Goal: Task Accomplishment & Management: Manage account settings

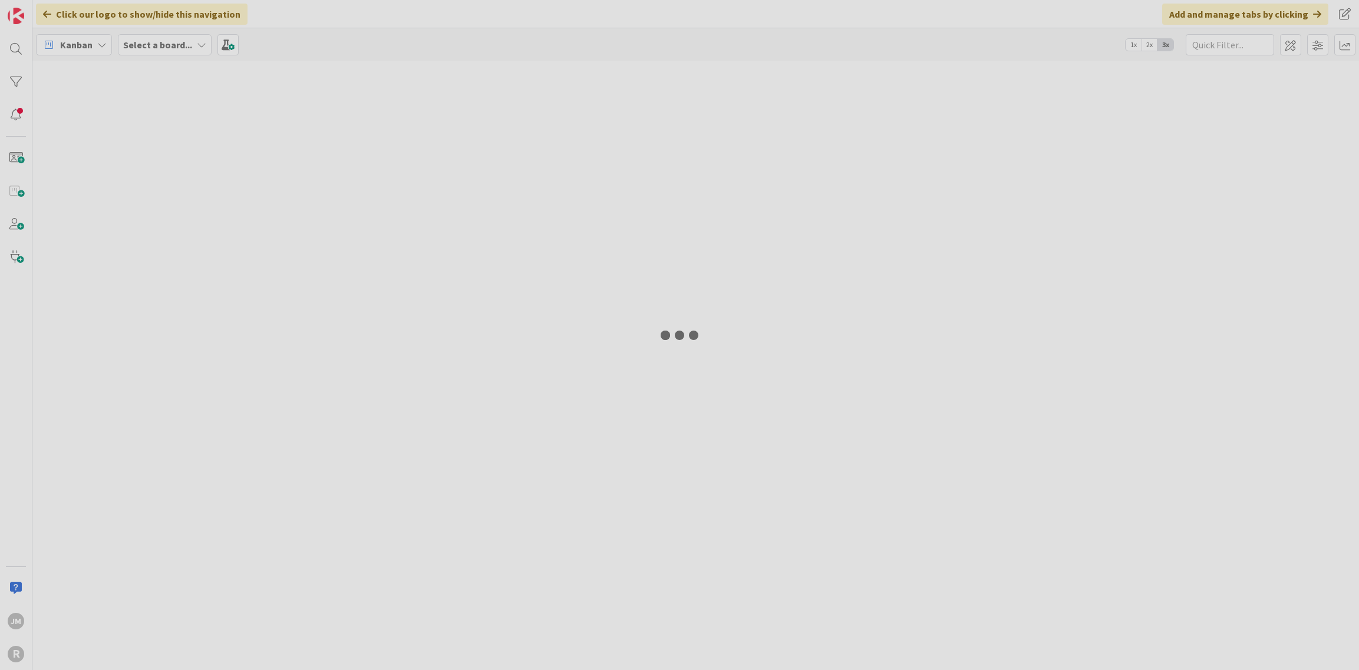
type input "west"
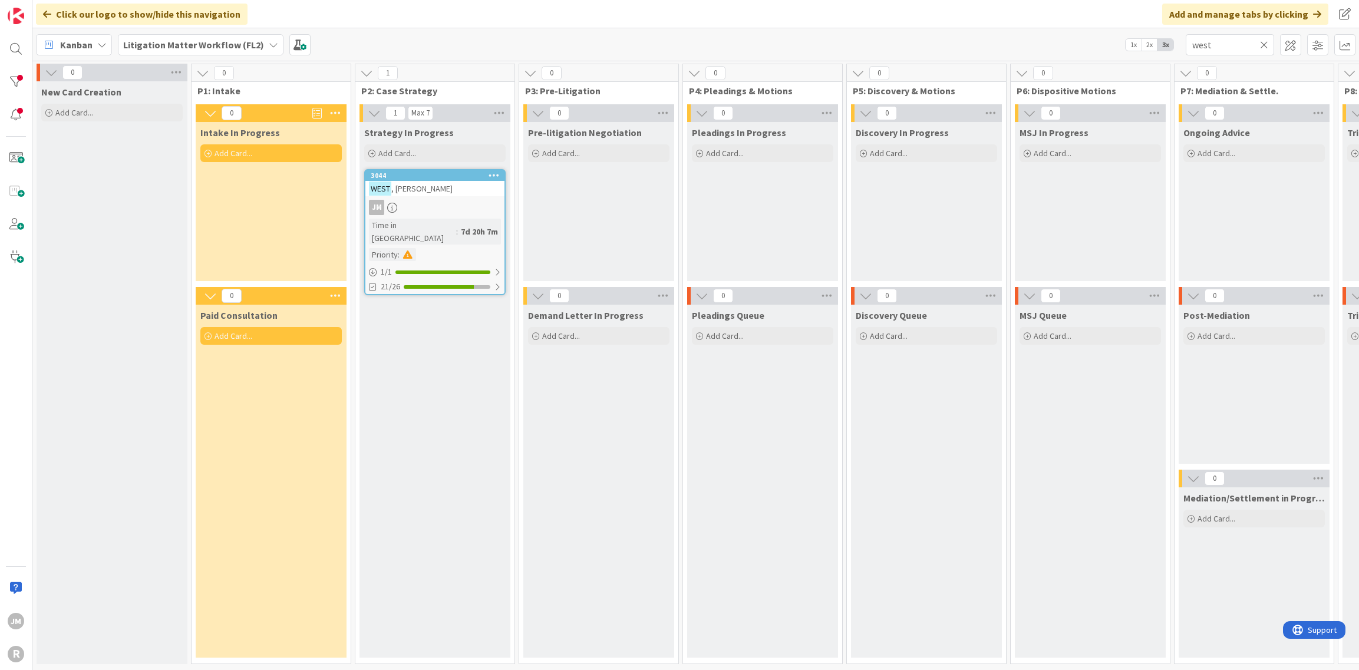
click at [100, 44] on icon at bounding box center [101, 44] width 9 height 9
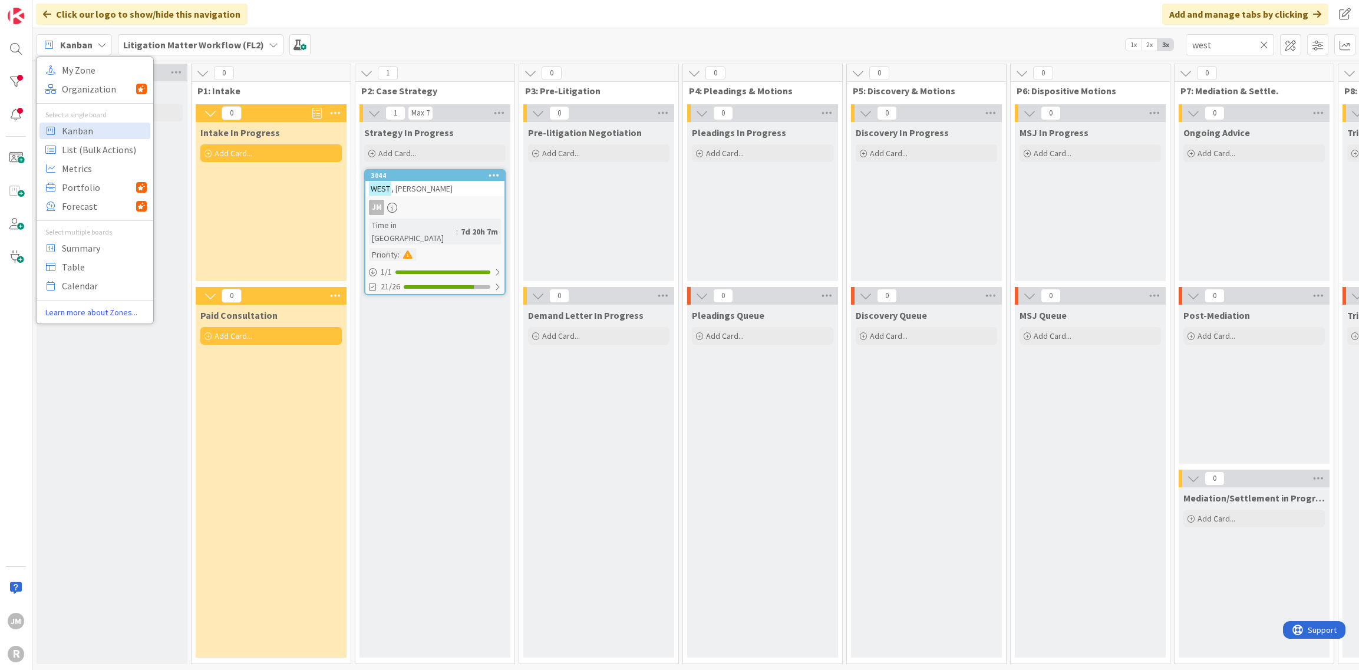
click at [1266, 47] on icon at bounding box center [1264, 44] width 8 height 11
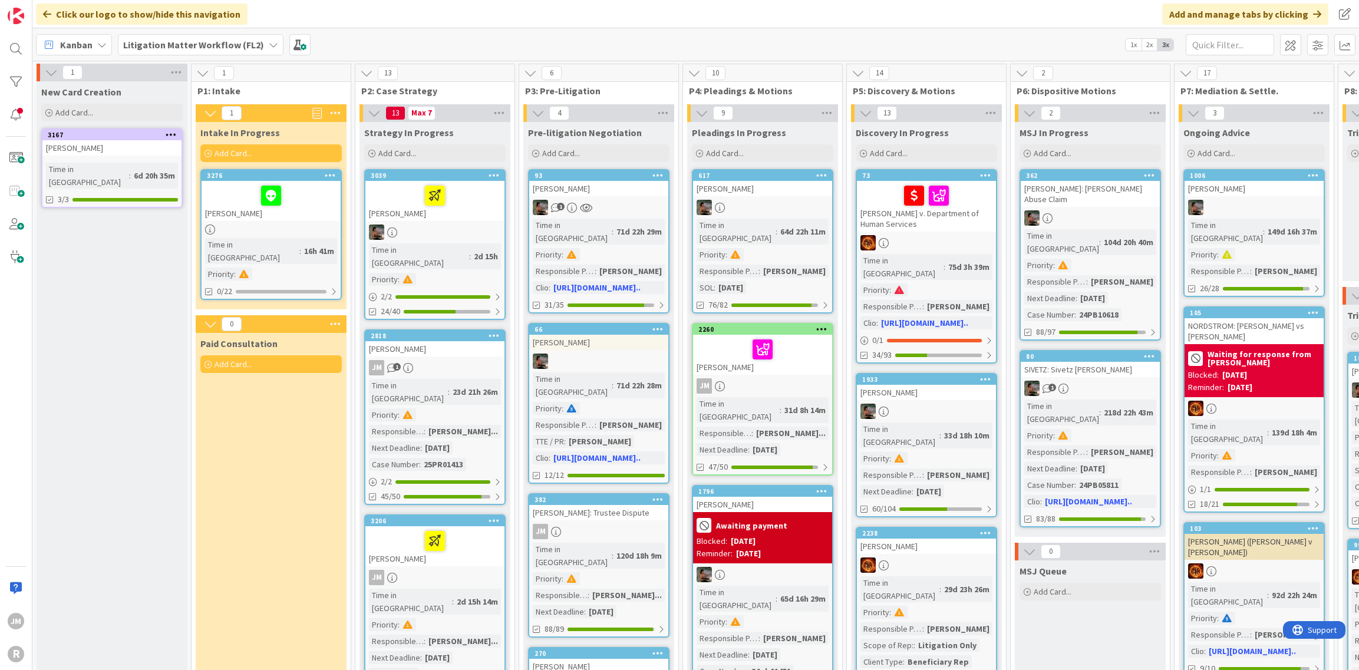
click at [101, 44] on icon at bounding box center [101, 44] width 9 height 9
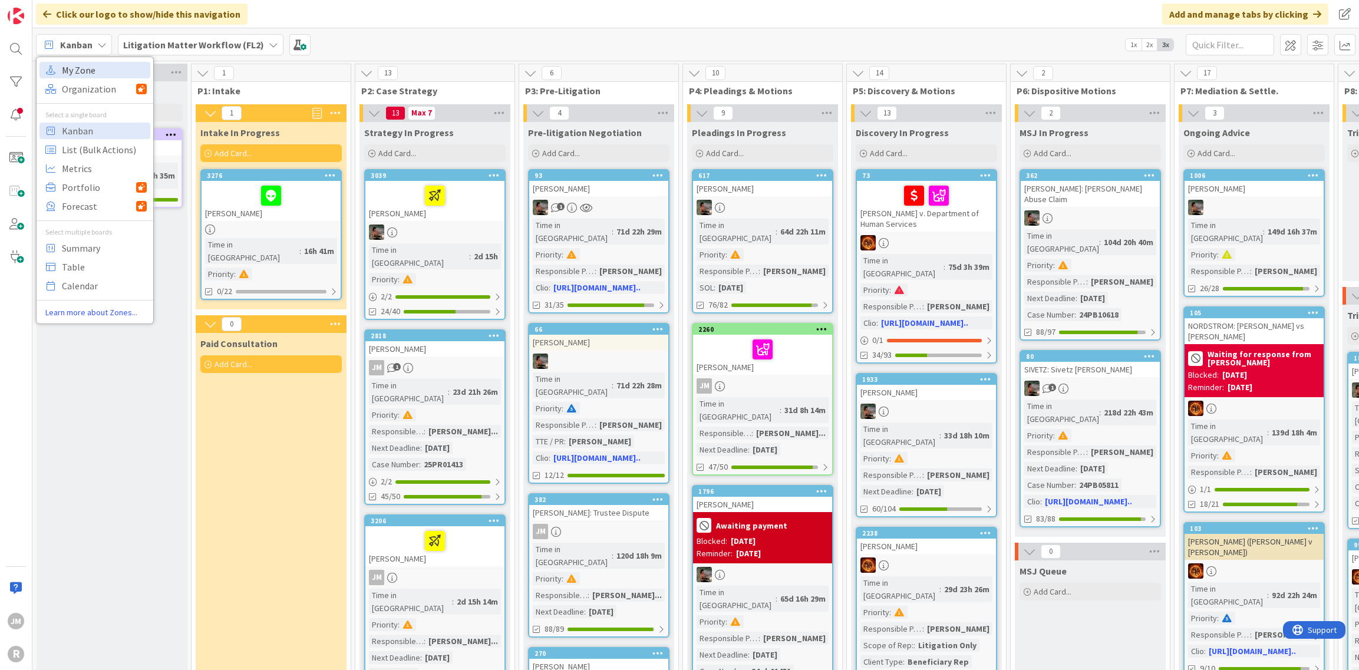
click at [99, 64] on span "My Zone" at bounding box center [104, 70] width 85 height 18
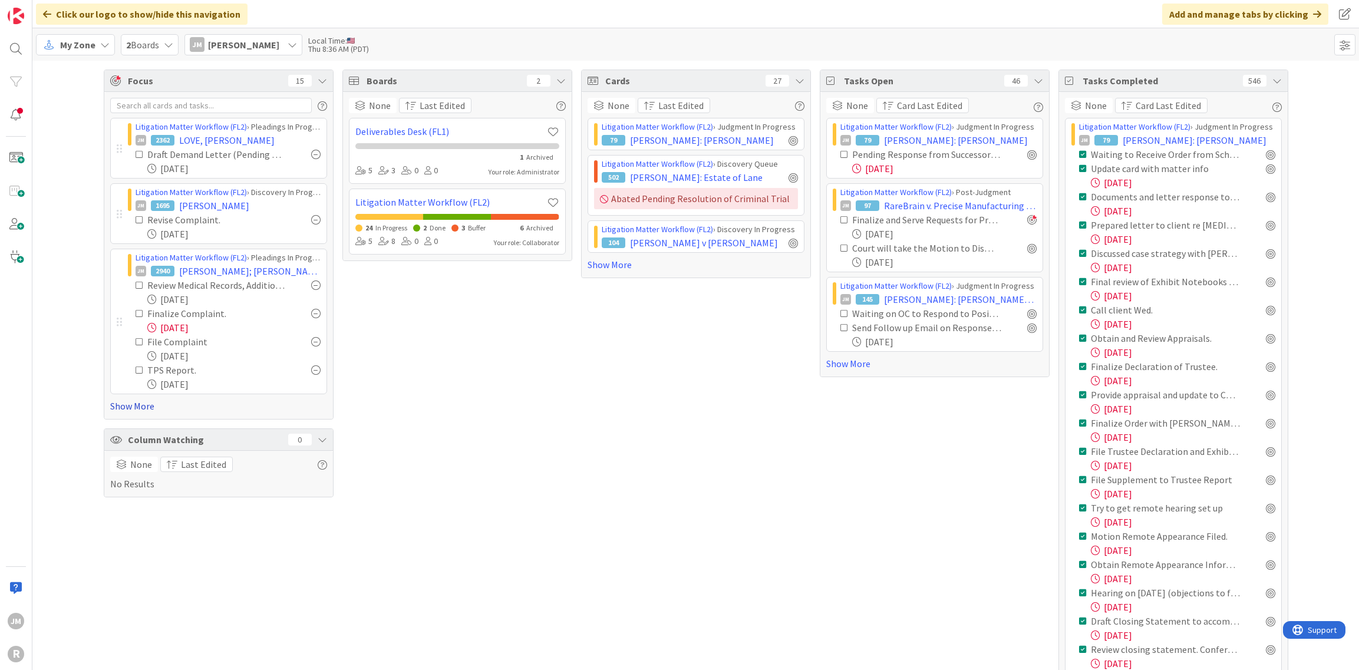
click at [133, 404] on link "Show More" at bounding box center [218, 406] width 217 height 14
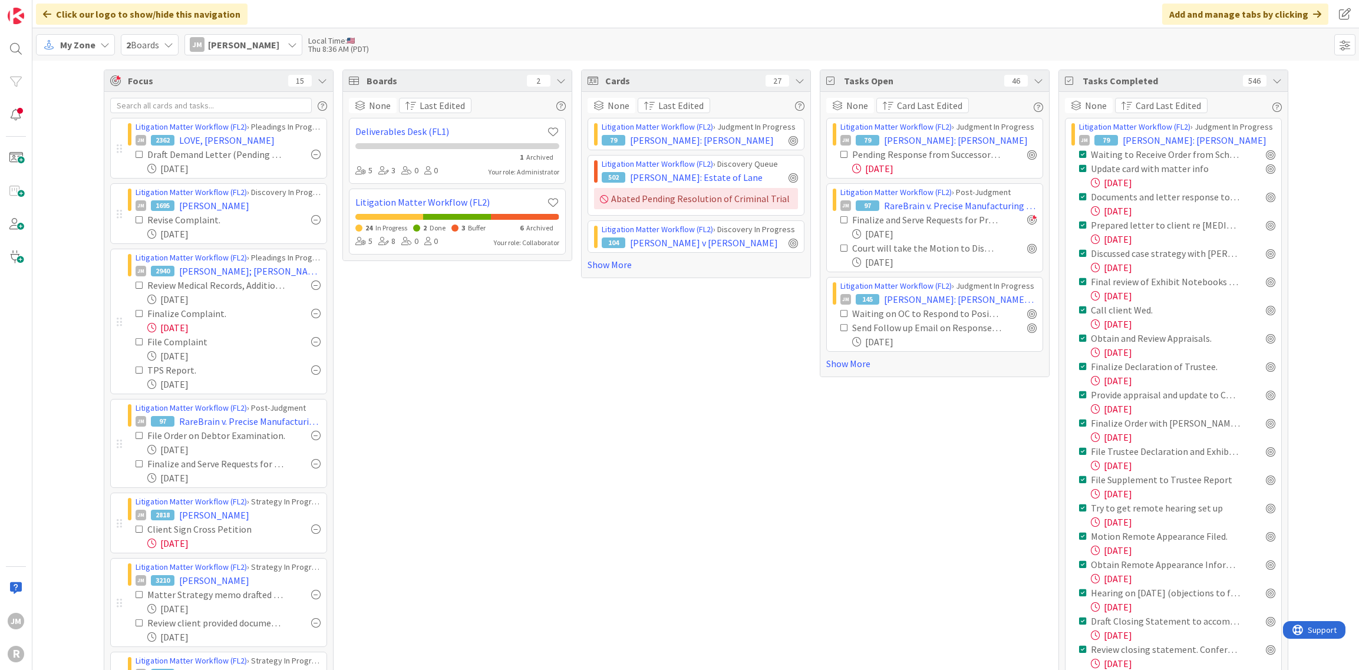
click at [1273, 81] on icon at bounding box center [1277, 80] width 9 height 9
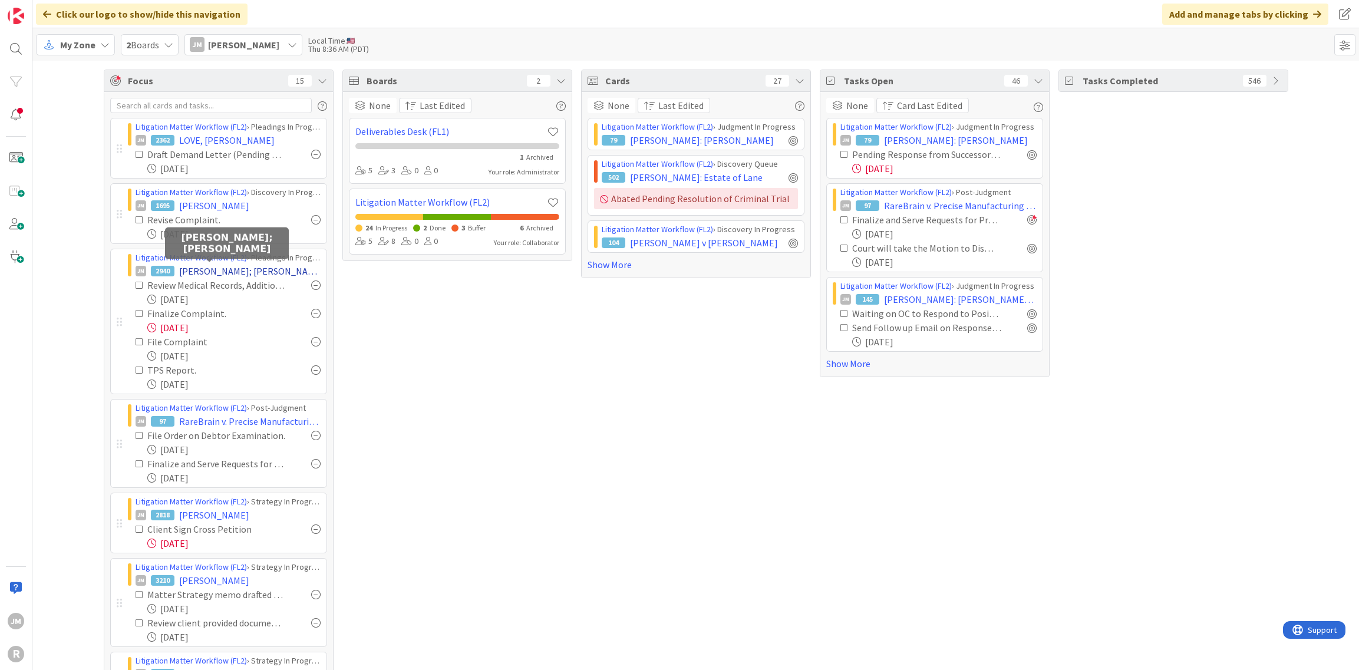
click at [203, 269] on span "FULLER; FOSBACK" at bounding box center [249, 271] width 141 height 14
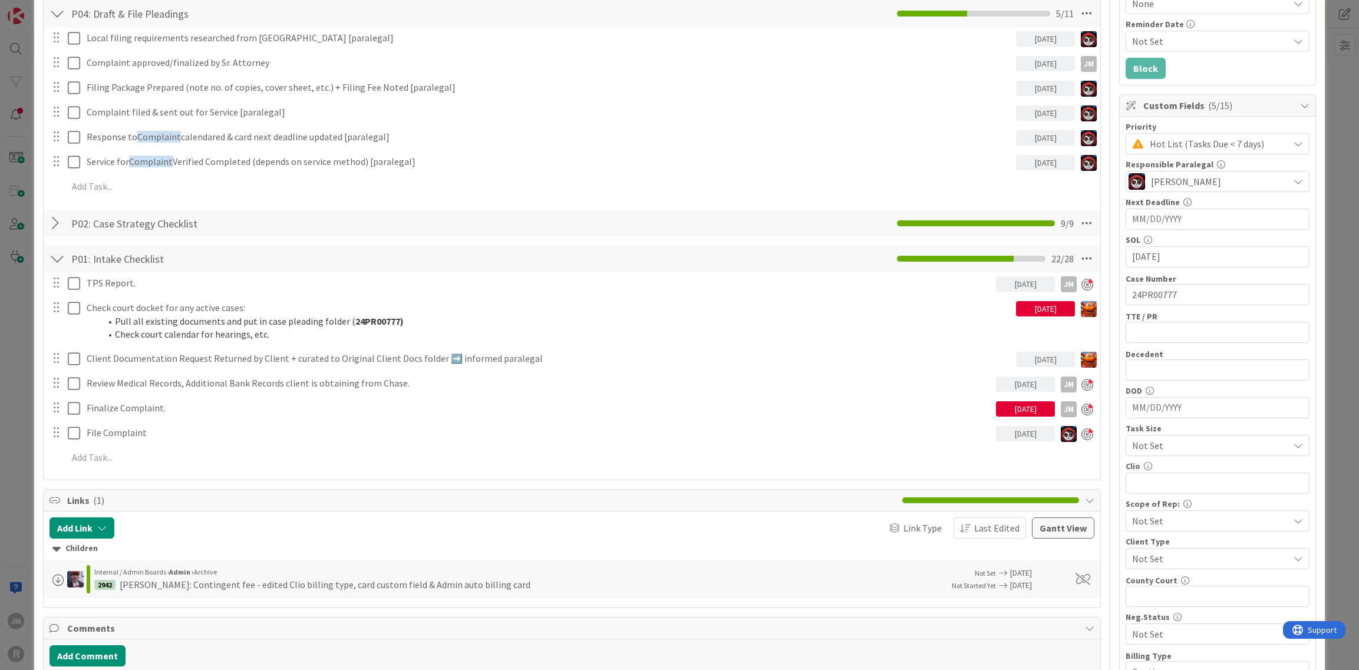
scroll to position [236, 0]
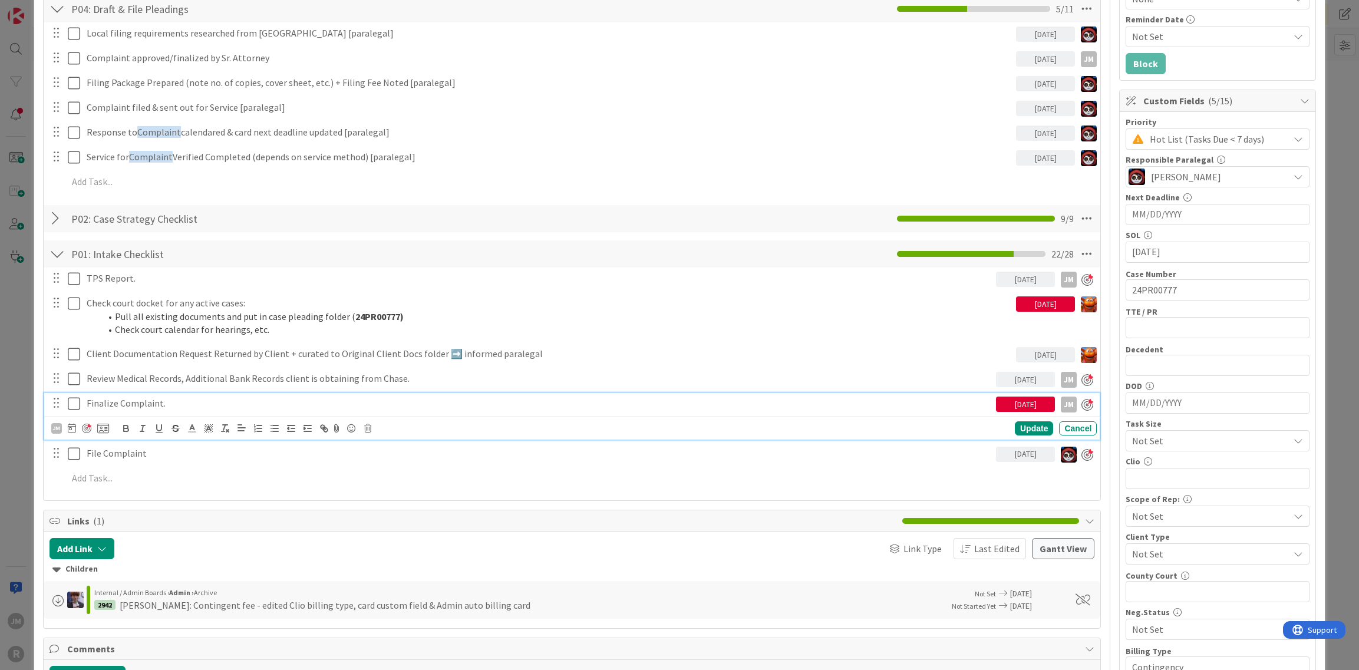
click at [166, 399] on p "Finalize Complaint." at bounding box center [539, 404] width 905 height 14
click at [72, 426] on icon at bounding box center [72, 427] width 8 height 9
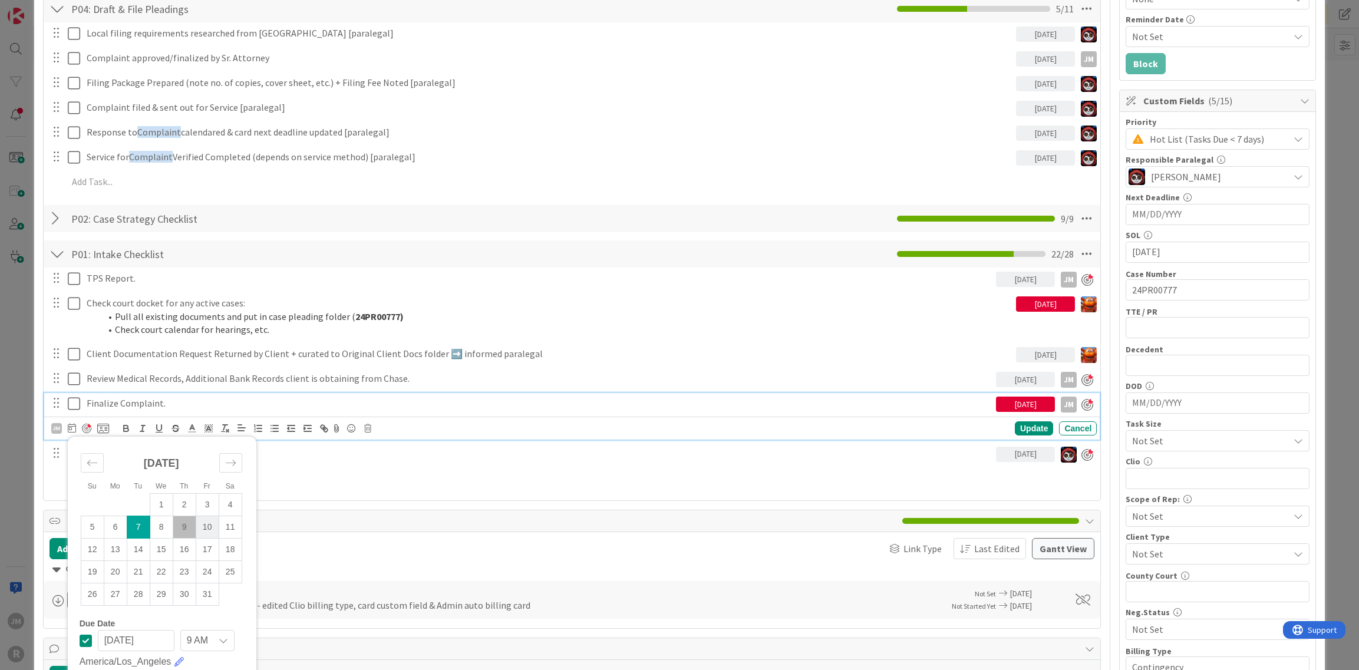
click at [199, 523] on td "10" at bounding box center [207, 527] width 23 height 22
type input "10/10/2025"
click at [1023, 432] on div "Update" at bounding box center [1034, 429] width 38 height 14
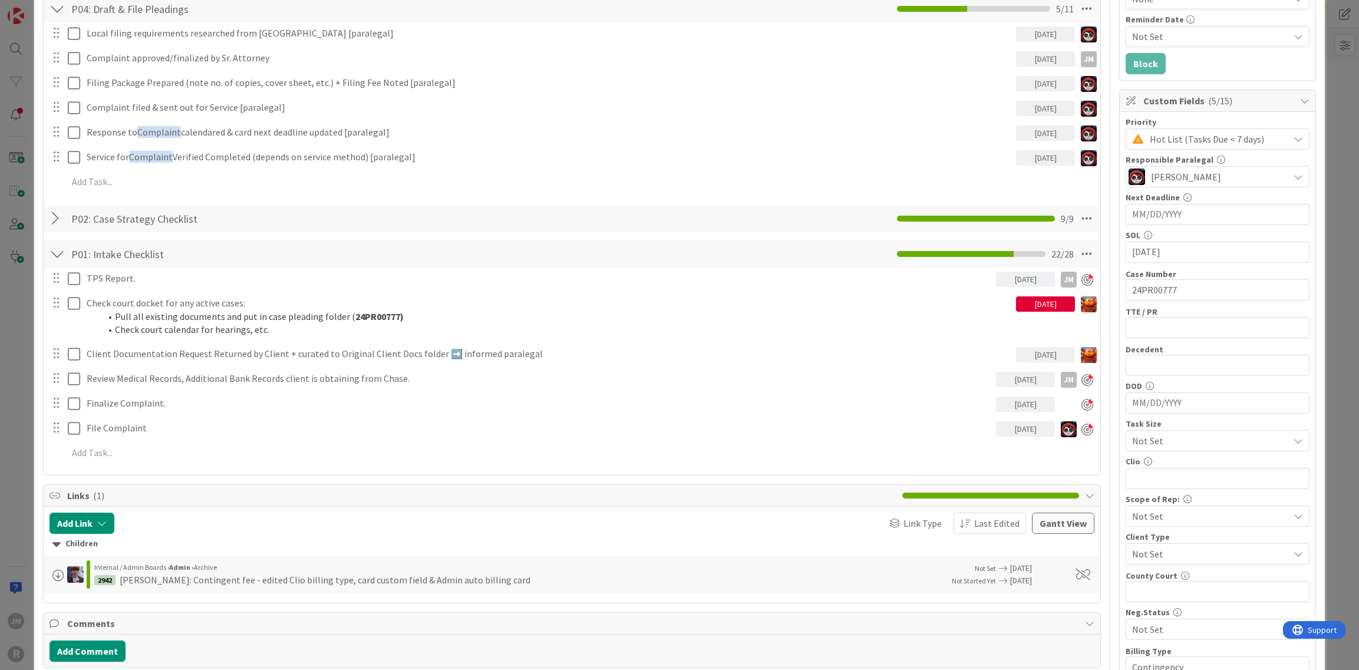
click at [19, 426] on div "ID 2940 Litigation Matter Workflow (FL2) Pleadings In Progress Title 15 / 128 F…" at bounding box center [679, 335] width 1359 height 670
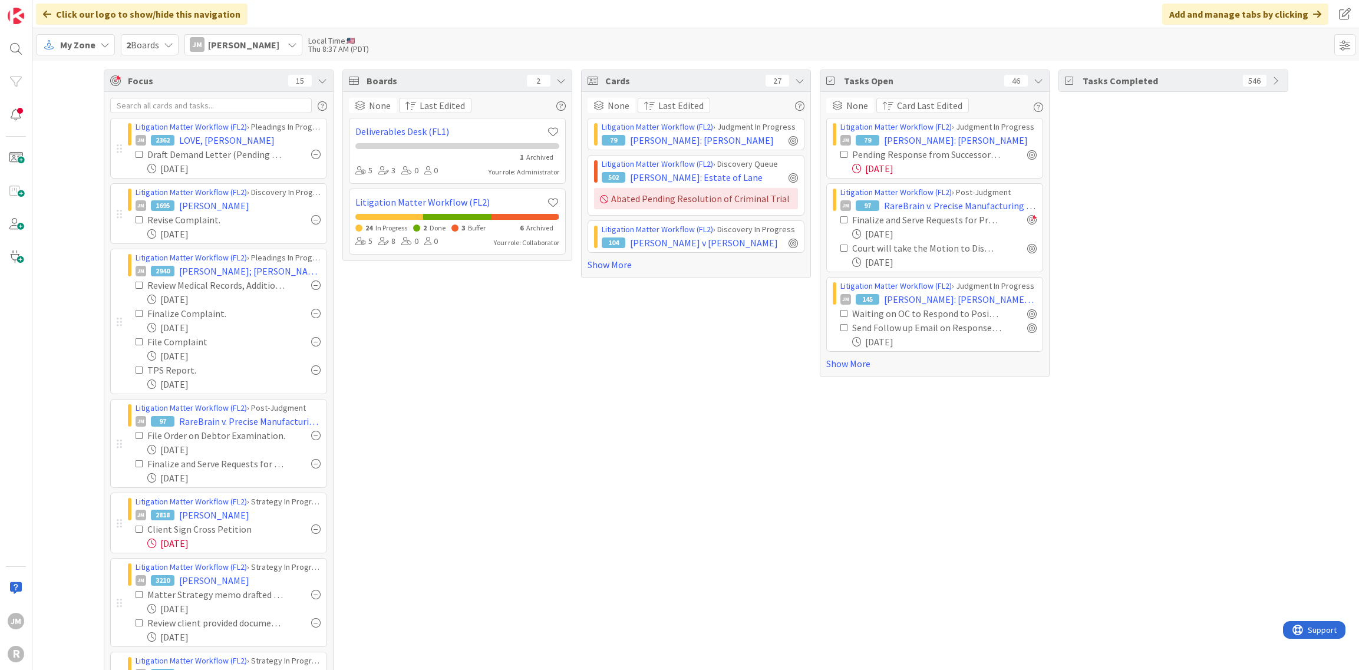
click at [103, 45] on icon at bounding box center [104, 44] width 9 height 9
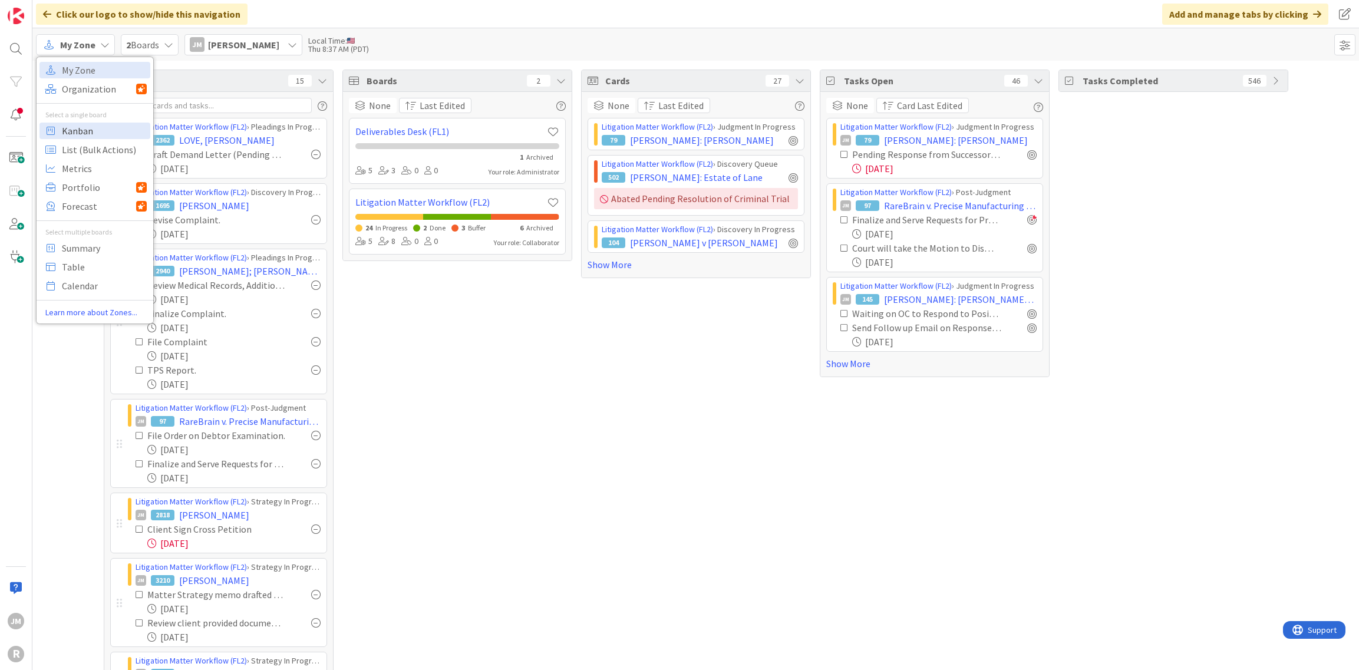
click at [85, 130] on span "Kanban" at bounding box center [104, 131] width 85 height 18
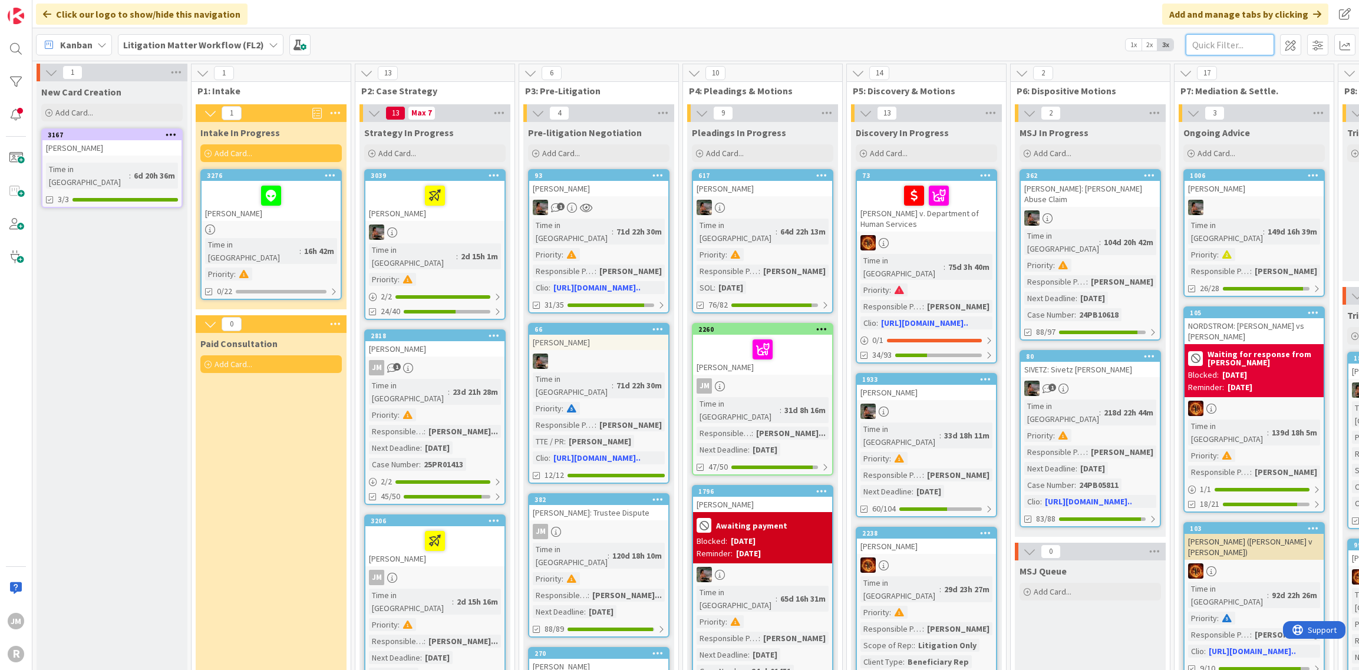
click at [1212, 47] on input "text" at bounding box center [1230, 44] width 88 height 21
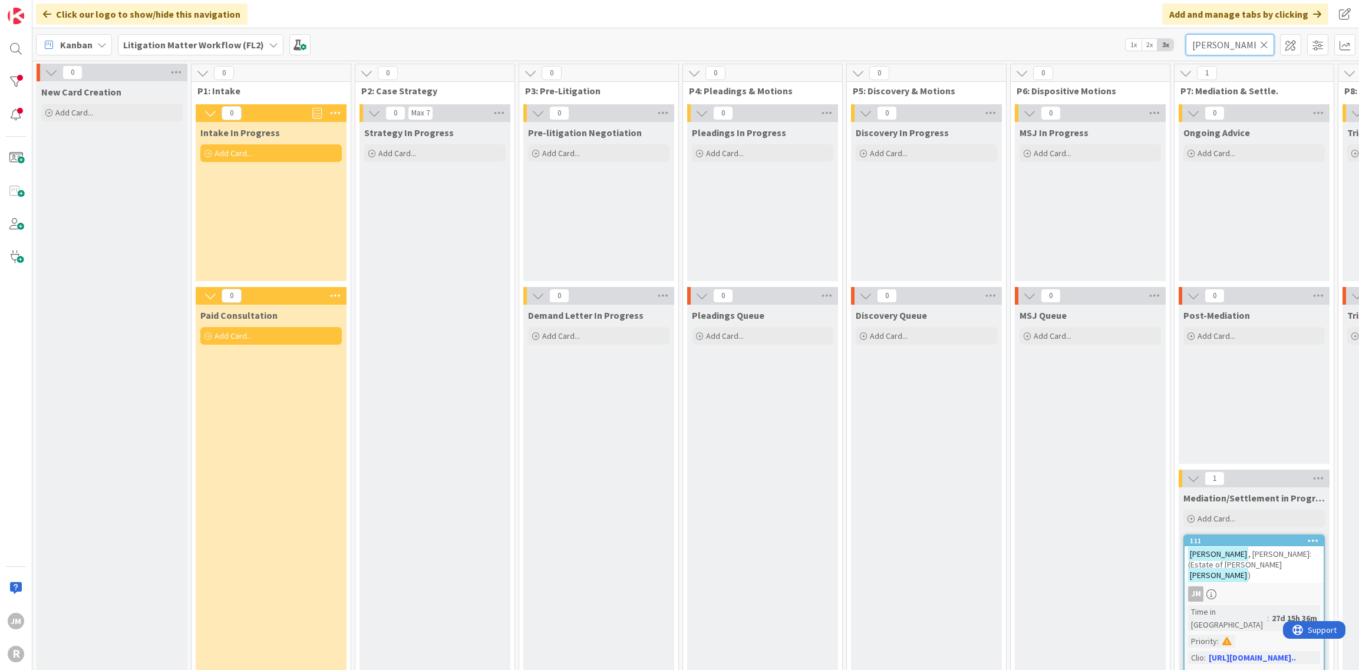
type input "nacoste"
click at [1266, 591] on div "111 NACOSTE , Mary: (Estate of Joseph Murry Nacoste ) JM Time in Column : 27d 1…" at bounding box center [1254, 609] width 141 height 149
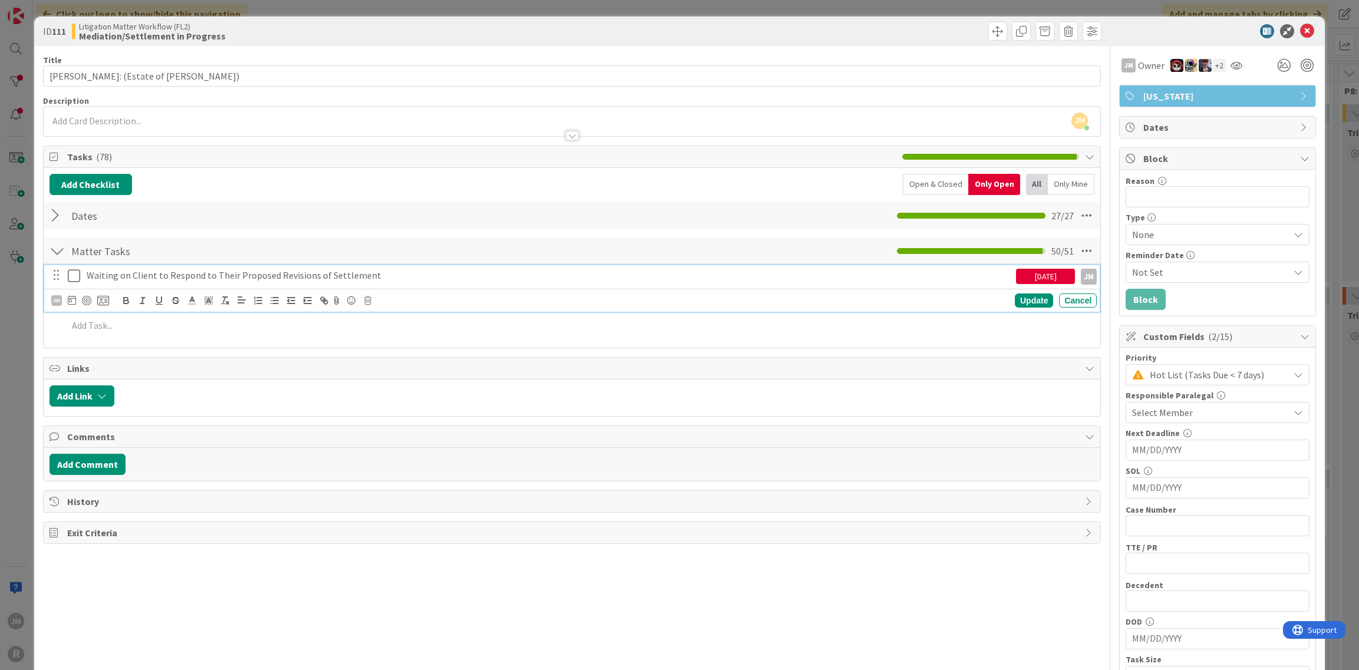
click at [251, 271] on p "Waiting on Client to Respond to Their Proposed Revisions of Settlement" at bounding box center [549, 276] width 925 height 14
click at [69, 297] on icon at bounding box center [72, 299] width 8 height 9
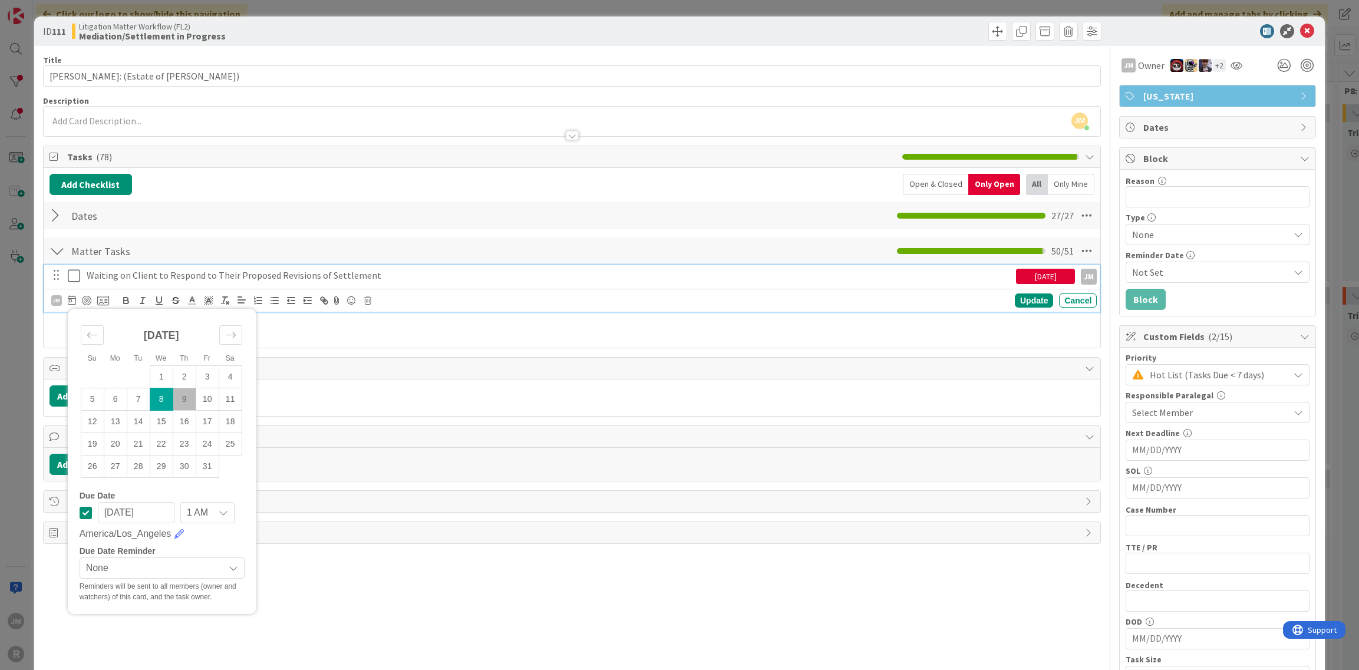
click at [187, 400] on td "9" at bounding box center [184, 399] width 23 height 22
type input "10/09/2025"
click at [1027, 295] on div "Update" at bounding box center [1034, 301] width 38 height 14
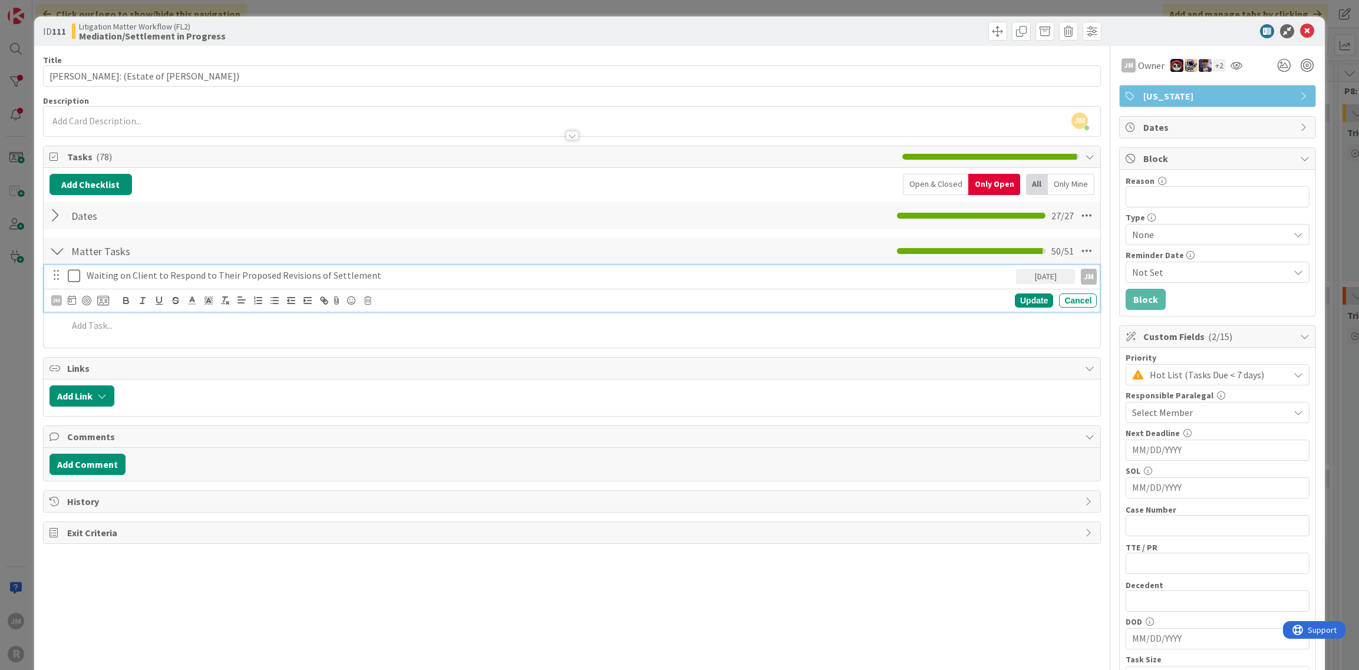
click at [112, 276] on p "Waiting on Client to Respond to Their Proposed Revisions of Settlement" at bounding box center [549, 276] width 925 height 14
click at [88, 299] on div at bounding box center [86, 300] width 9 height 9
click at [400, 276] on p "Waiting on Client to Respond to Their Proposed Revisions of Settlement" at bounding box center [539, 276] width 905 height 14
click at [1034, 296] on div "Update" at bounding box center [1034, 301] width 38 height 14
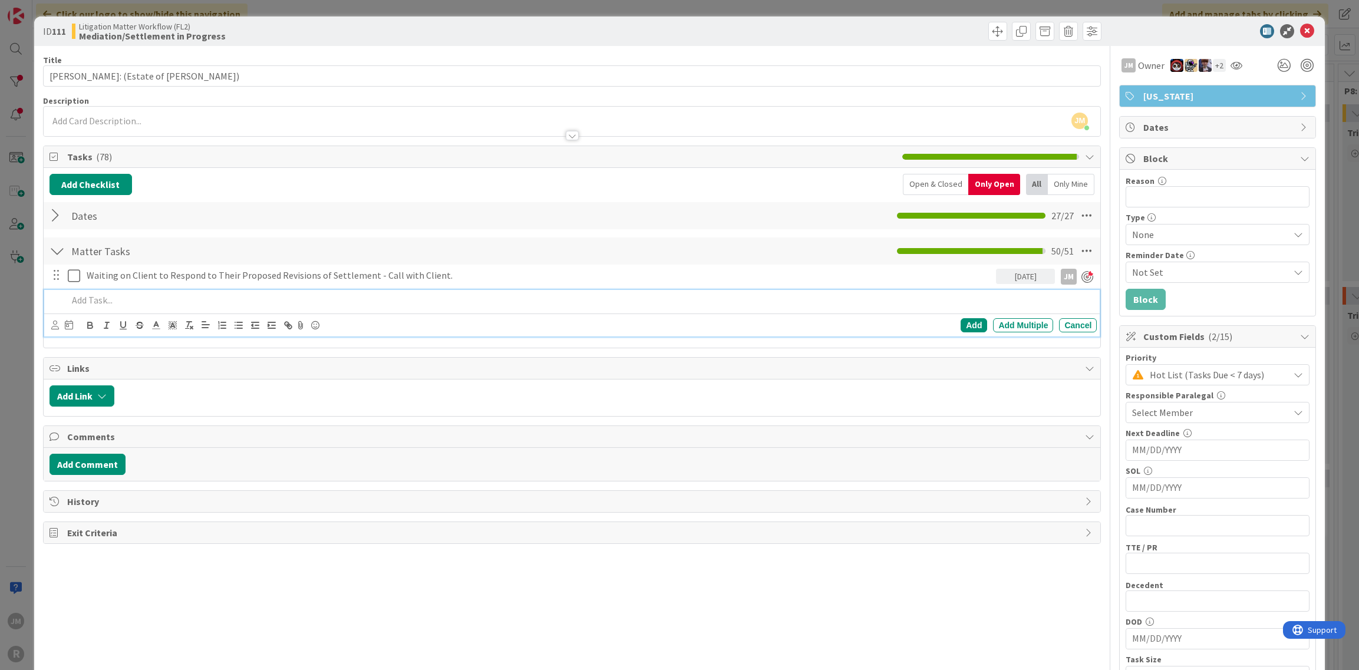
click at [101, 298] on p at bounding box center [580, 301] width 1025 height 14
click at [54, 322] on icon at bounding box center [55, 325] width 8 height 9
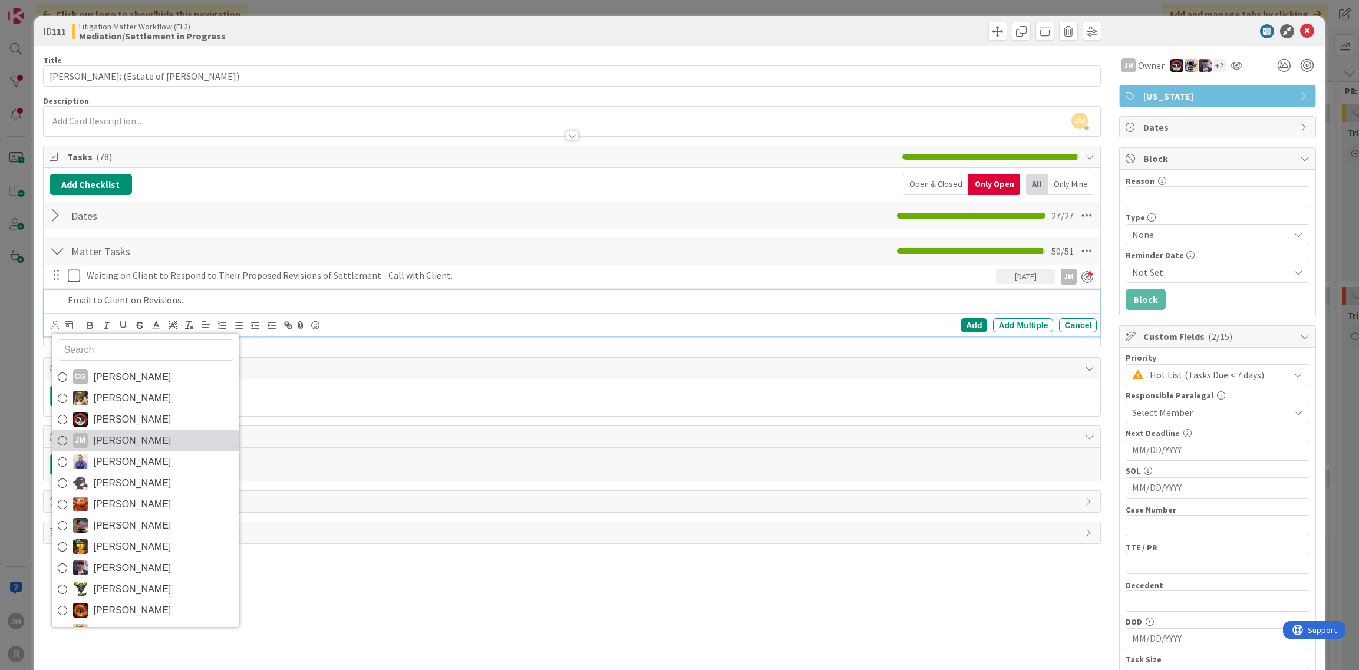
click at [86, 437] on div "JM" at bounding box center [80, 440] width 15 height 15
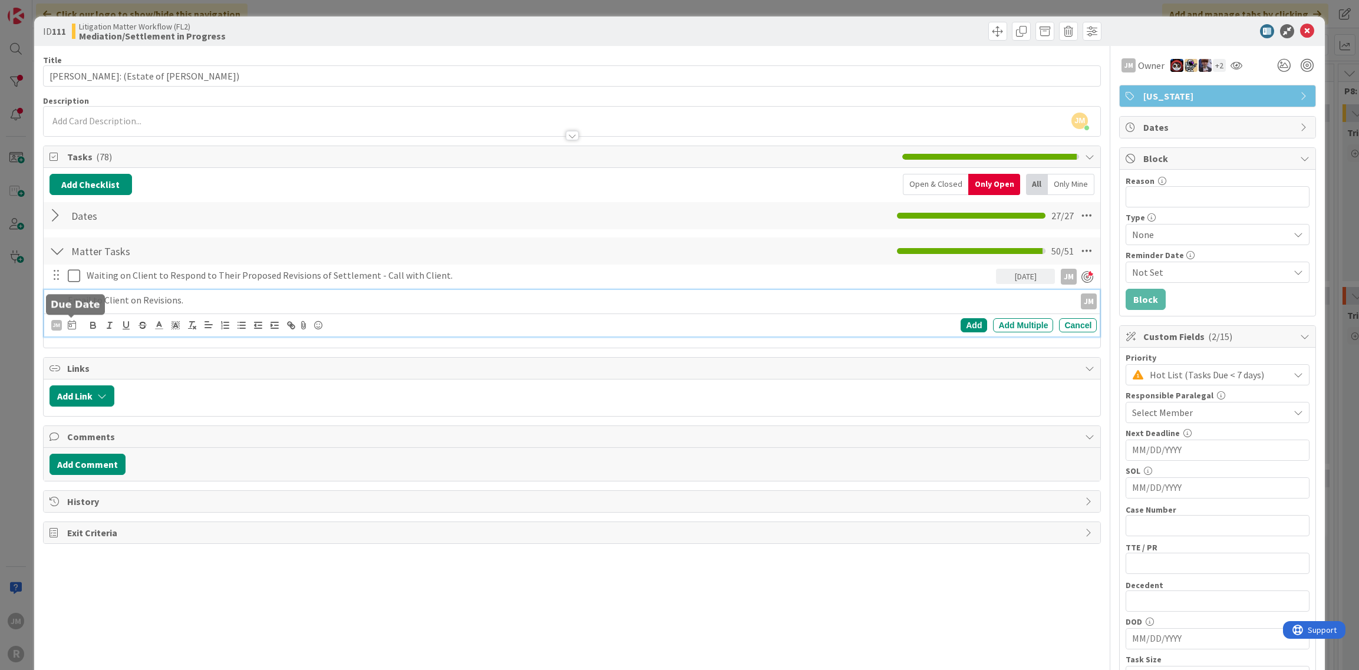
click at [71, 325] on icon at bounding box center [72, 324] width 8 height 9
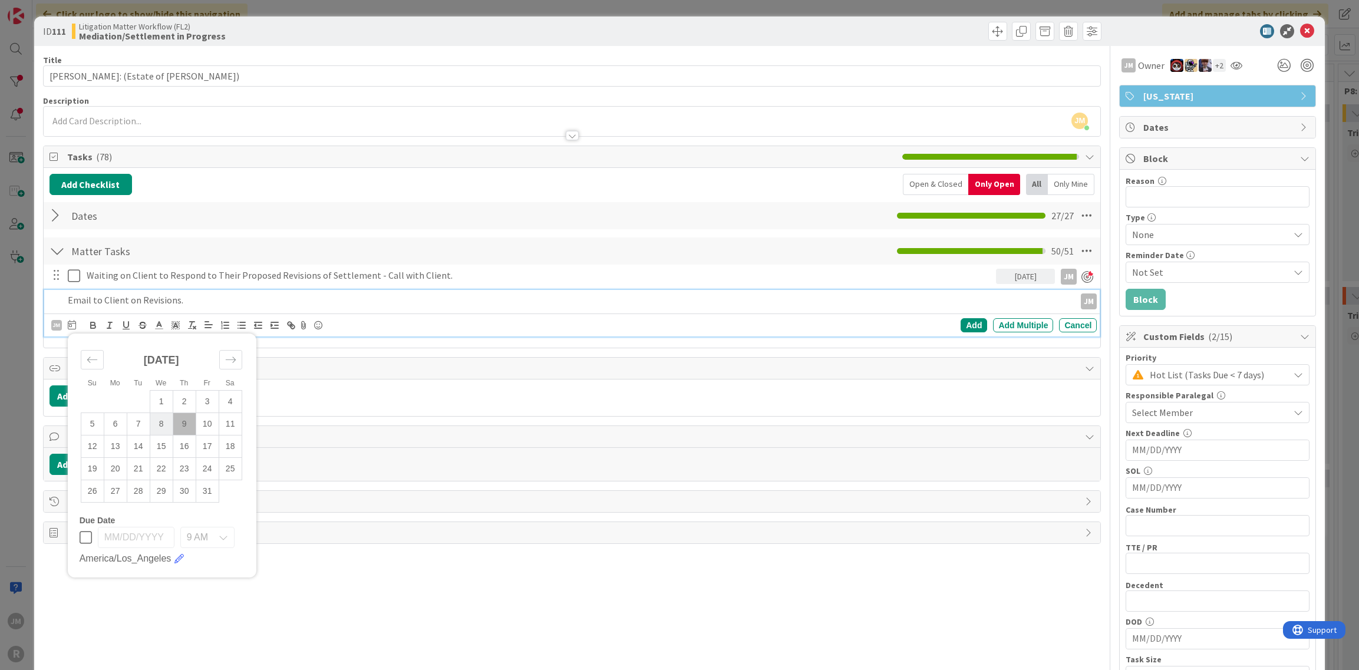
click at [164, 419] on td "8" at bounding box center [161, 424] width 23 height 22
type input "10/08/2025"
click at [974, 321] on div "Add" at bounding box center [974, 325] width 27 height 14
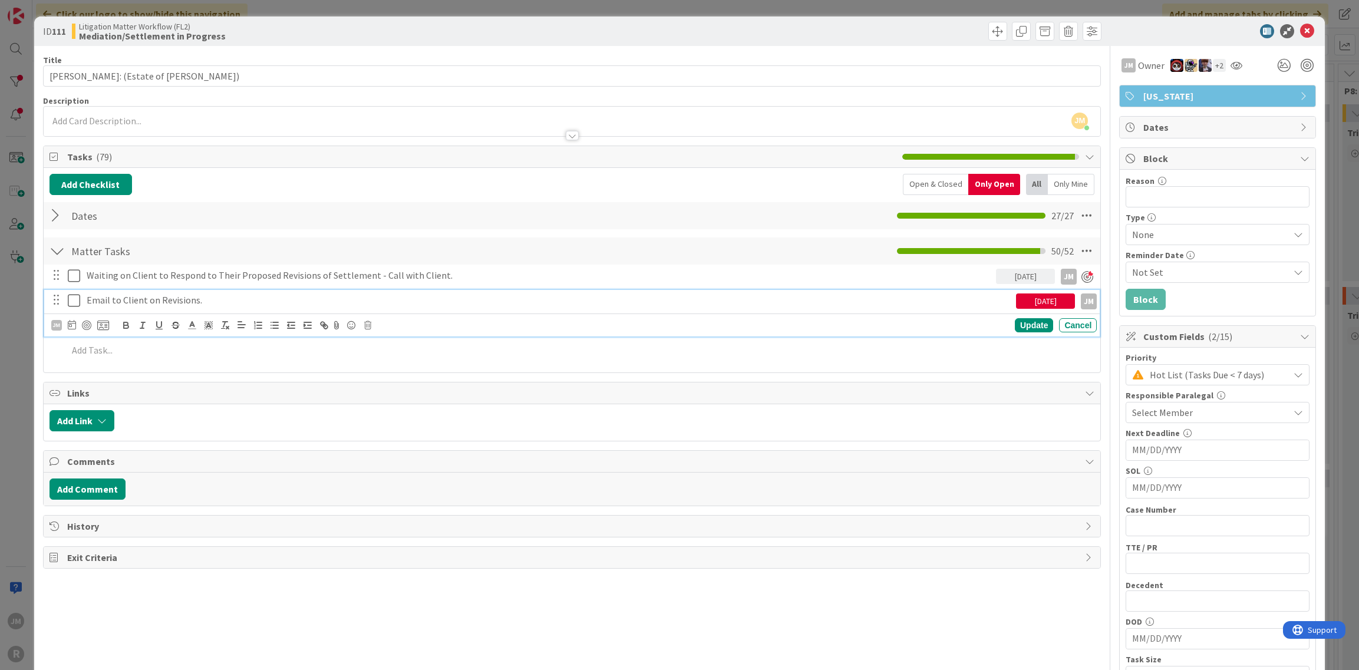
click at [124, 299] on p "Email to Client on Revisions." at bounding box center [549, 301] width 925 height 14
click at [87, 325] on div at bounding box center [86, 325] width 9 height 9
click at [1037, 322] on div "Update" at bounding box center [1034, 325] width 38 height 14
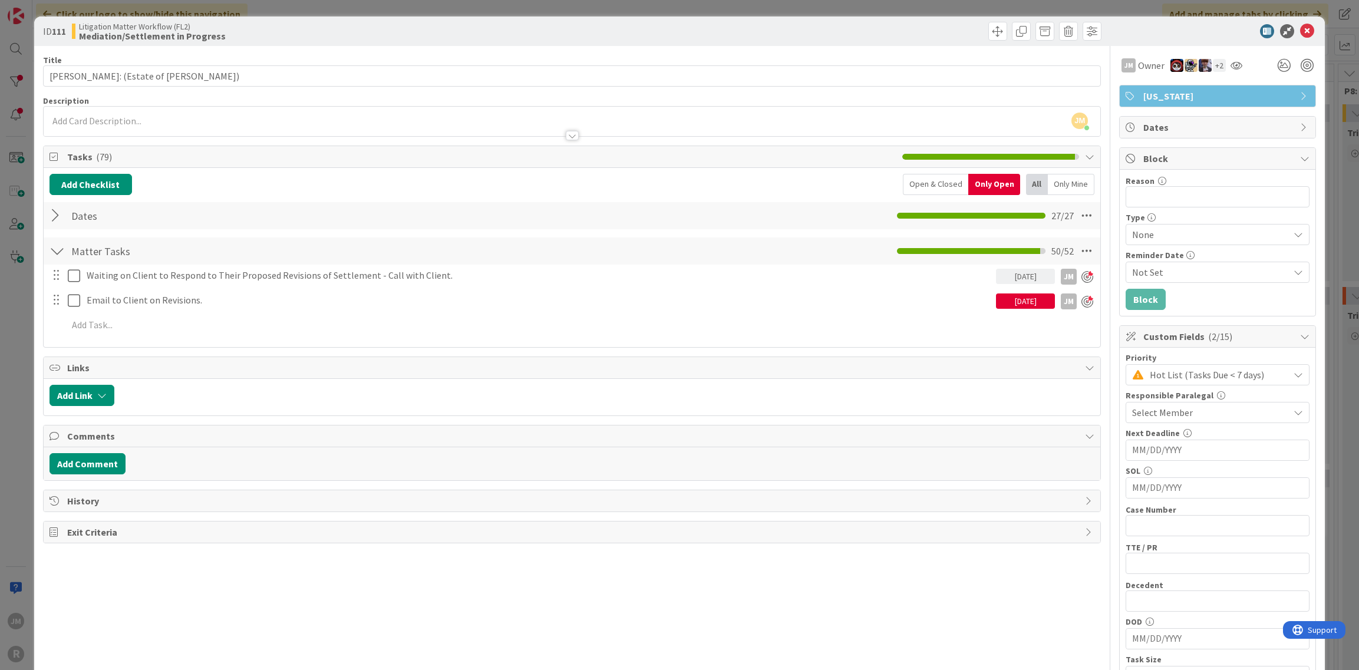
click at [10, 334] on div "ID 111 Litigation Matter Workflow (FL2) Mediation/Settlement in Progress Title …" at bounding box center [679, 335] width 1359 height 670
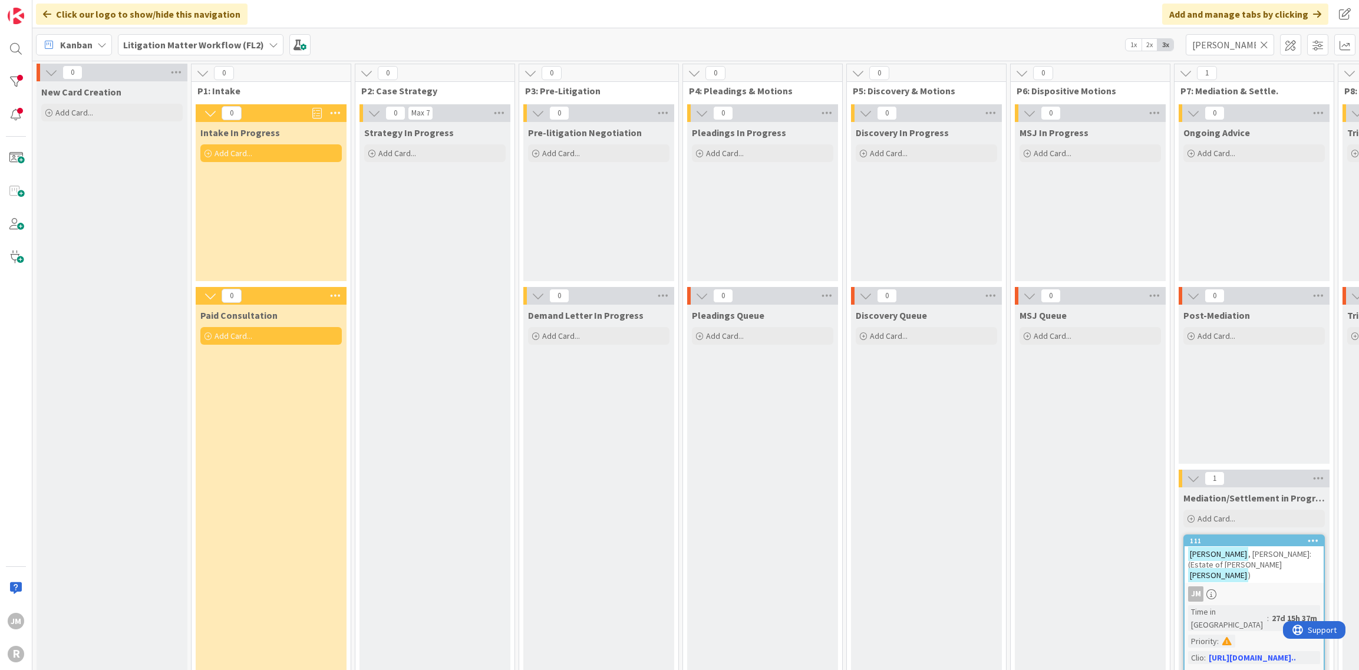
click at [1264, 47] on icon at bounding box center [1264, 44] width 8 height 11
click at [1235, 46] on input "text" at bounding box center [1230, 44] width 88 height 21
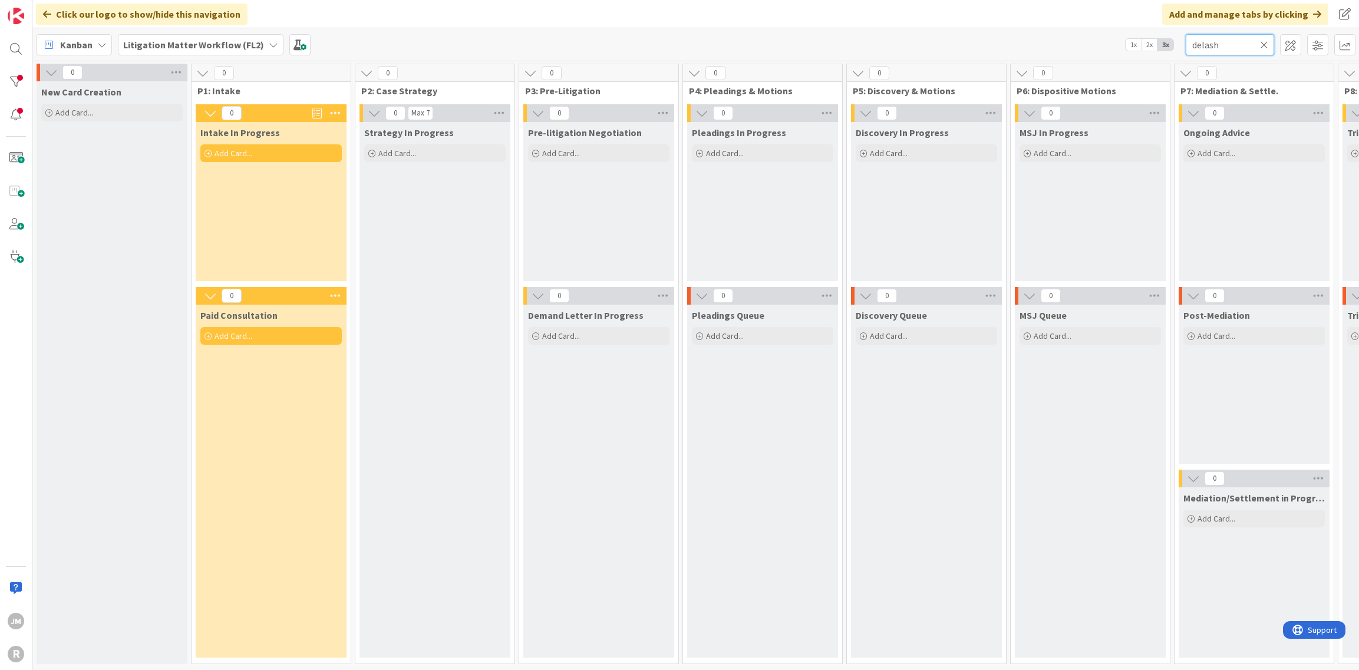
scroll to position [0, 865]
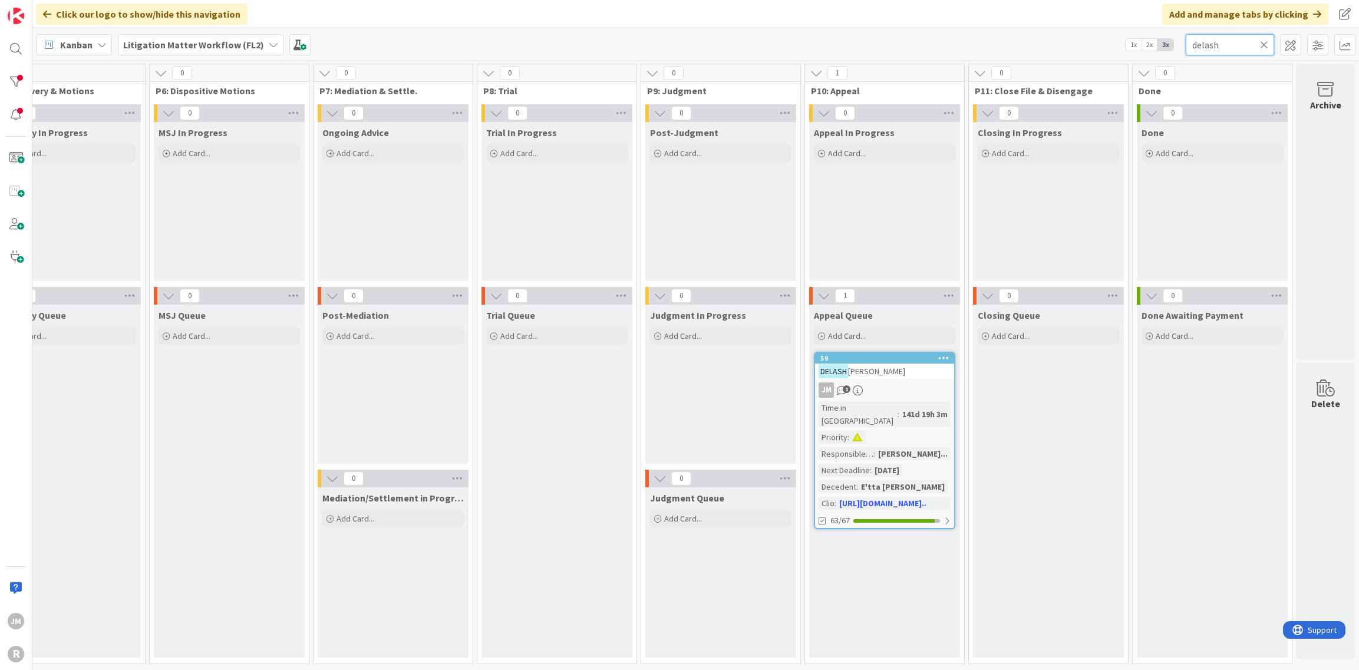
type input "delash"
click at [908, 386] on div "JM 1" at bounding box center [884, 390] width 139 height 15
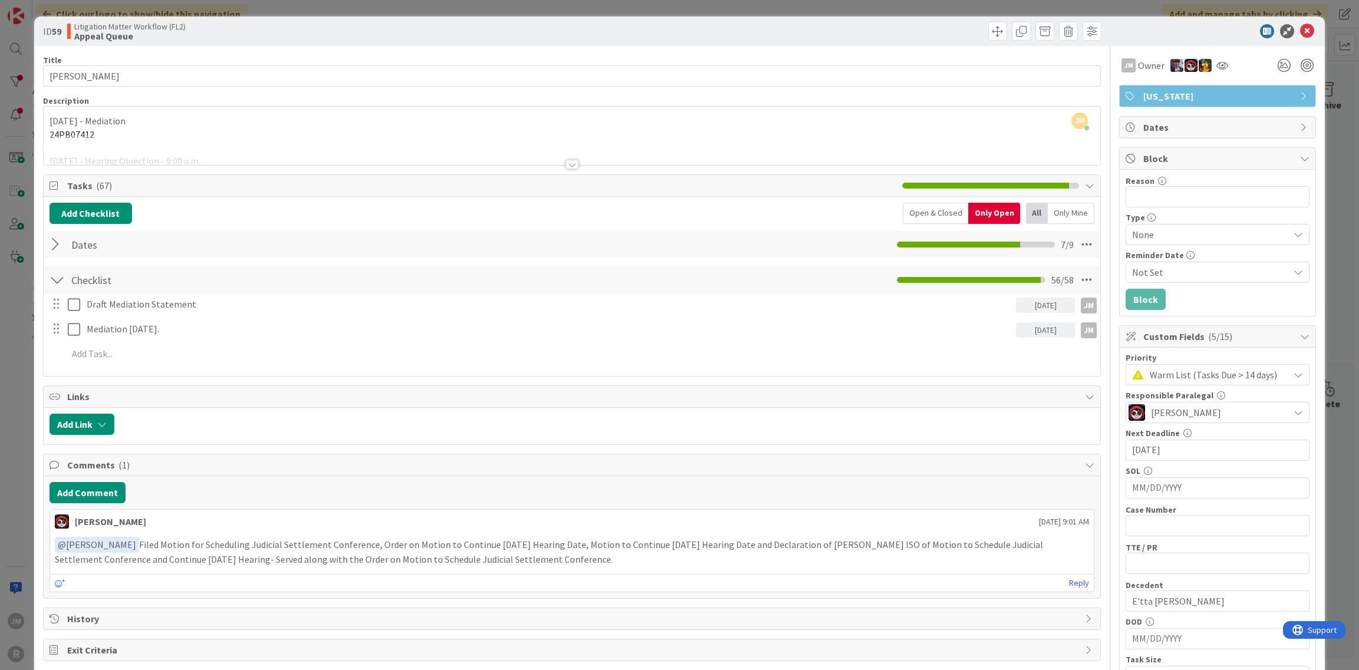
click at [152, 341] on div "Draft Mediation Statement 10/10/2025 JM JM Update Cancel Mediation October 23, …" at bounding box center [573, 331] width 1046 height 75
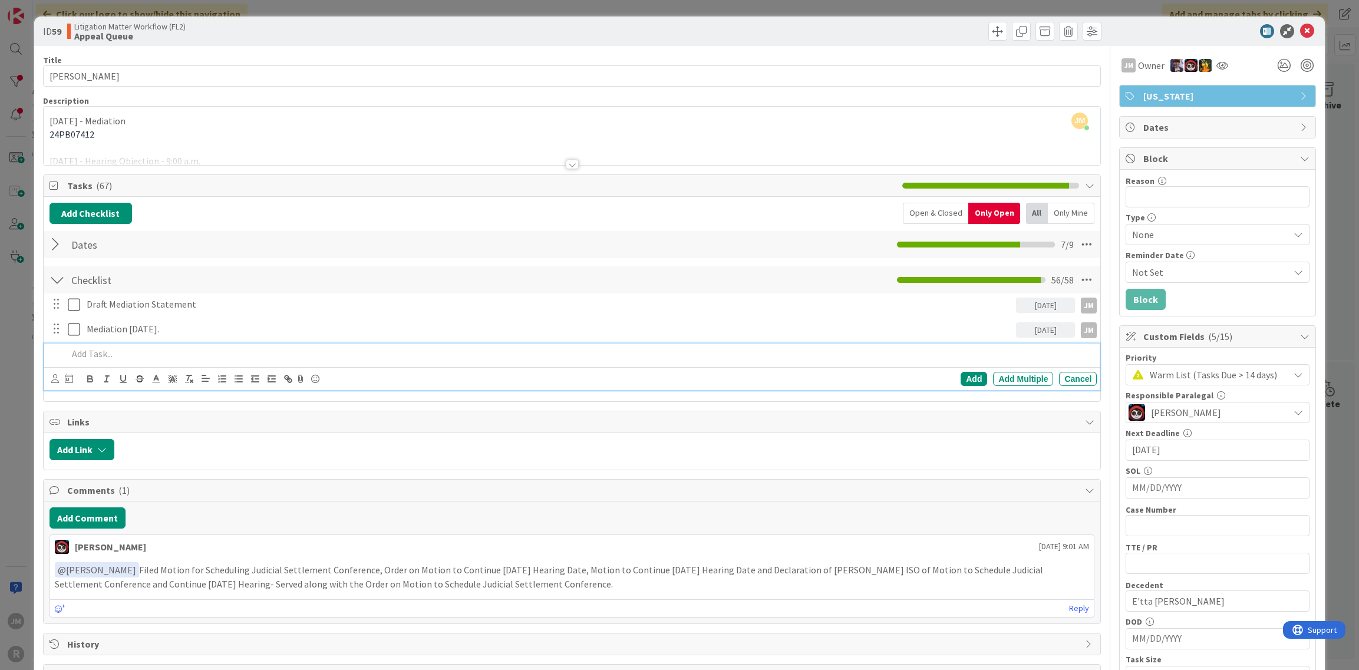
click at [118, 347] on p at bounding box center [580, 354] width 1025 height 14
click at [51, 377] on icon at bounding box center [55, 378] width 8 height 9
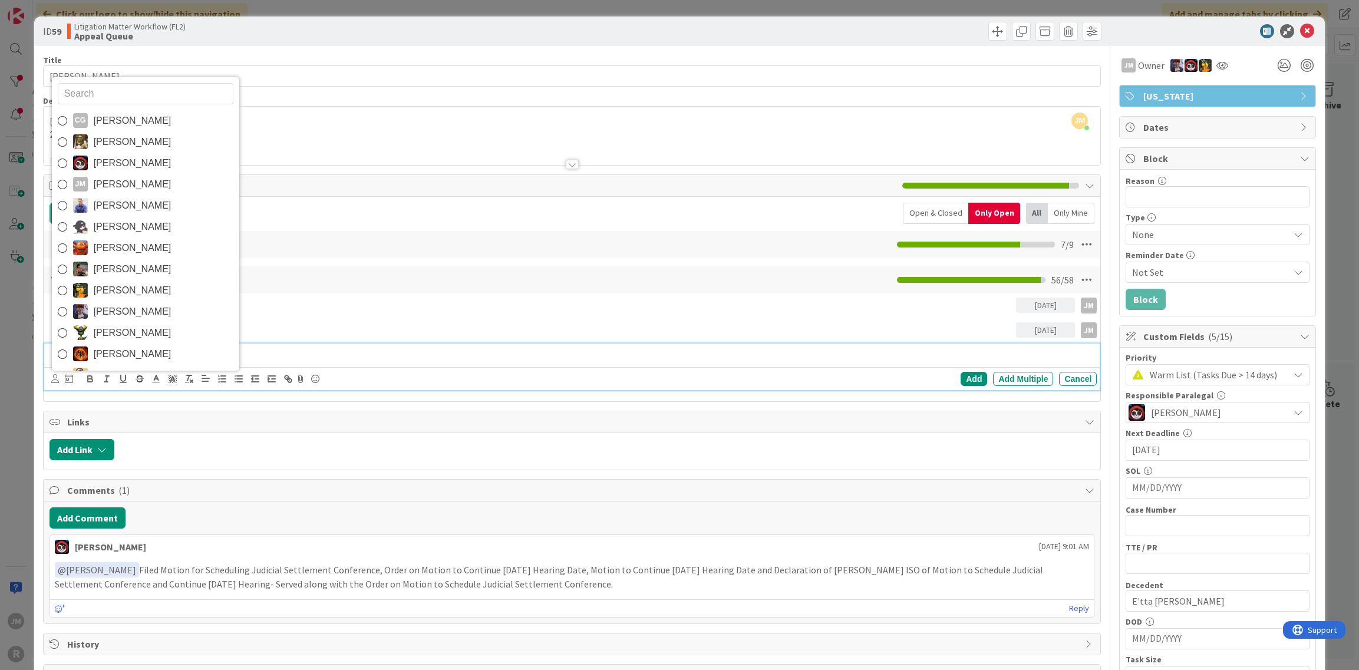
drag, startPoint x: 126, startPoint y: 184, endPoint x: 123, endPoint y: 195, distance: 10.9
click at [126, 184] on span "Jeff Myers" at bounding box center [133, 185] width 78 height 18
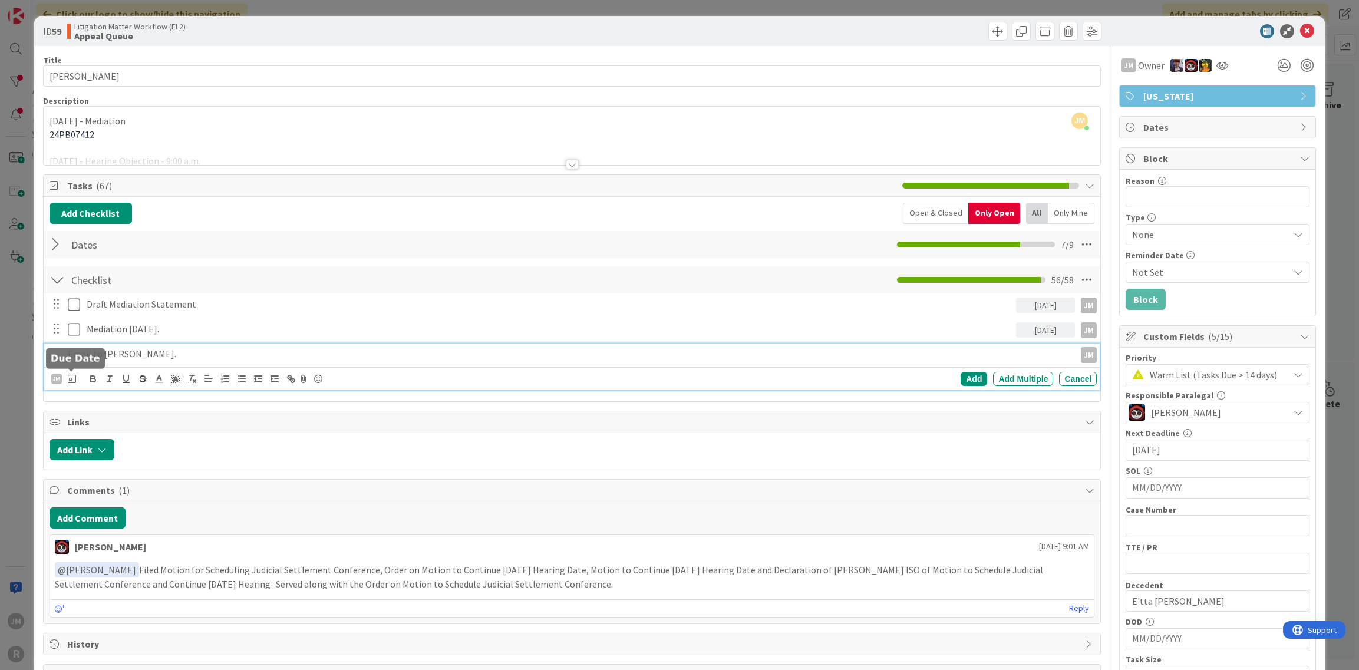
click at [73, 375] on icon at bounding box center [72, 378] width 8 height 9
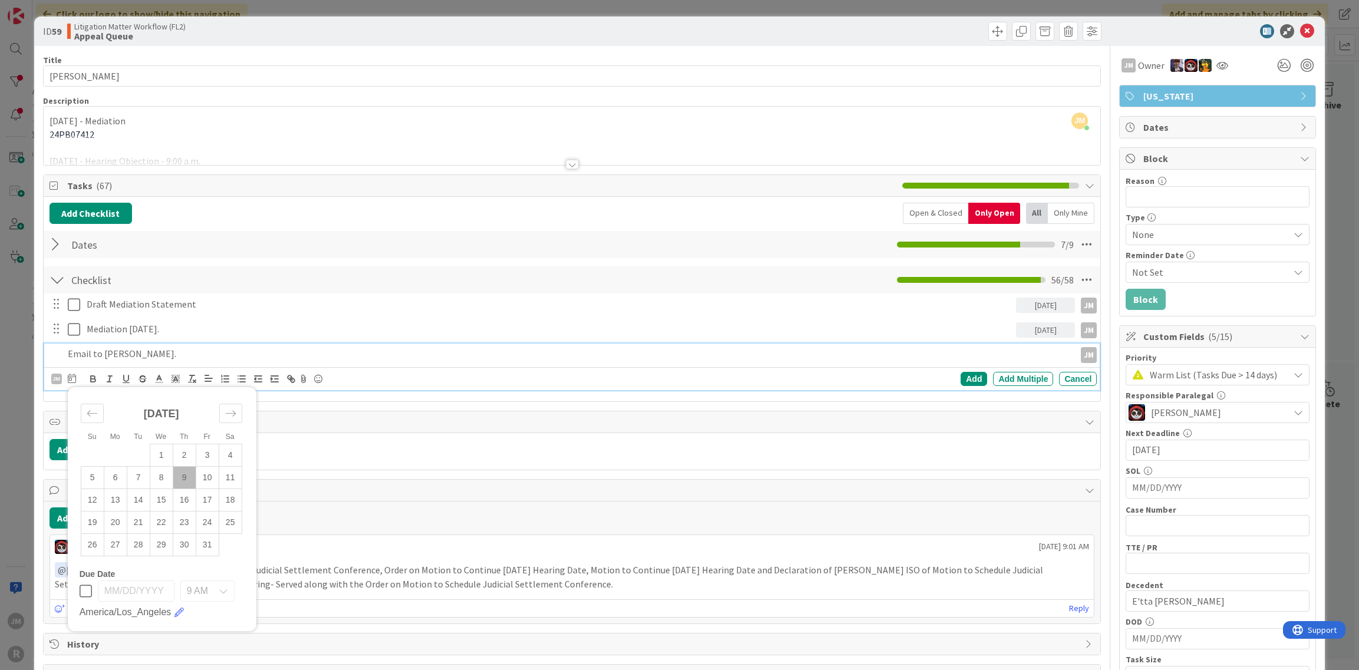
click at [182, 474] on td "9" at bounding box center [184, 477] width 23 height 22
click at [968, 380] on div "Add" at bounding box center [974, 379] width 27 height 14
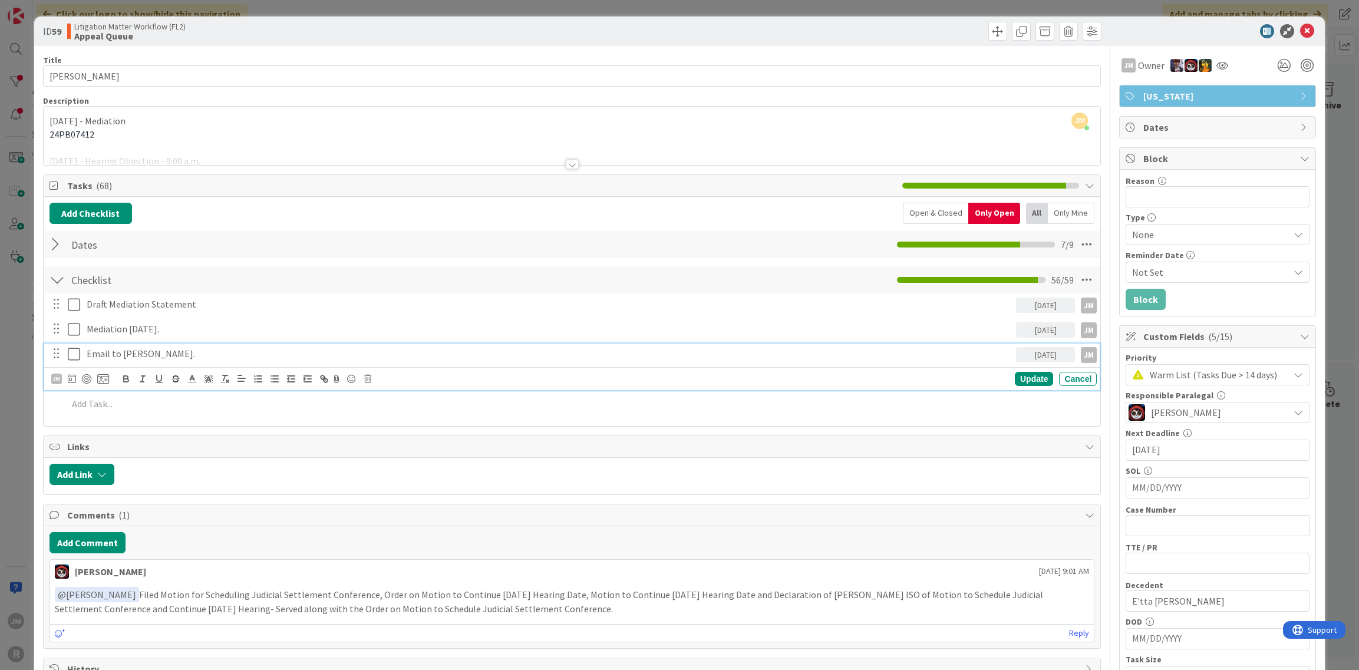
click at [126, 351] on p "Email to Brent Smith." at bounding box center [549, 354] width 925 height 14
click at [87, 377] on div at bounding box center [86, 378] width 9 height 9
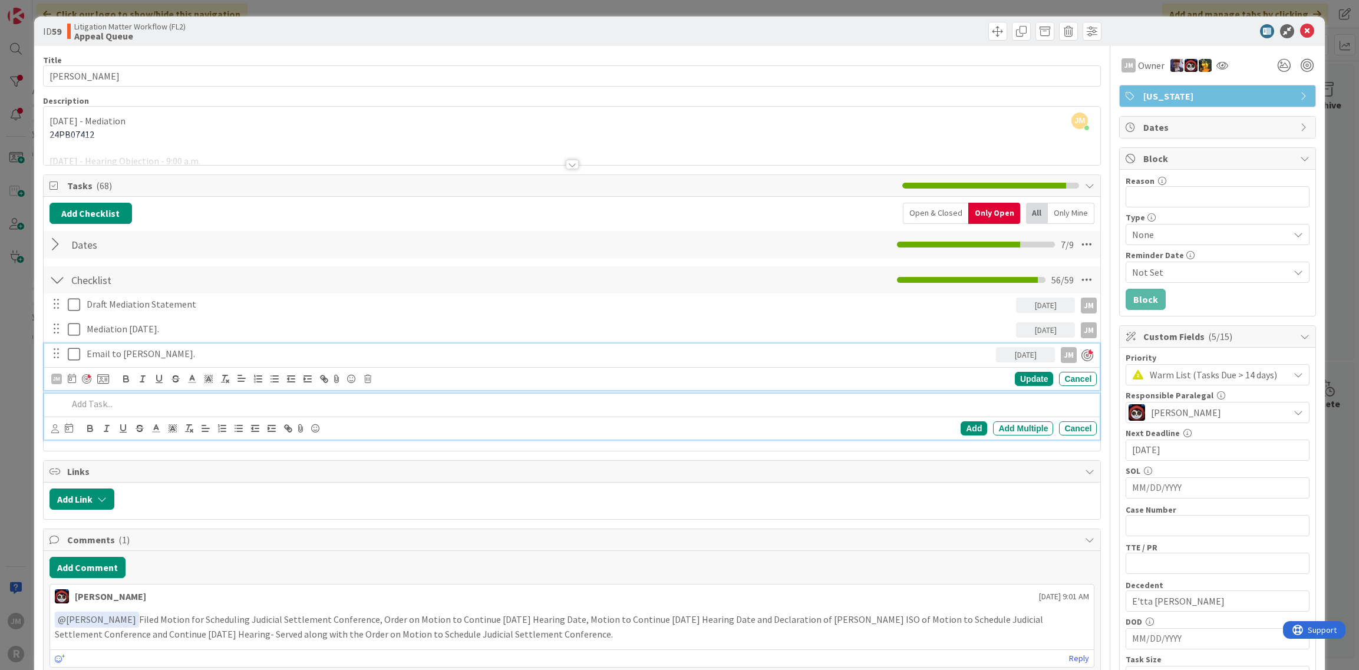
click at [134, 397] on p at bounding box center [580, 404] width 1025 height 14
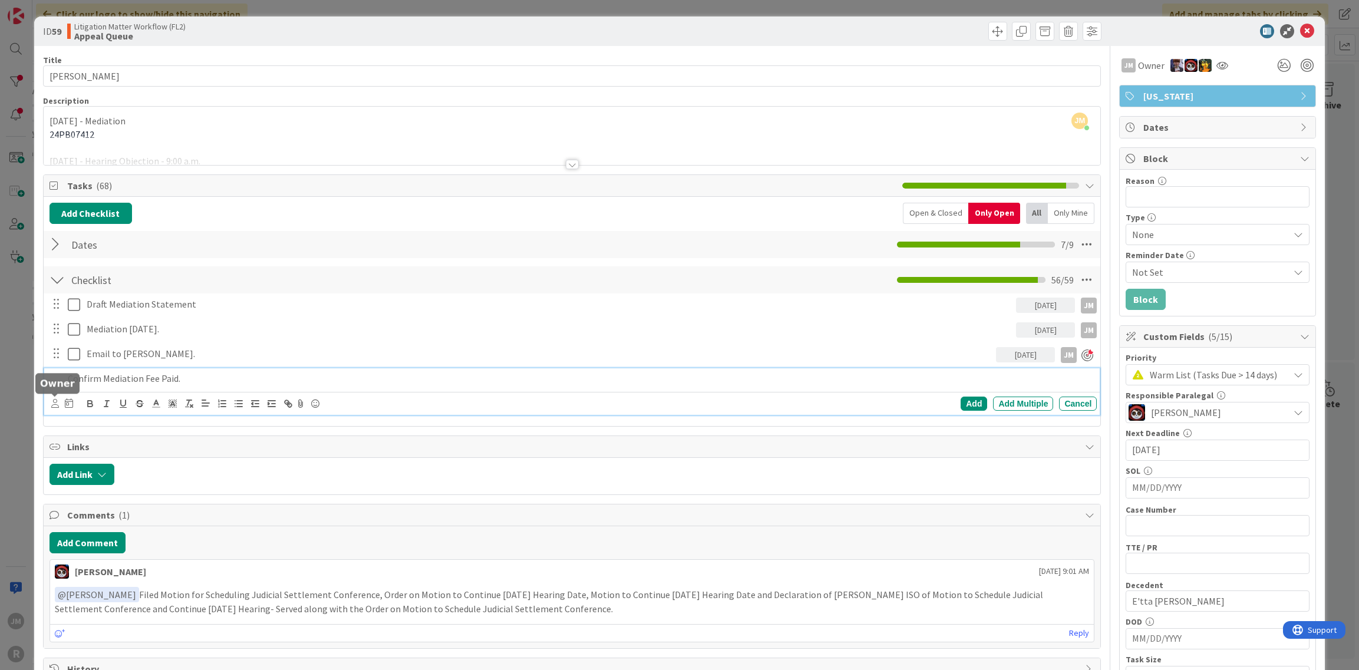
click at [53, 403] on icon at bounding box center [55, 403] width 8 height 9
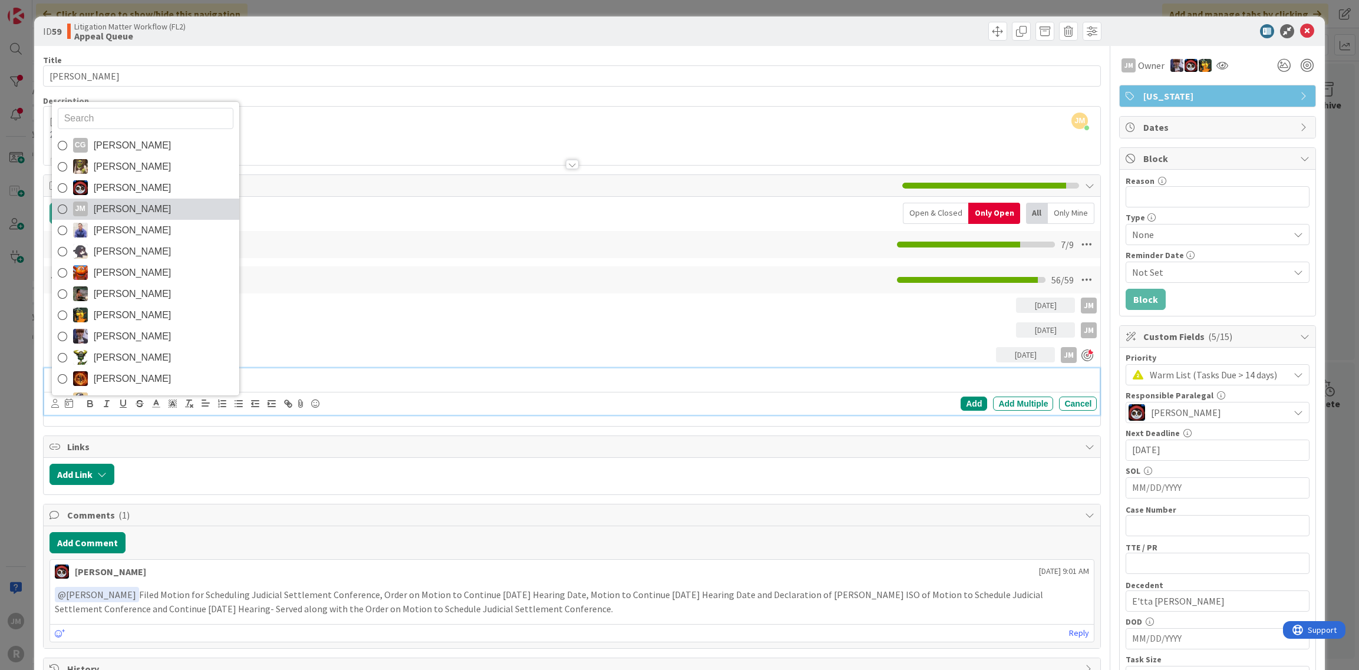
click at [130, 207] on span "Jeff Myers" at bounding box center [133, 209] width 78 height 18
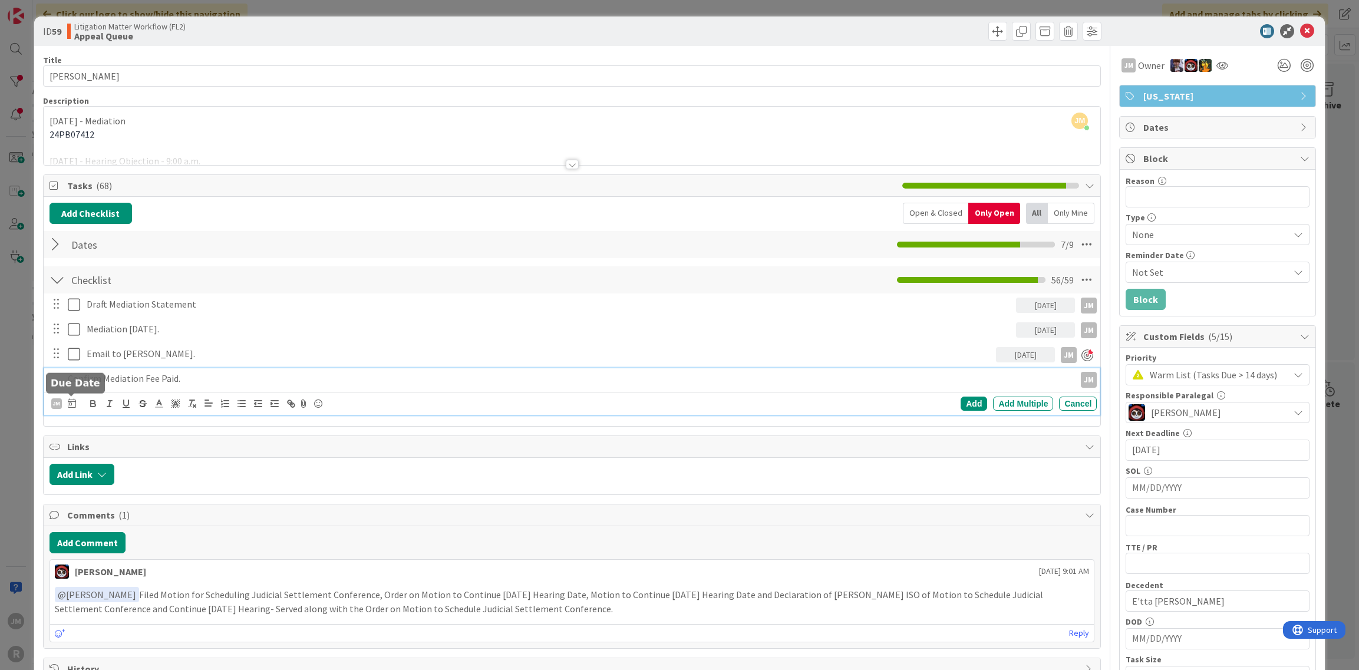
click at [74, 399] on icon at bounding box center [72, 402] width 8 height 9
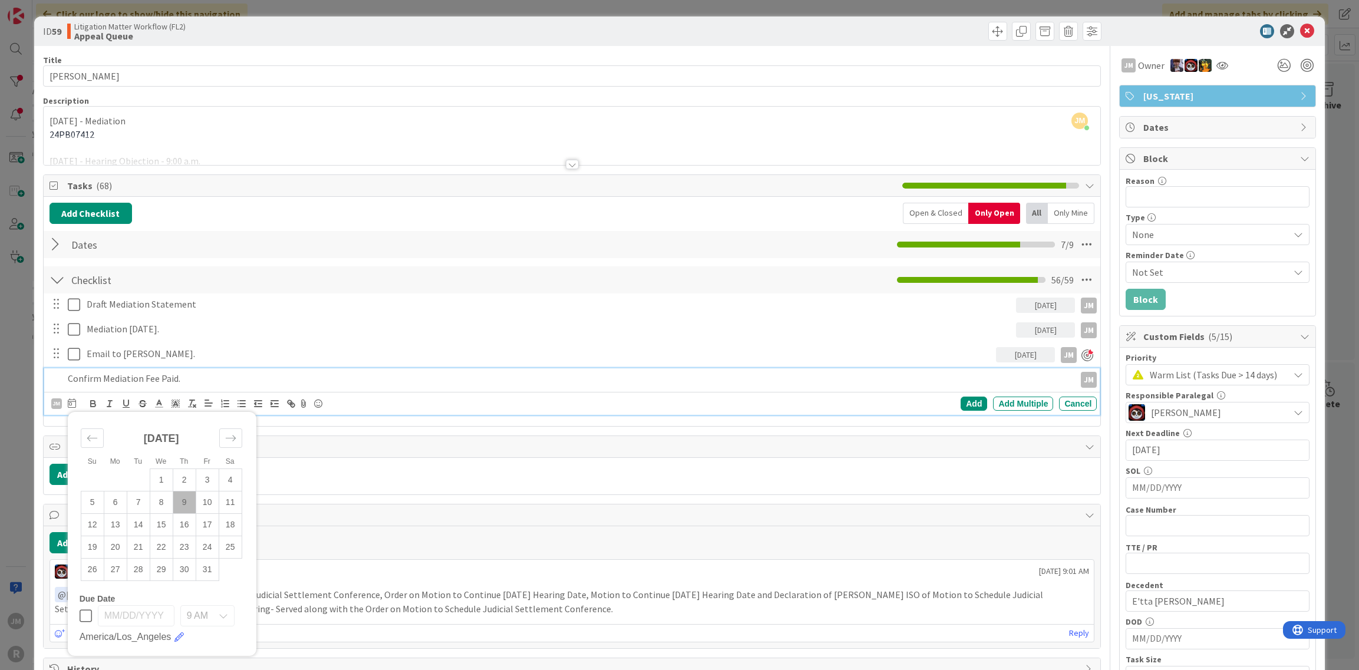
click at [187, 498] on td "9" at bounding box center [184, 502] width 23 height 22
type input "10/09/2025"
click at [971, 401] on div "Add" at bounding box center [974, 404] width 27 height 14
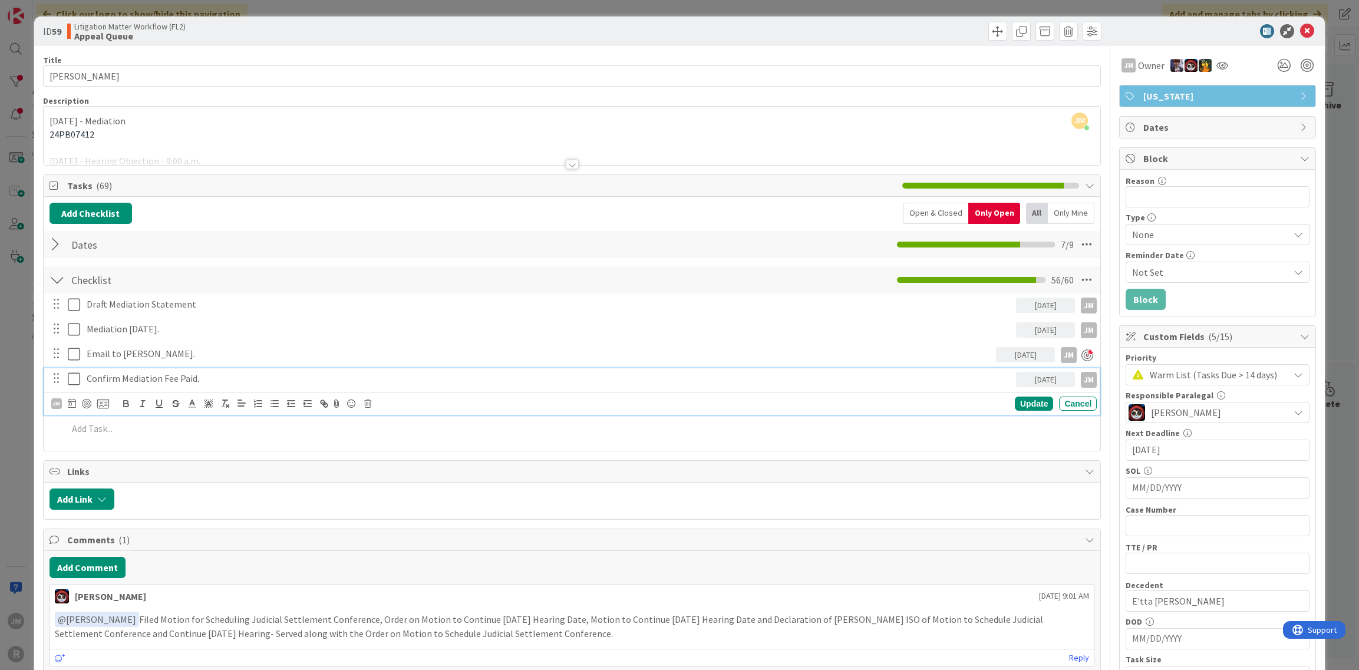
click at [106, 372] on p "Confirm Mediation Fee Paid." at bounding box center [549, 379] width 925 height 14
click at [83, 400] on div at bounding box center [86, 403] width 9 height 9
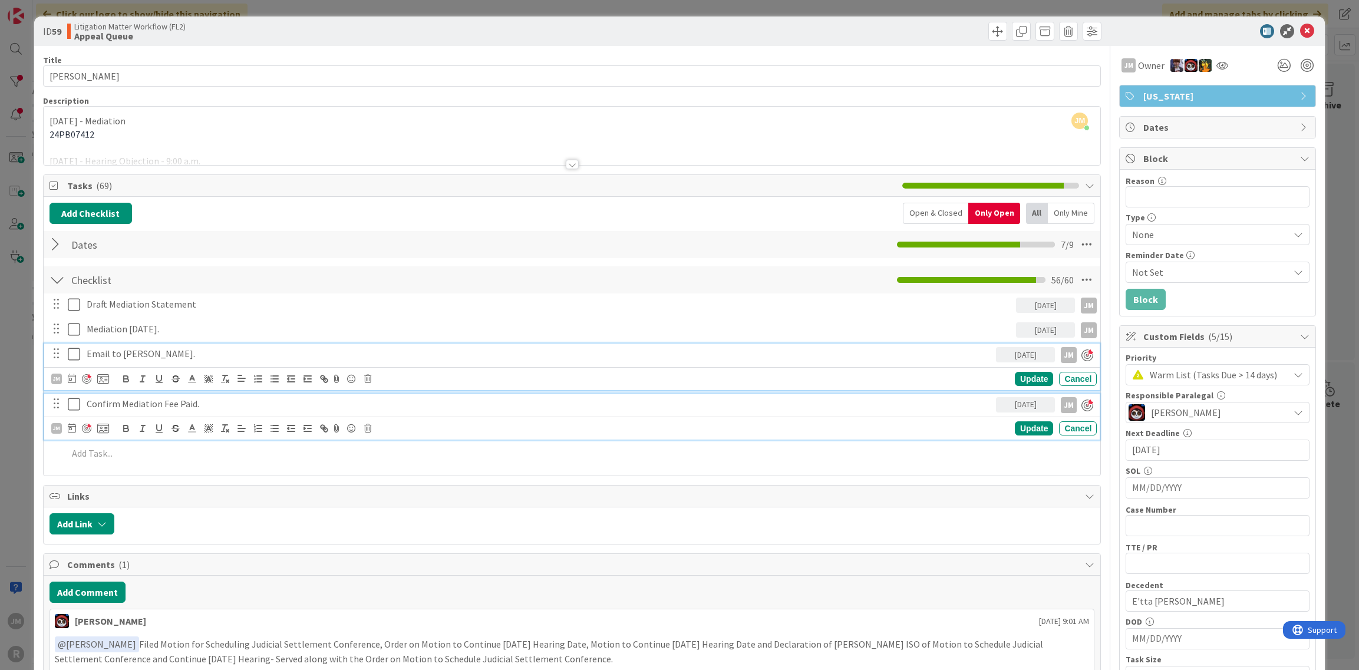
click at [121, 356] on p "Email to Brent Smith." at bounding box center [539, 354] width 905 height 14
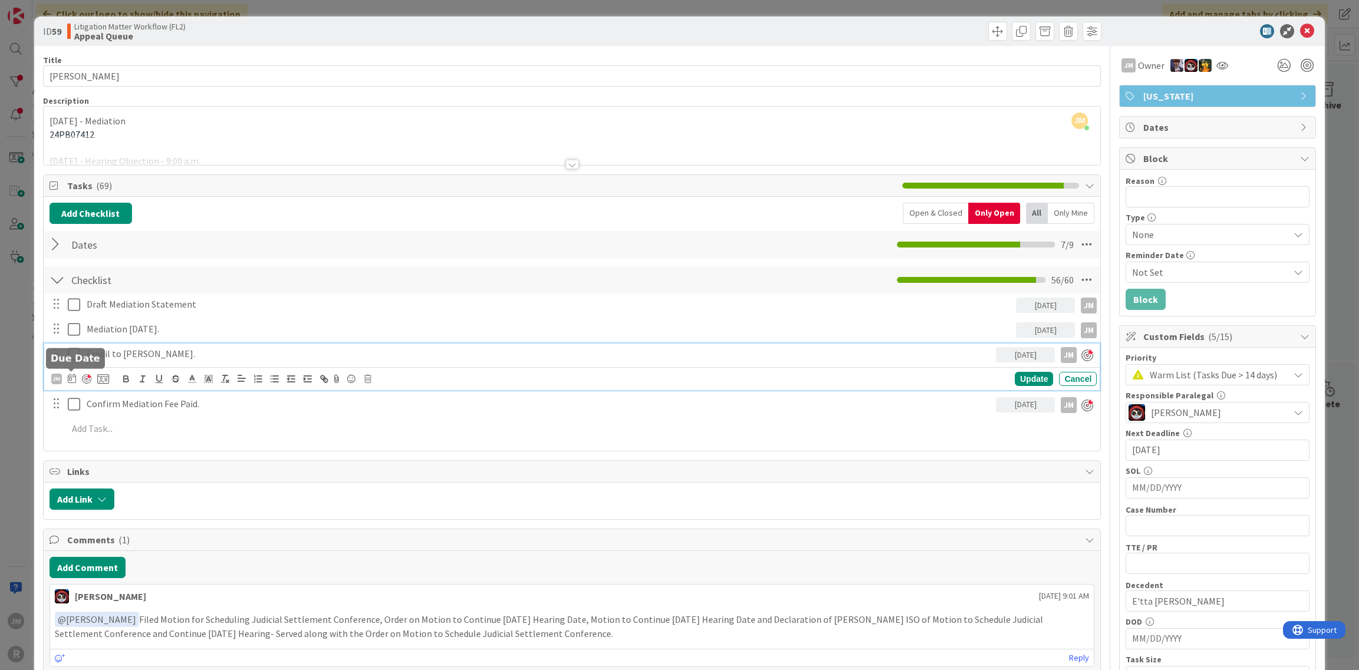
click at [71, 375] on icon at bounding box center [72, 378] width 8 height 9
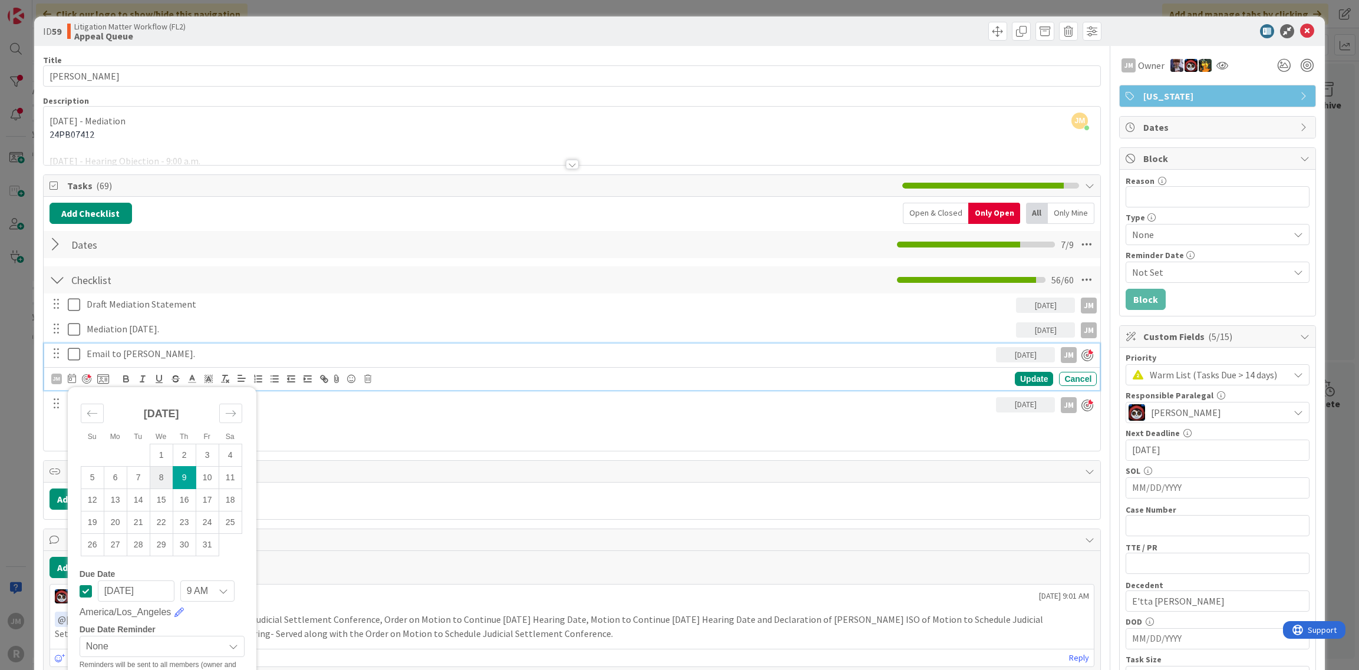
click at [157, 468] on td "8" at bounding box center [161, 477] width 23 height 22
type input "10/08/2025"
click at [1019, 375] on div "Update" at bounding box center [1034, 379] width 38 height 14
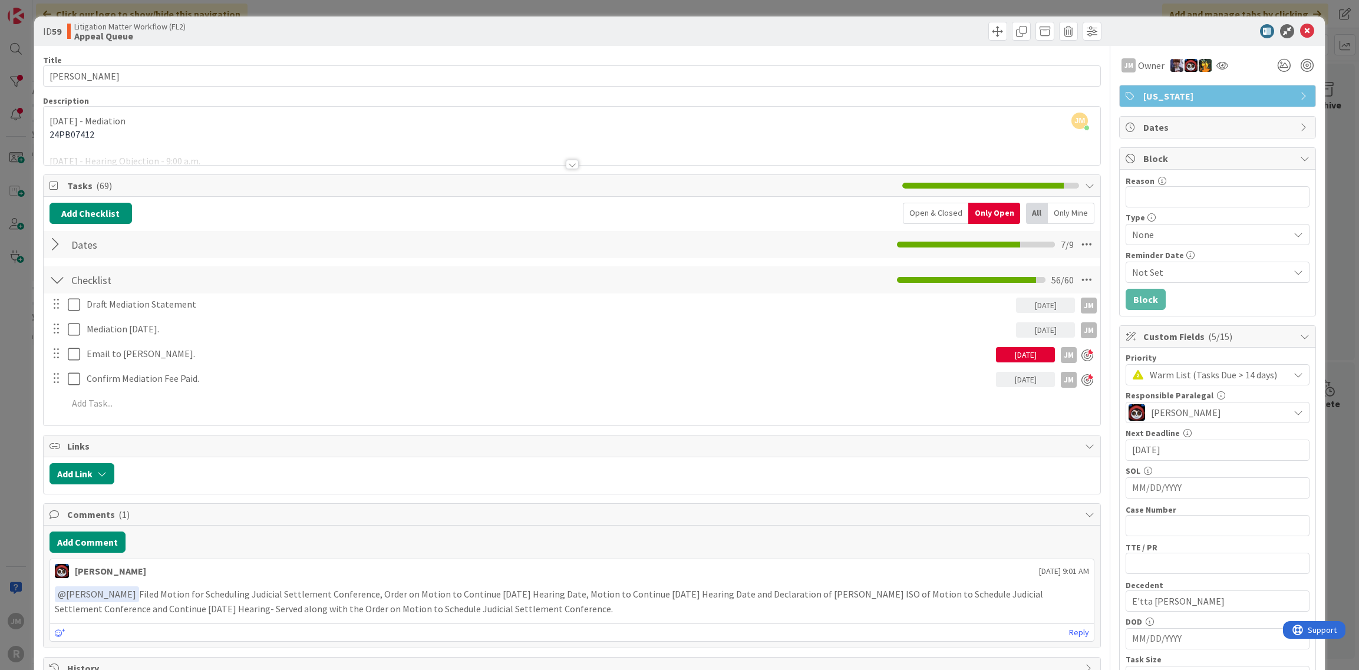
click at [26, 364] on div "ID 59 Litigation Matter Workflow (FL2) Appeal Queue Title 18 / 128 DELASHMUTT, …" at bounding box center [679, 335] width 1359 height 670
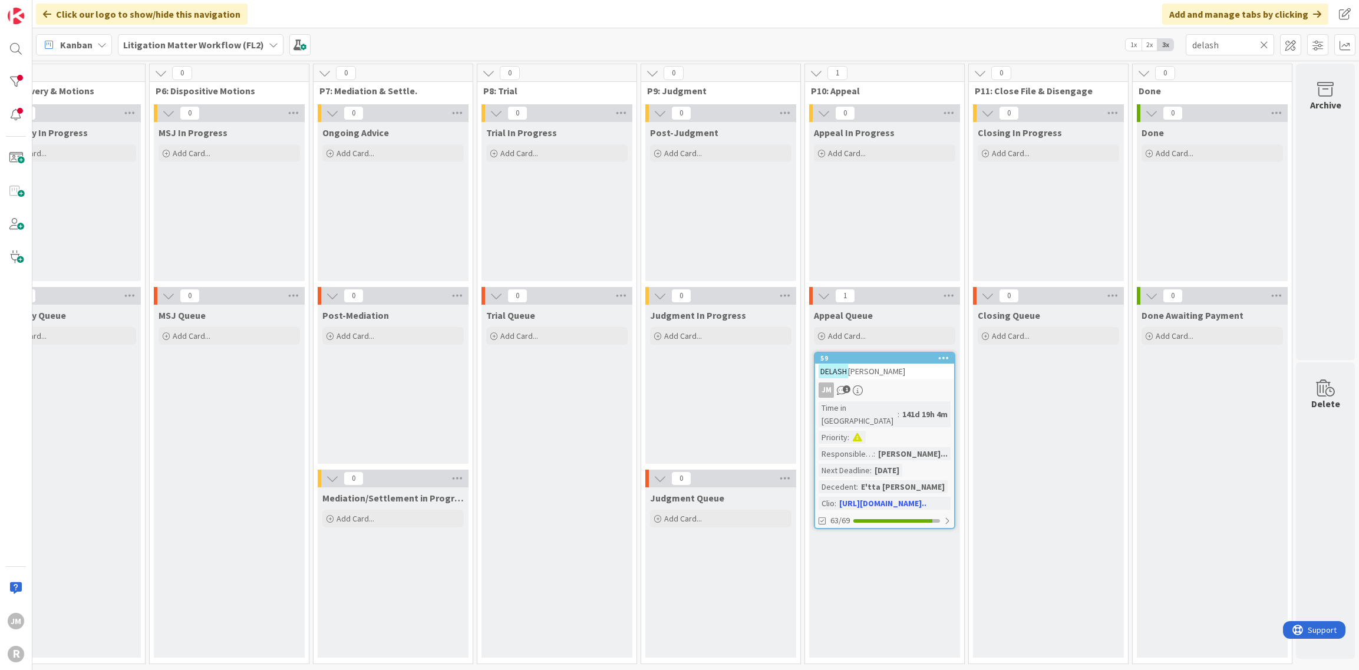
click at [1261, 47] on icon at bounding box center [1264, 44] width 8 height 11
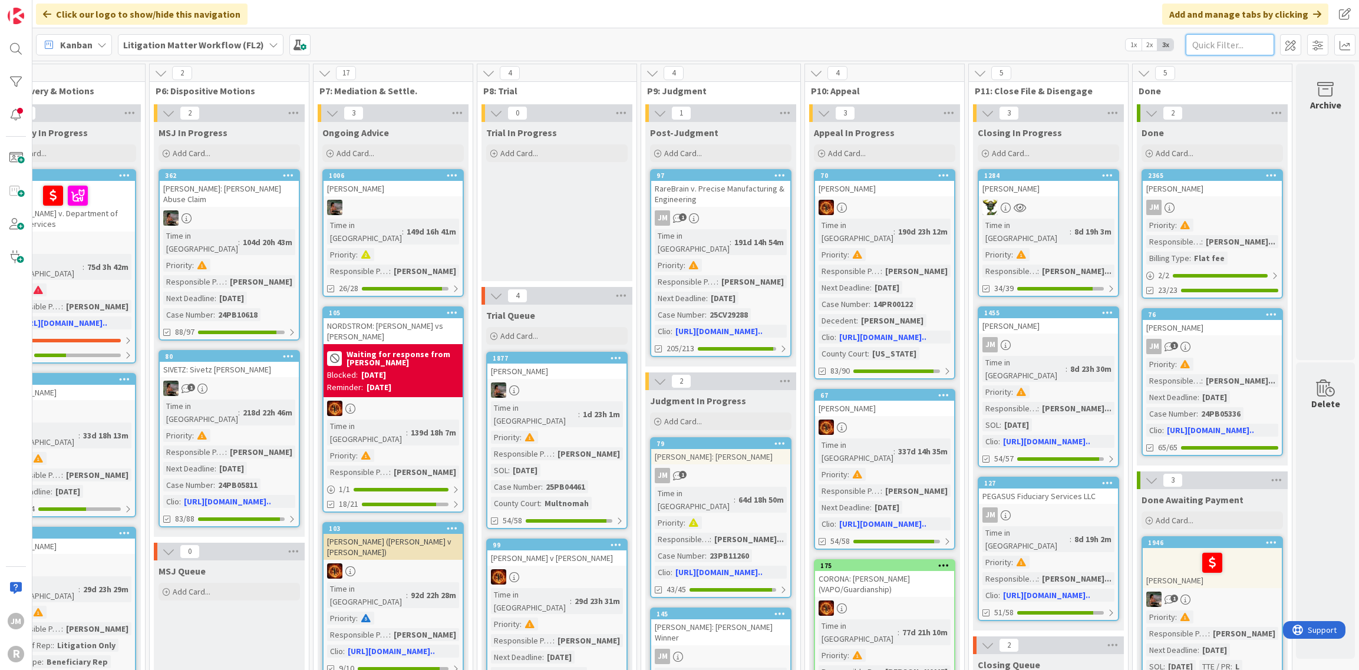
click at [1212, 38] on input "text" at bounding box center [1230, 44] width 88 height 21
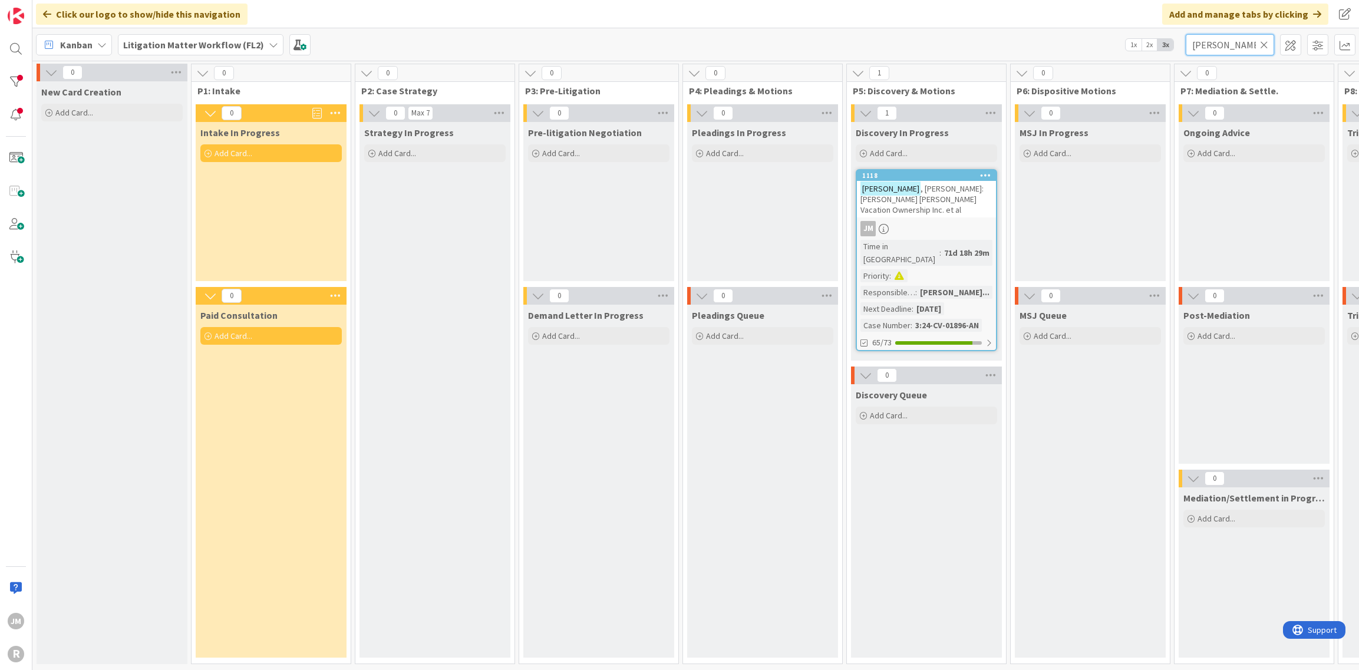
type input "cain"
click at [941, 217] on div "1118 CAIN , Michael: Huntsman v. Wyndham Vacation Ownership Inc. et al JM Time …" at bounding box center [926, 260] width 141 height 182
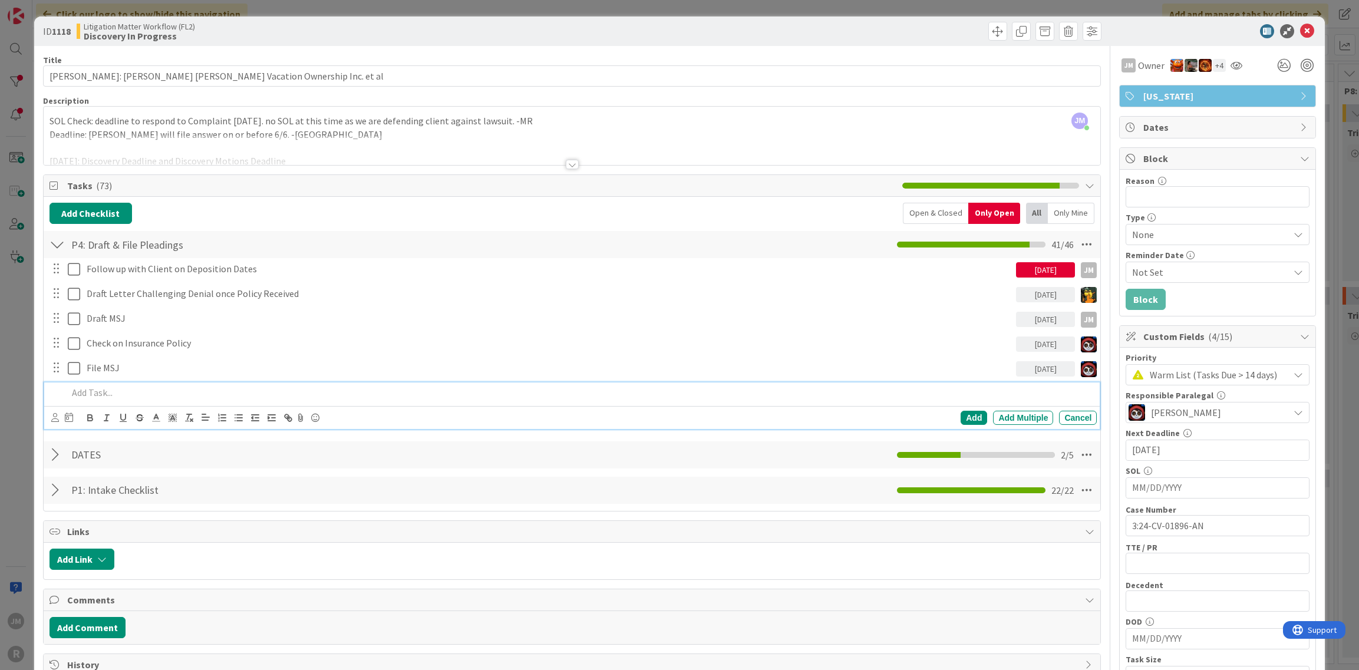
click at [115, 398] on div at bounding box center [580, 393] width 1034 height 21
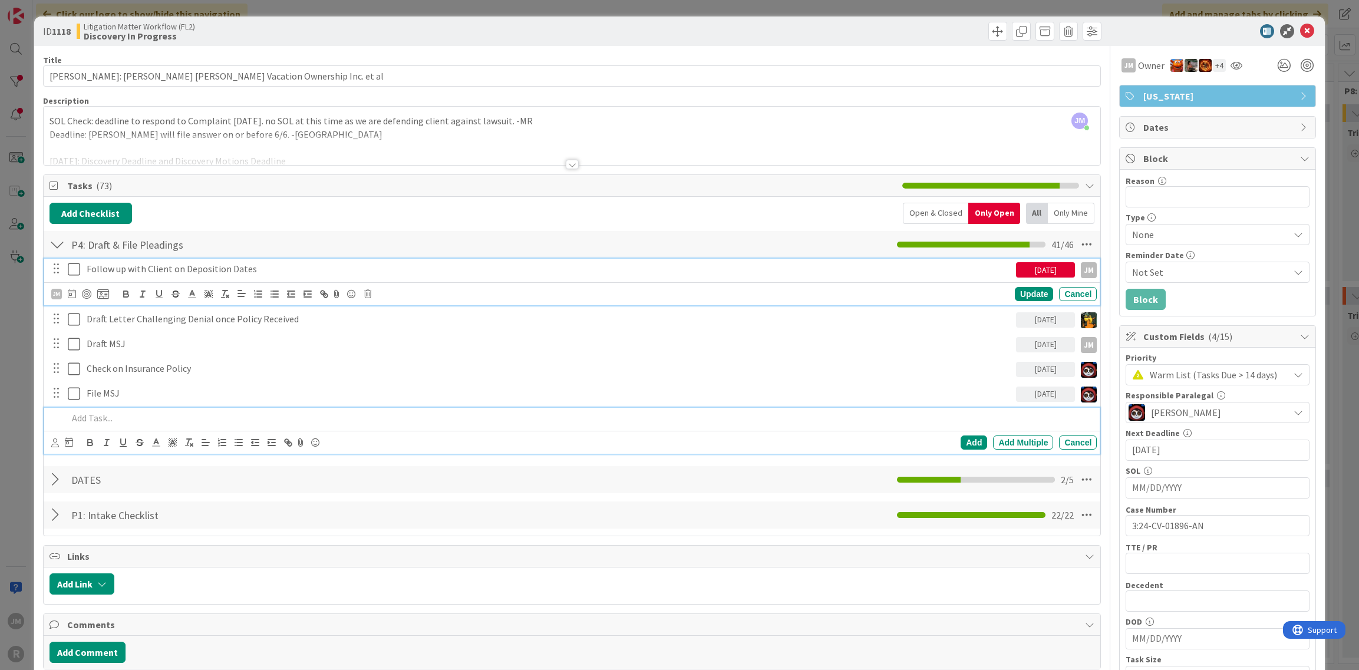
click at [142, 267] on p "Follow up with Client on Deposition Dates" at bounding box center [549, 269] width 925 height 14
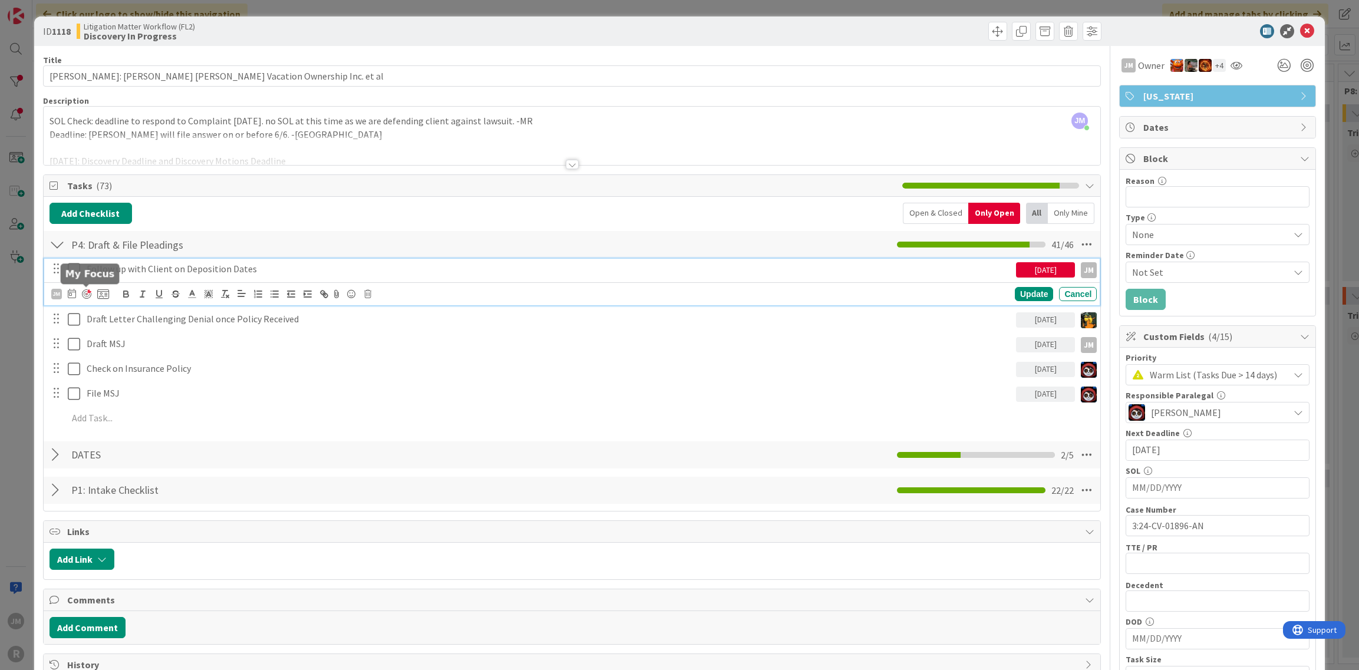
click at [86, 294] on div at bounding box center [86, 293] width 9 height 9
click at [1015, 290] on div "Update" at bounding box center [1034, 294] width 38 height 14
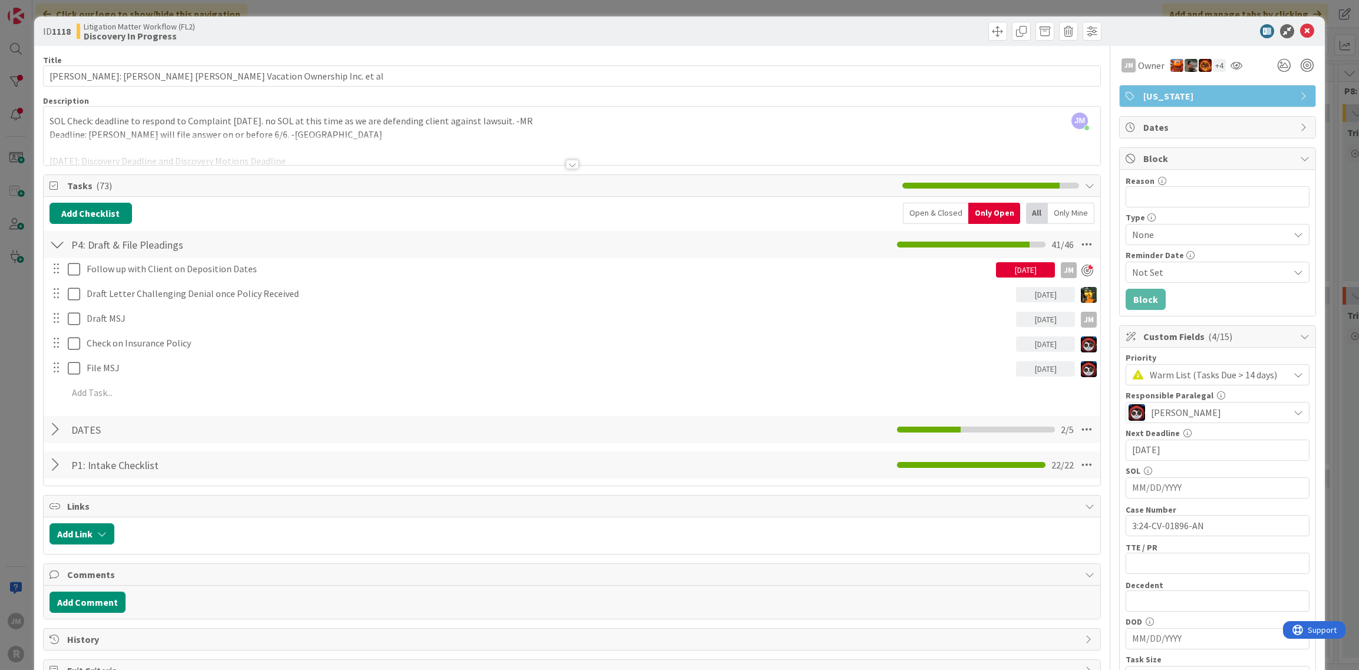
click at [28, 368] on div "ID 1118 Litigation Matter Workflow (FL2) Discovery In Progress Title 64 / 128 C…" at bounding box center [679, 335] width 1359 height 670
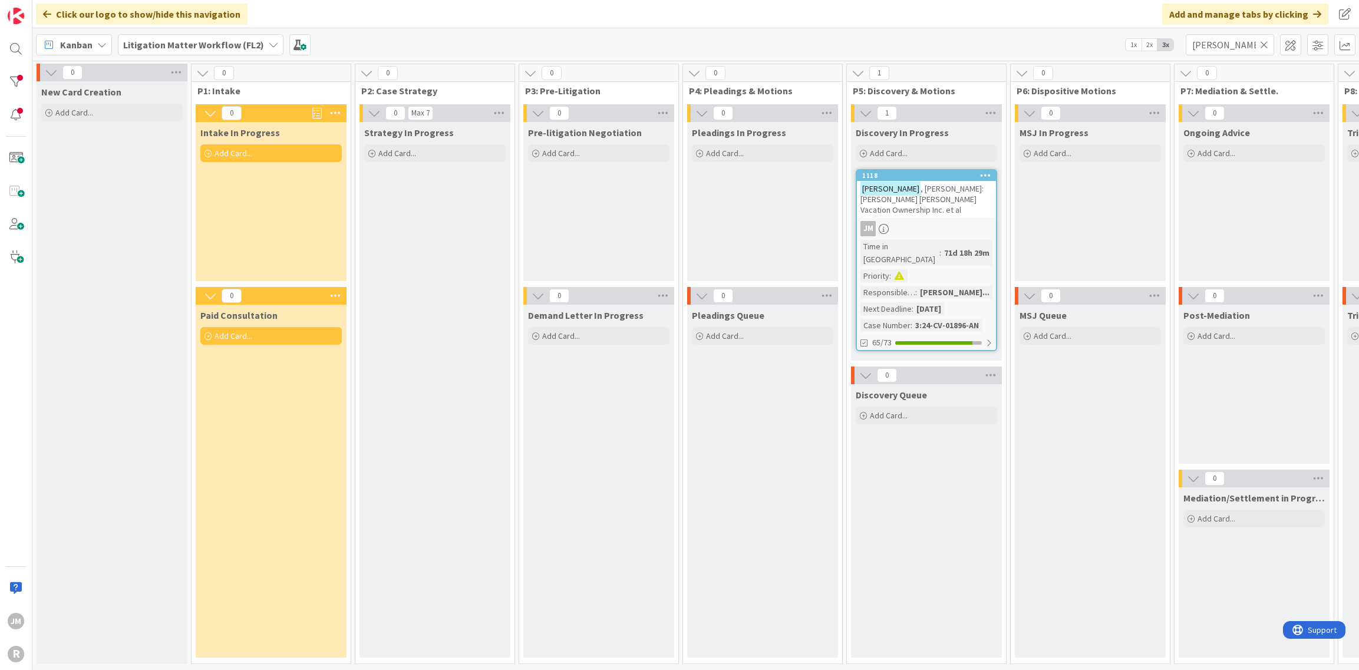
click at [1263, 50] on icon at bounding box center [1264, 44] width 8 height 11
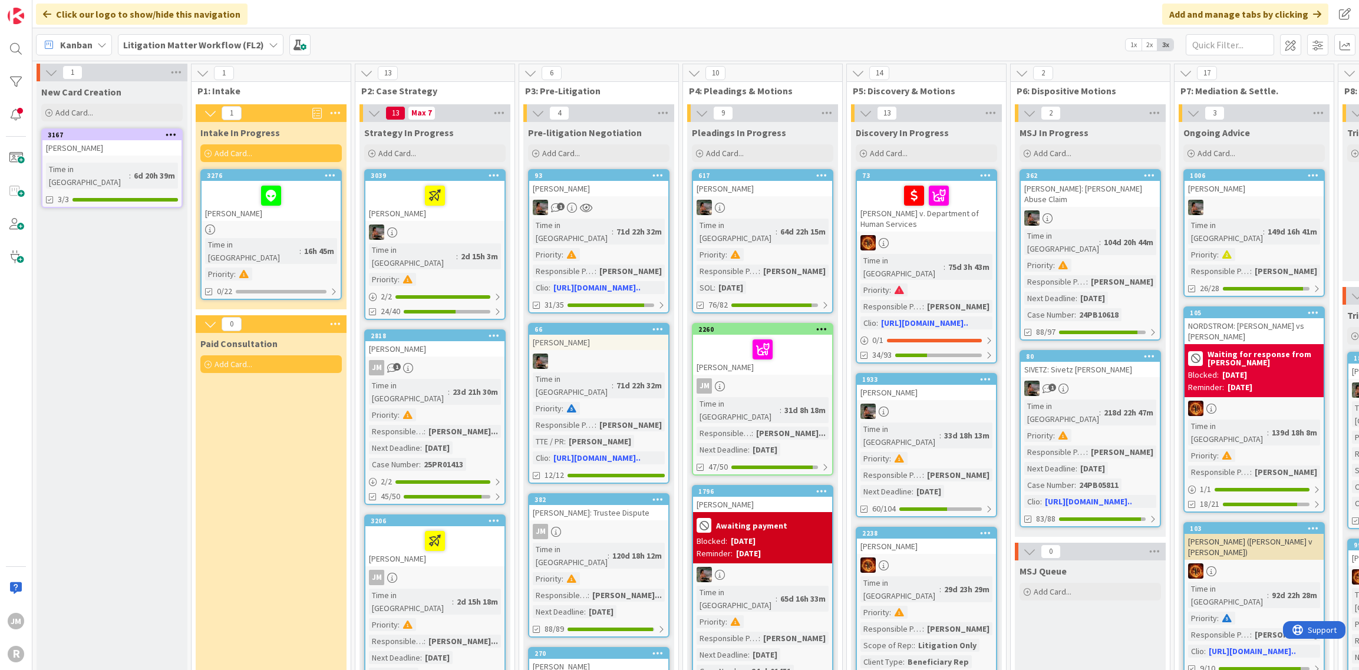
click at [108, 48] on div "Kanban" at bounding box center [74, 44] width 76 height 21
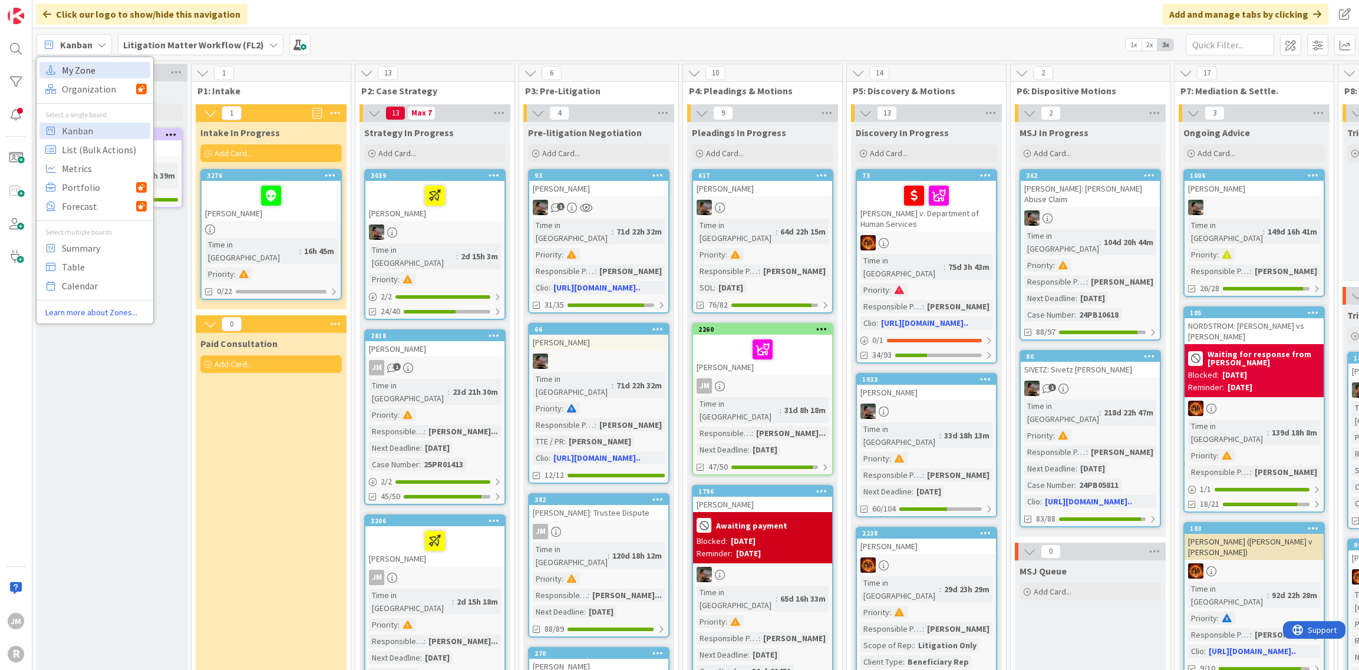
click at [85, 70] on span "My Zone" at bounding box center [104, 70] width 85 height 18
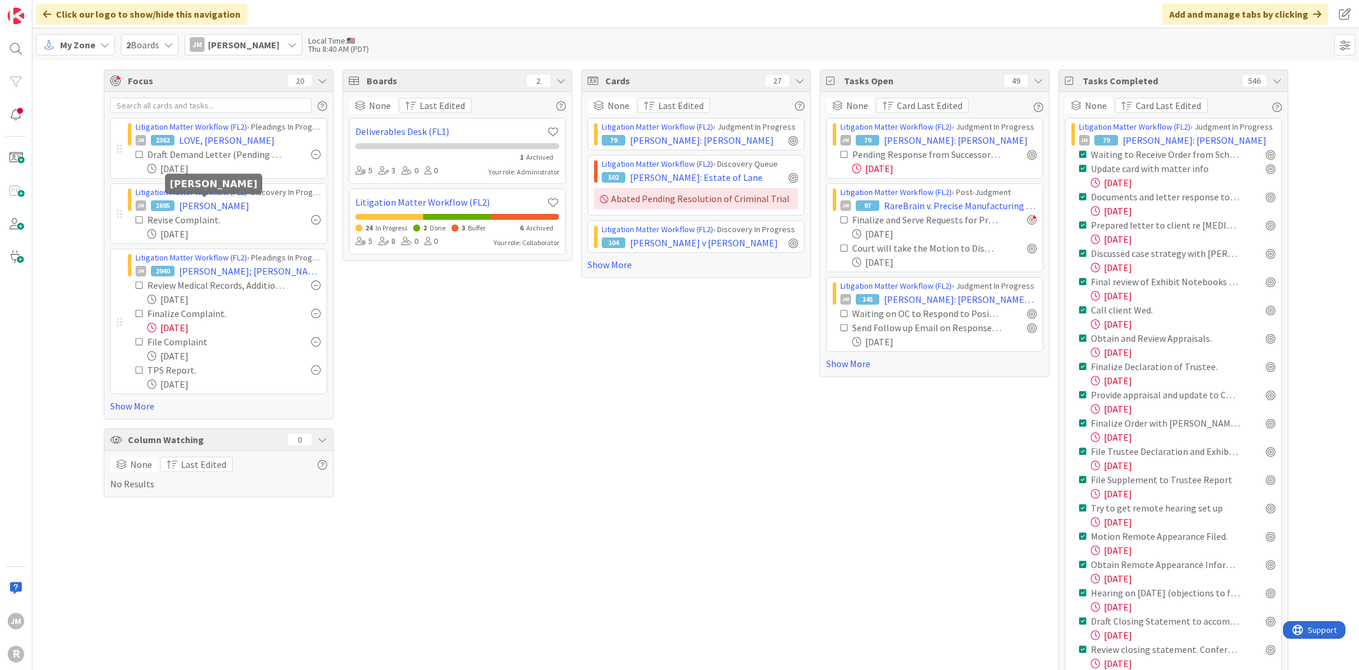
click at [197, 205] on span "GODINEZ, Luisa" at bounding box center [214, 206] width 70 height 14
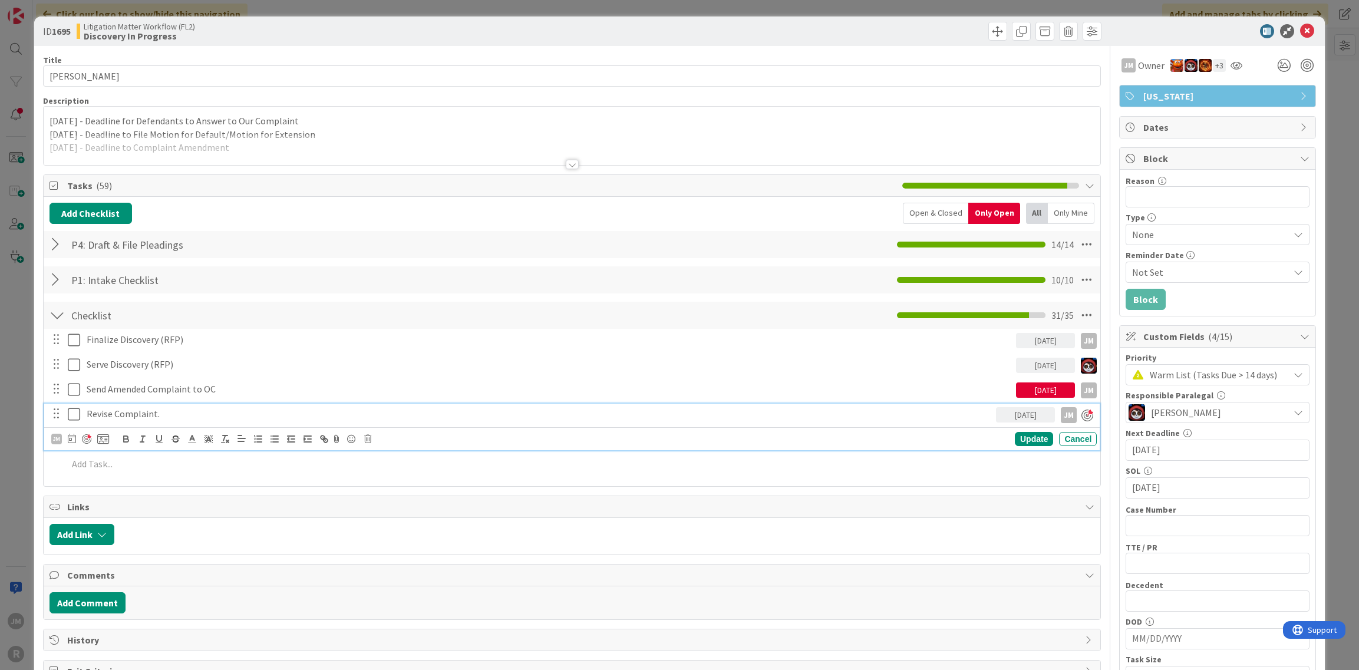
click at [187, 411] on p "Revise Complaint." at bounding box center [539, 414] width 905 height 14
click at [74, 436] on icon at bounding box center [72, 438] width 8 height 9
click at [164, 539] on td "8" at bounding box center [161, 537] width 23 height 22
type input "10/08/2025"
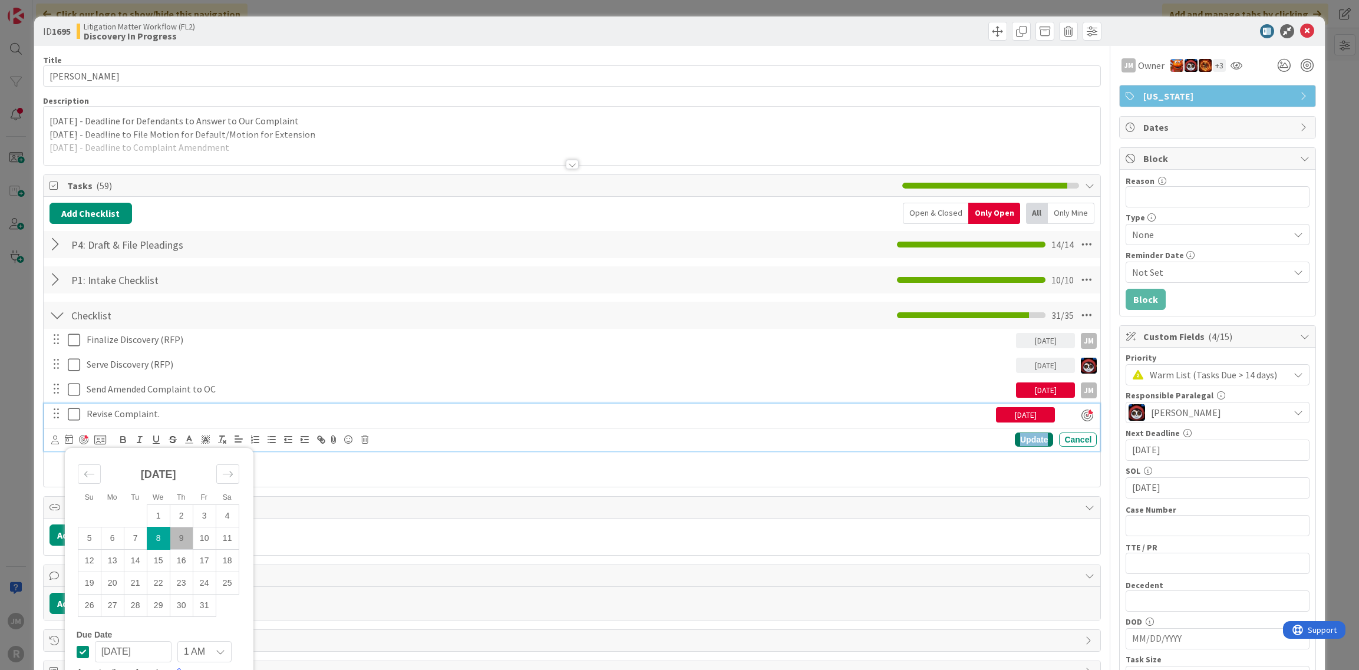
click at [1035, 439] on div "Update" at bounding box center [1034, 440] width 38 height 14
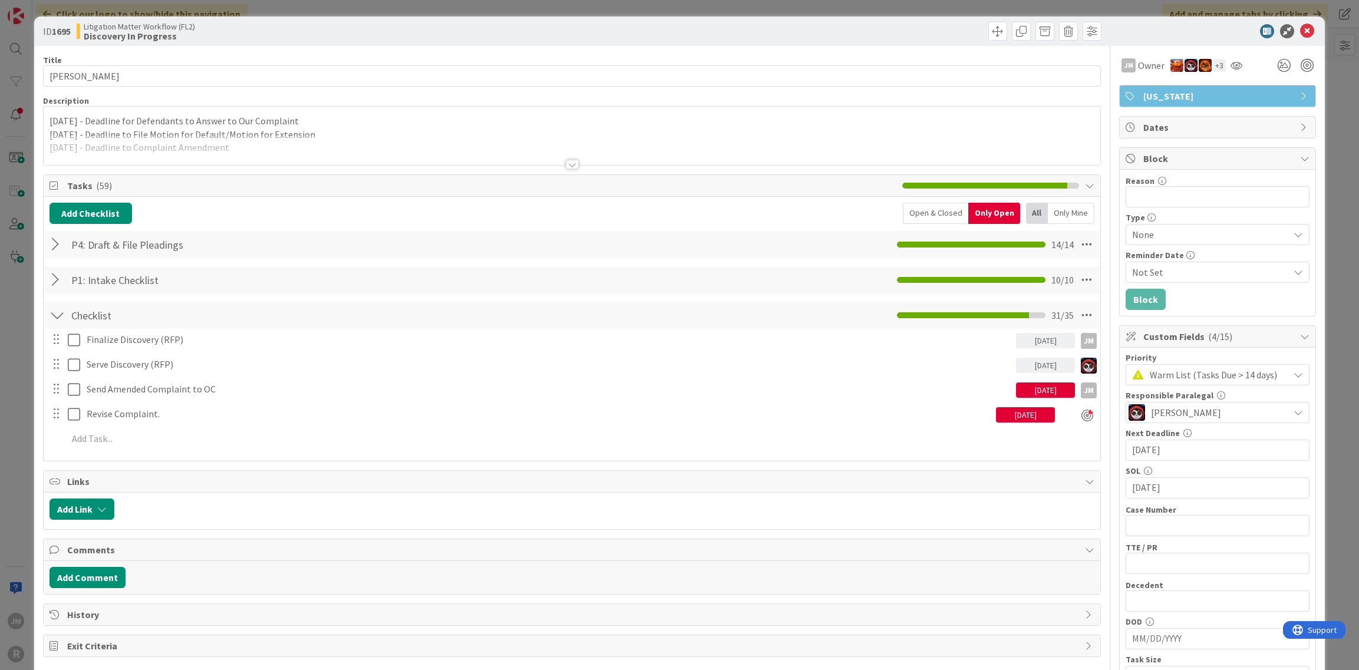
click at [24, 423] on div "ID 1695 Litigation Matter Workflow (FL2) Discovery In Progress Title 14 / 128 G…" at bounding box center [679, 335] width 1359 height 670
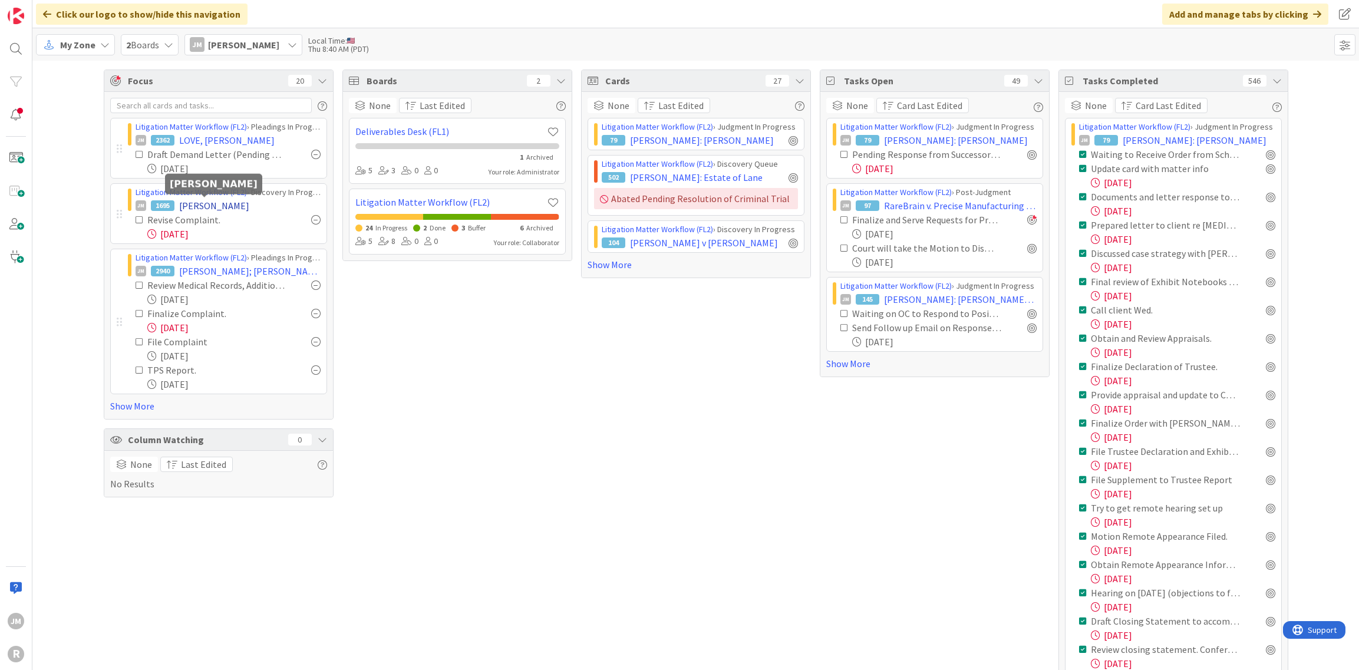
click at [200, 206] on span "GODINEZ, Luisa" at bounding box center [214, 206] width 70 height 14
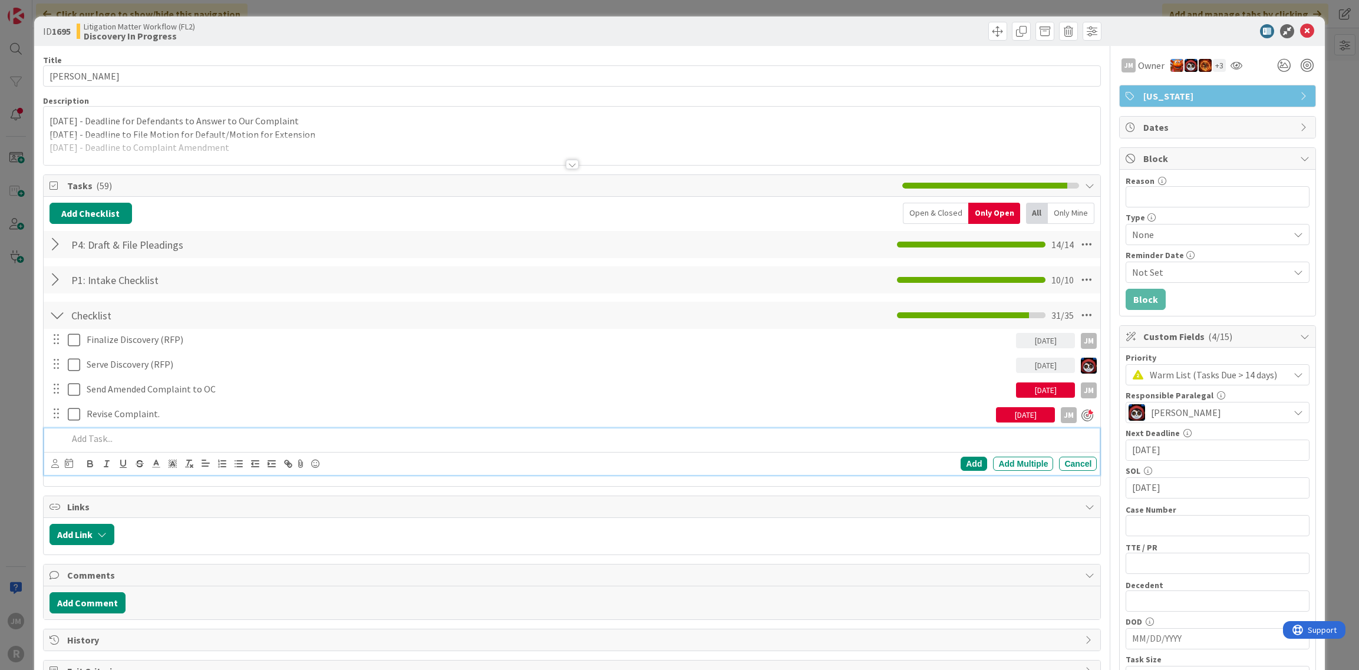
click at [153, 429] on div at bounding box center [580, 439] width 1034 height 21
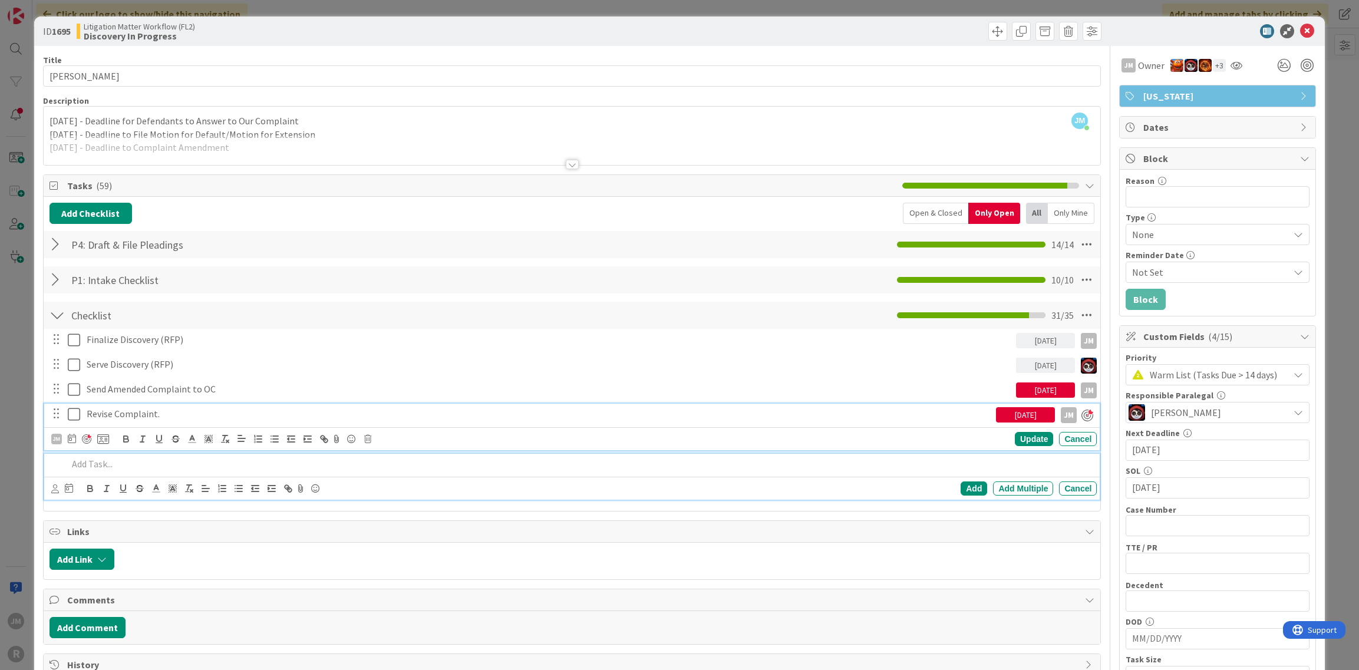
click at [177, 409] on p "Revise Complaint." at bounding box center [539, 414] width 905 height 14
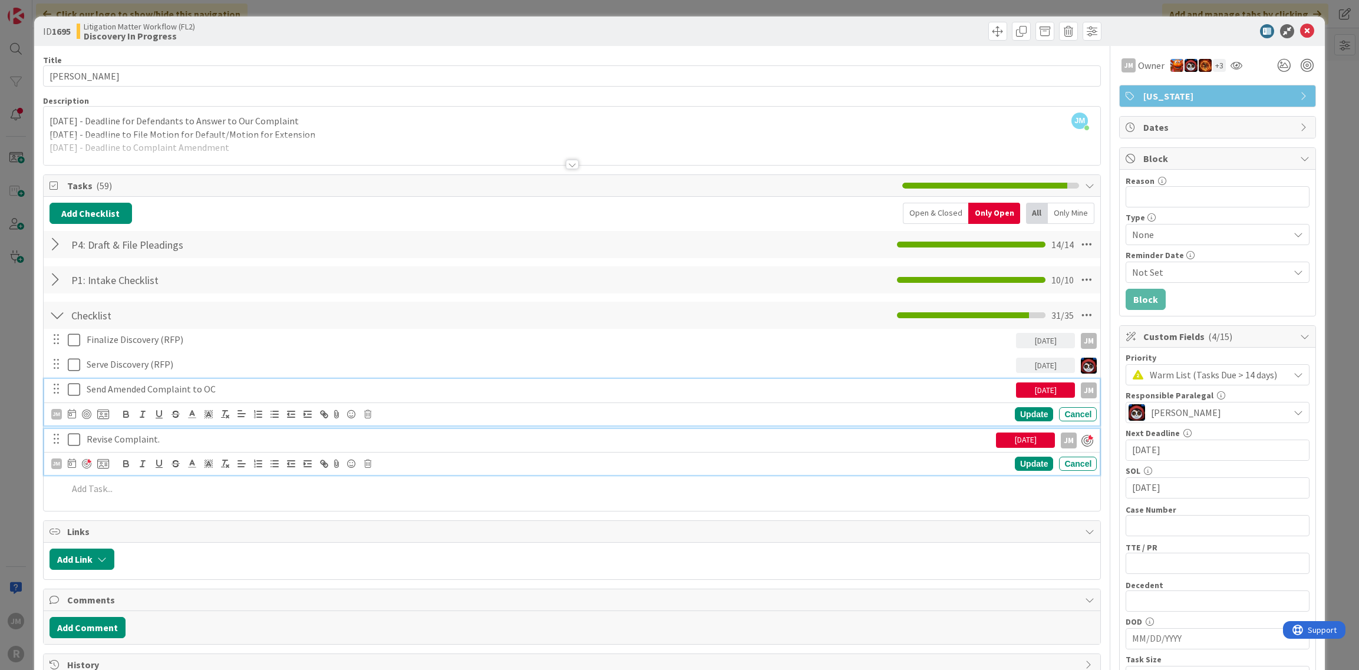
click at [154, 388] on p "Send Amended Complaint to OC" at bounding box center [549, 390] width 925 height 14
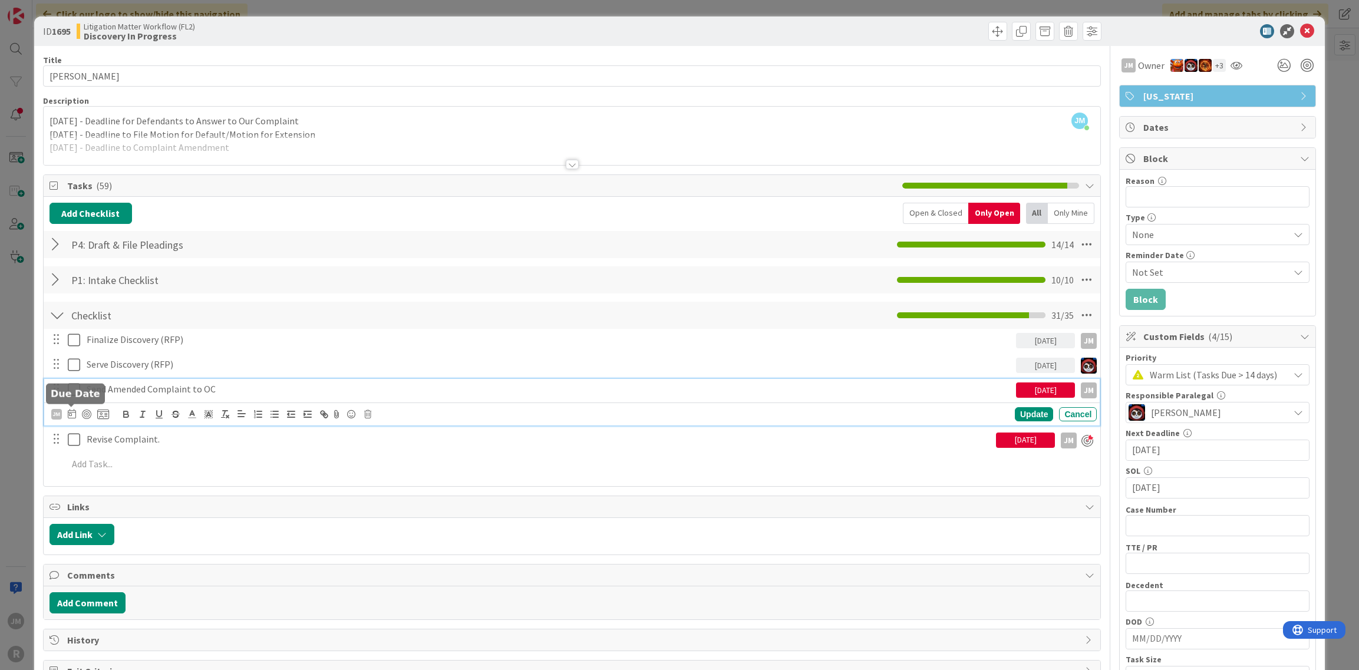
click at [73, 411] on icon at bounding box center [72, 413] width 8 height 9
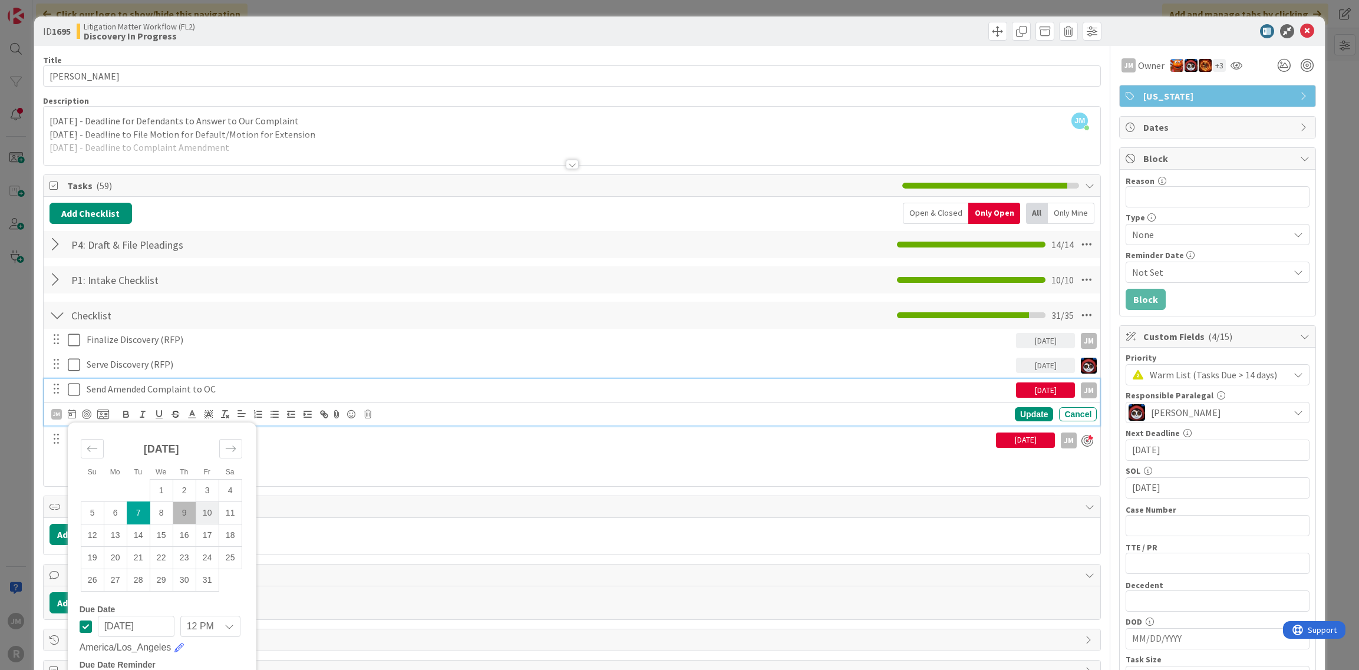
click at [203, 509] on td "10" at bounding box center [207, 513] width 23 height 22
type input "10/10/2025"
click at [1027, 413] on div "Update" at bounding box center [1034, 414] width 38 height 14
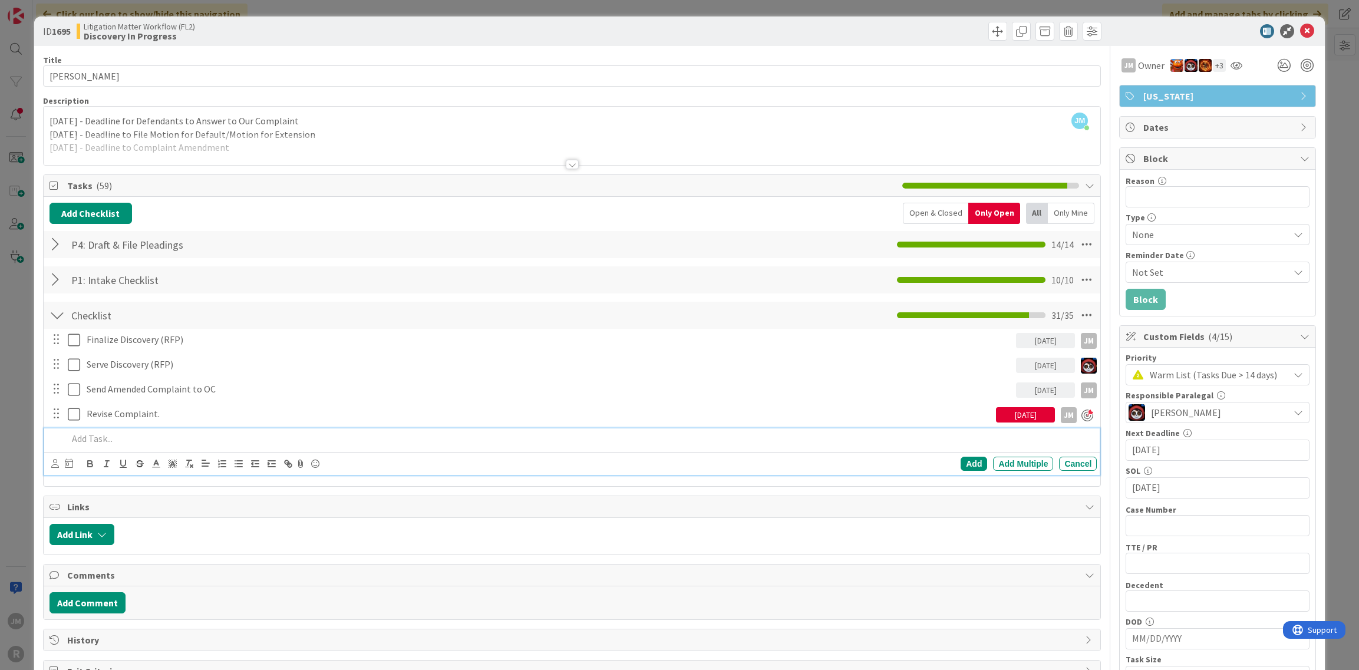
click at [145, 432] on p at bounding box center [580, 439] width 1025 height 14
click at [51, 463] on icon at bounding box center [55, 463] width 8 height 9
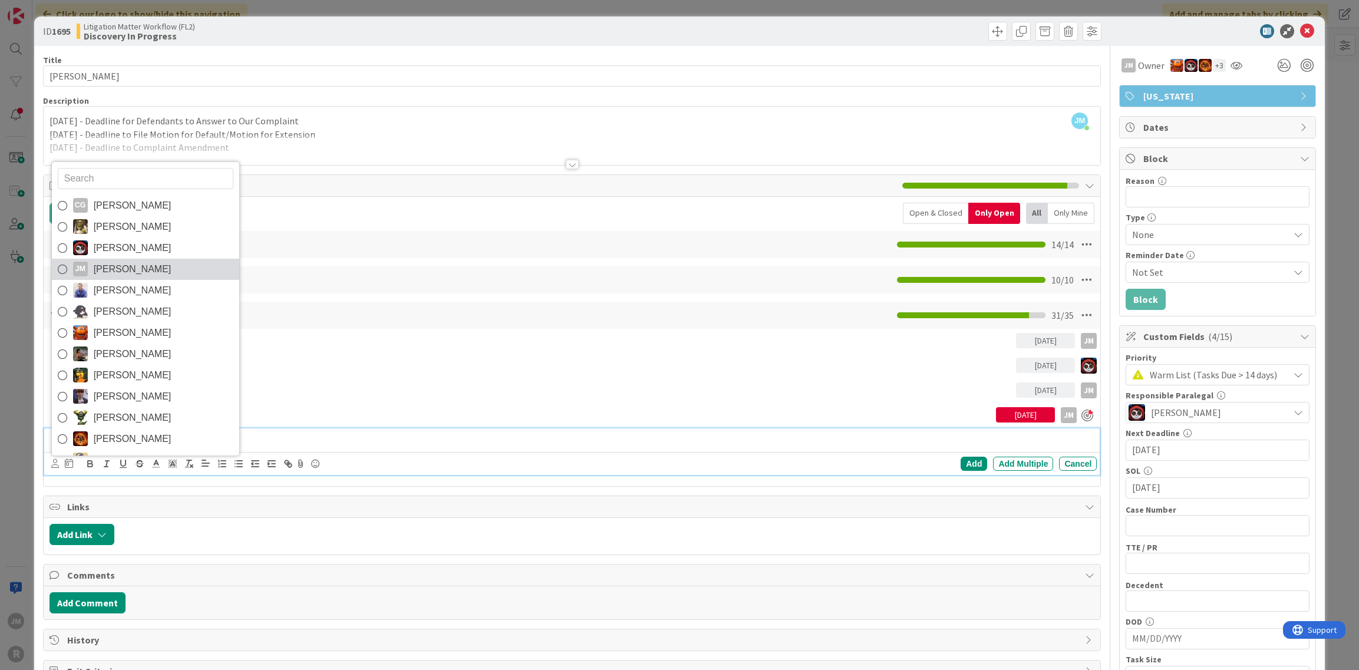
click at [146, 266] on link "JM Jeff Myers" at bounding box center [145, 269] width 187 height 21
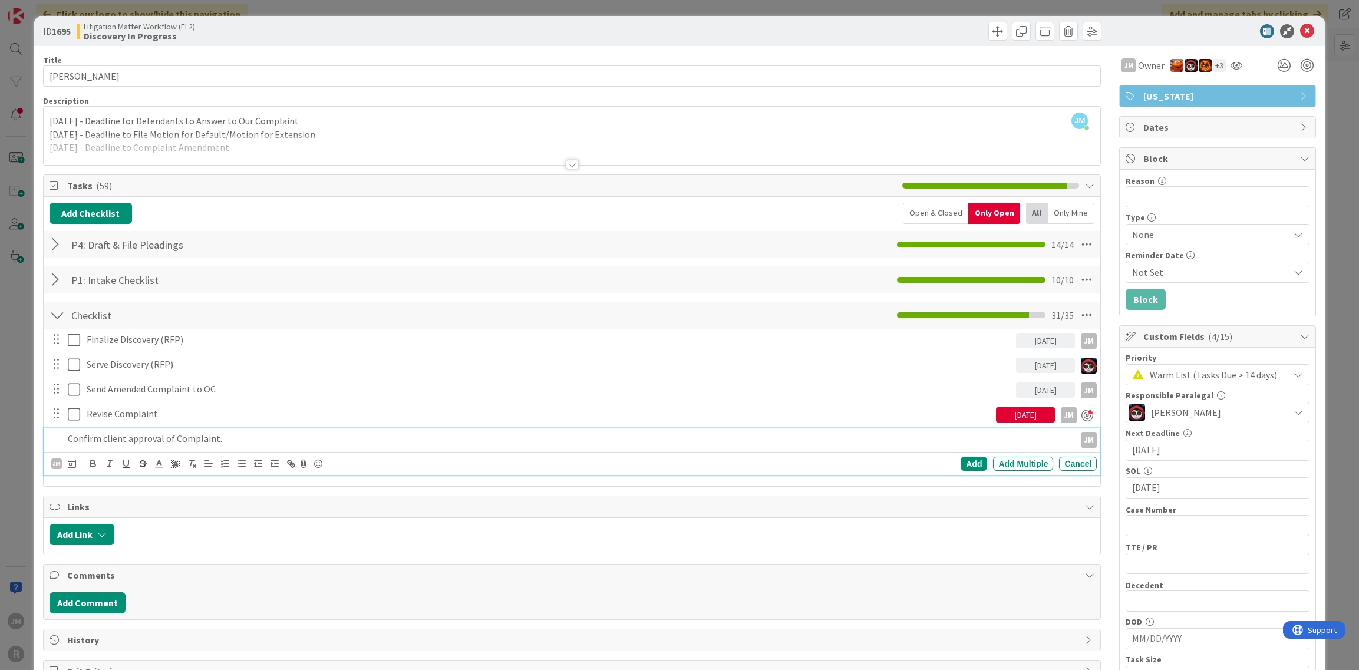
click at [73, 462] on icon at bounding box center [72, 463] width 8 height 9
click at [182, 554] on td "9" at bounding box center [184, 562] width 23 height 22
type input "10/09/2025"
click at [966, 462] on div "Add" at bounding box center [974, 464] width 27 height 14
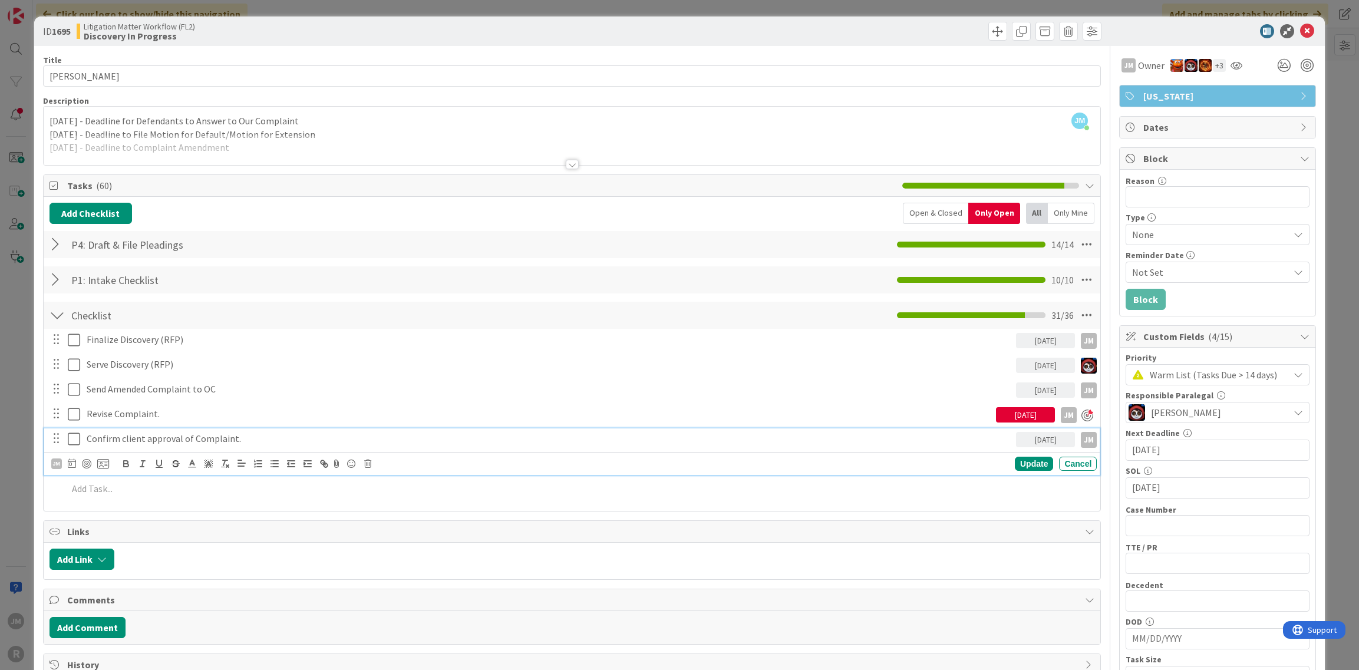
click at [161, 430] on div "Confirm client approval of Complaint." at bounding box center [549, 439] width 934 height 21
click at [84, 464] on div at bounding box center [86, 463] width 9 height 9
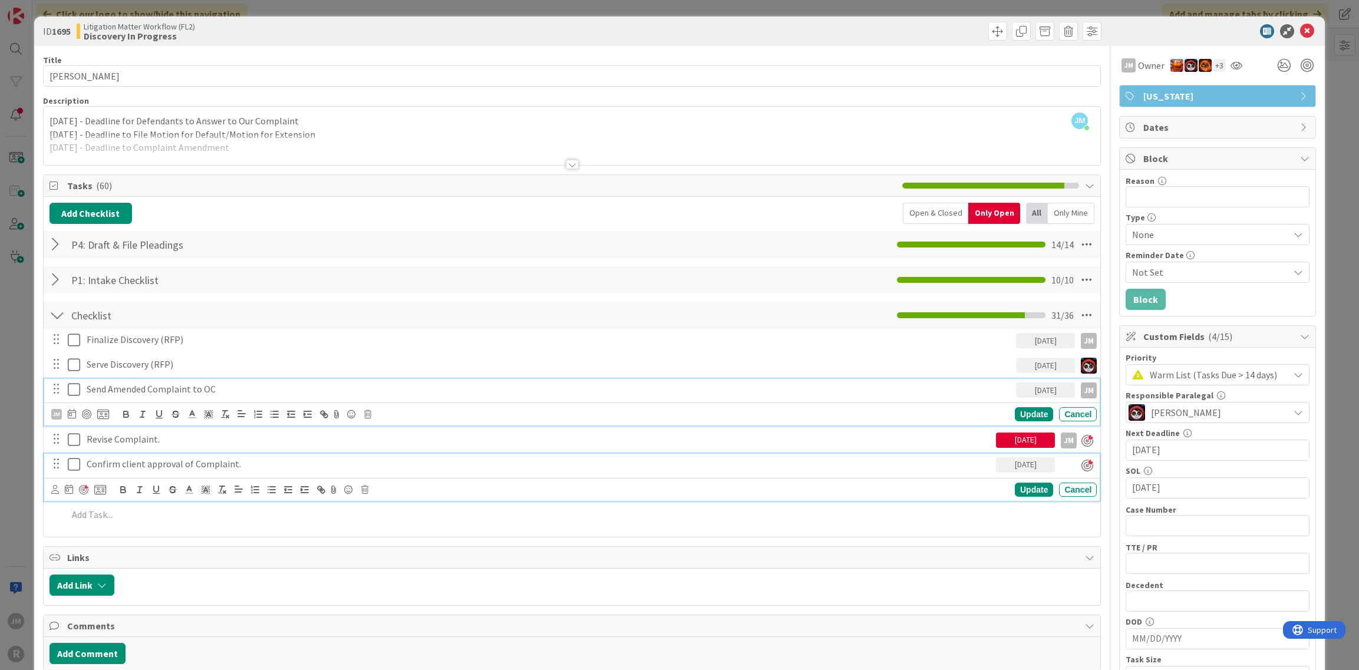
click at [111, 391] on p "Send Amended Complaint to OC" at bounding box center [549, 390] width 925 height 14
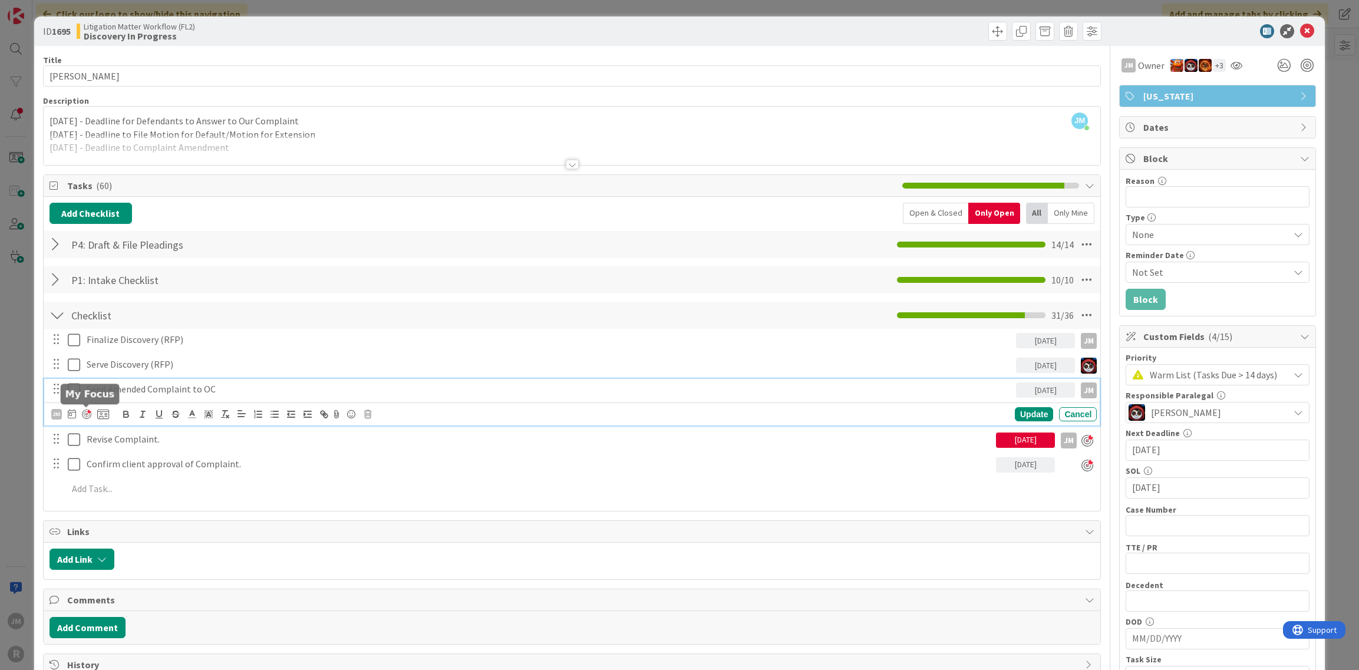
click at [86, 415] on div at bounding box center [86, 414] width 9 height 9
click at [1015, 412] on div "Update" at bounding box center [1034, 415] width 38 height 14
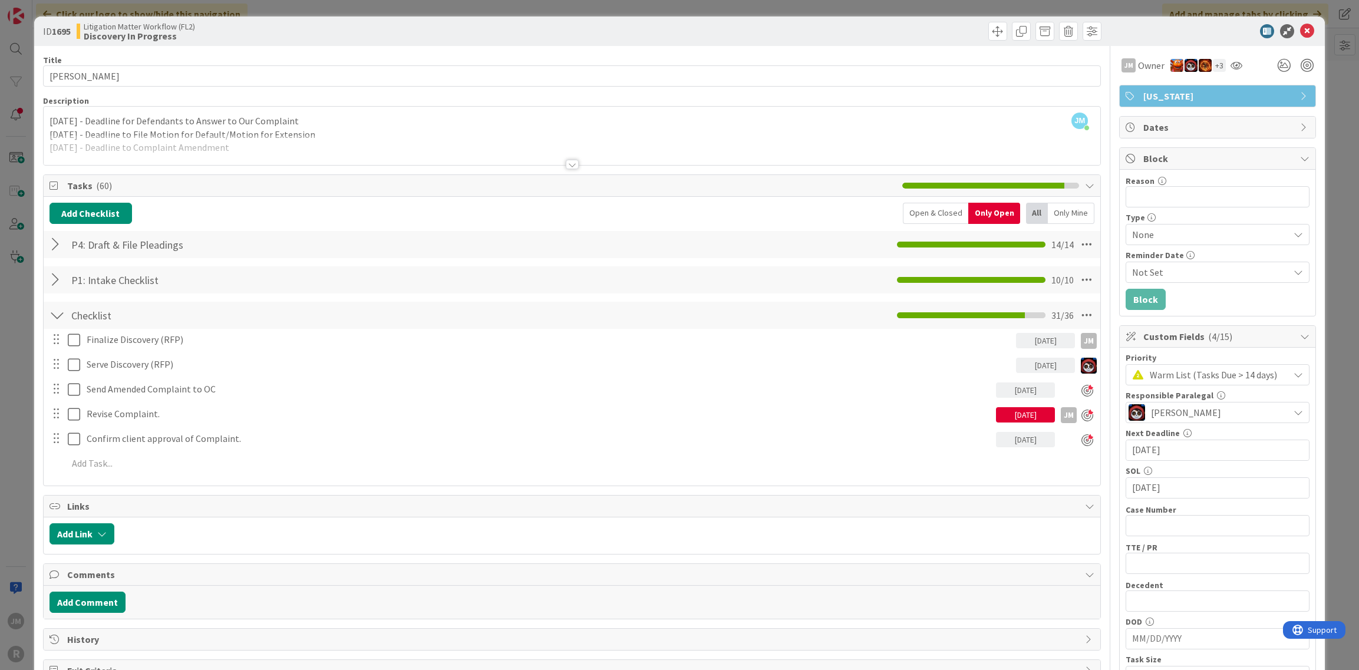
click at [22, 396] on div "ID 1695 Litigation Matter Workflow (FL2) Discovery In Progress Title 14 / 128 G…" at bounding box center [679, 335] width 1359 height 670
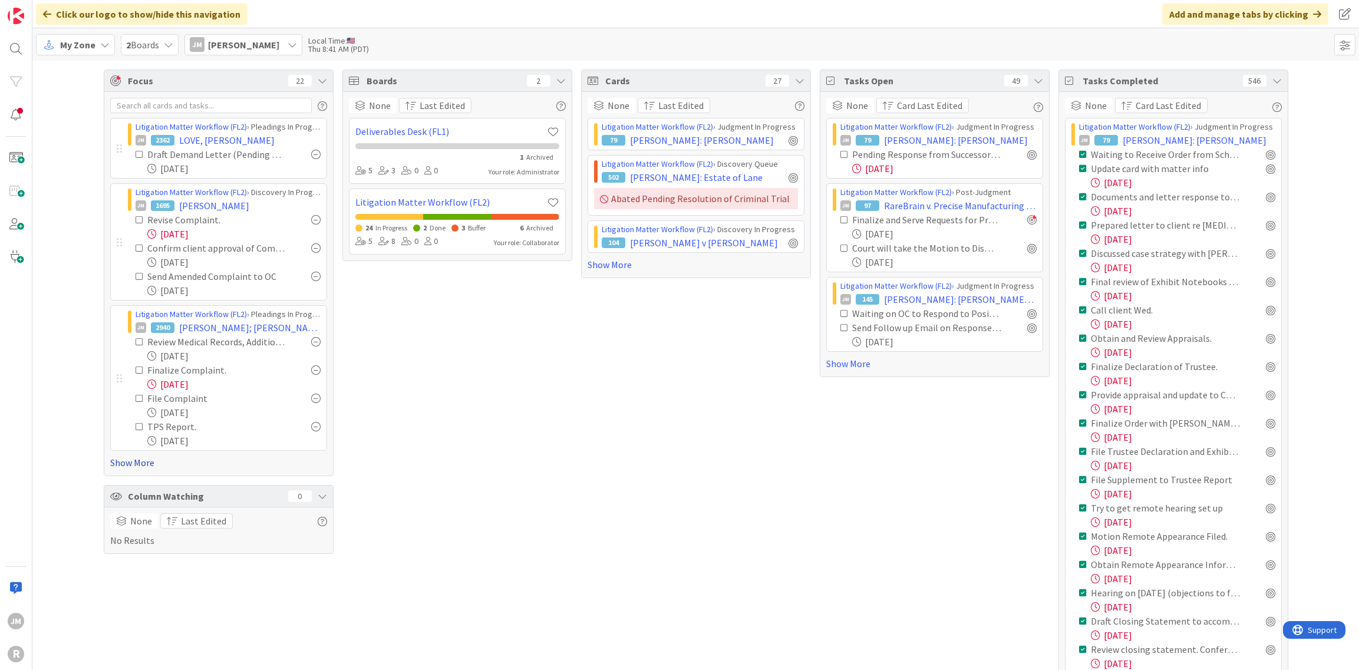
click at [120, 460] on link "Show More" at bounding box center [218, 463] width 217 height 14
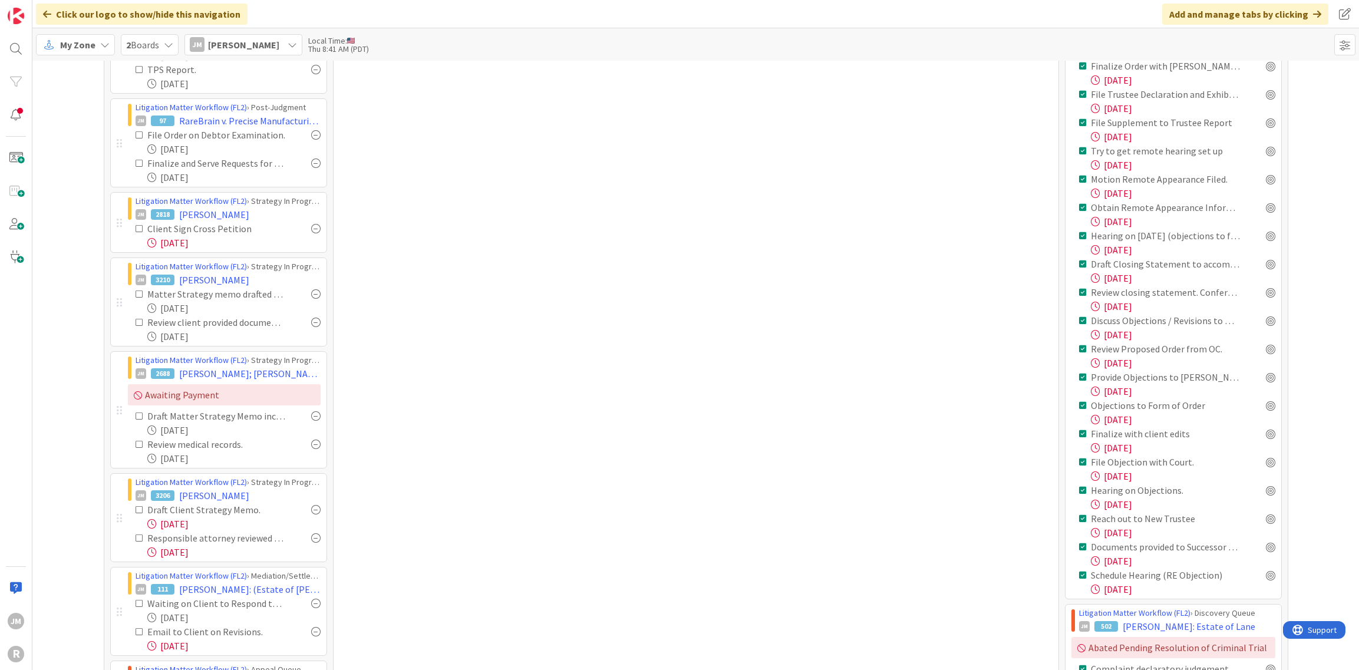
scroll to position [354, 0]
click at [203, 282] on span "LINDBECK, Lance" at bounding box center [214, 283] width 70 height 14
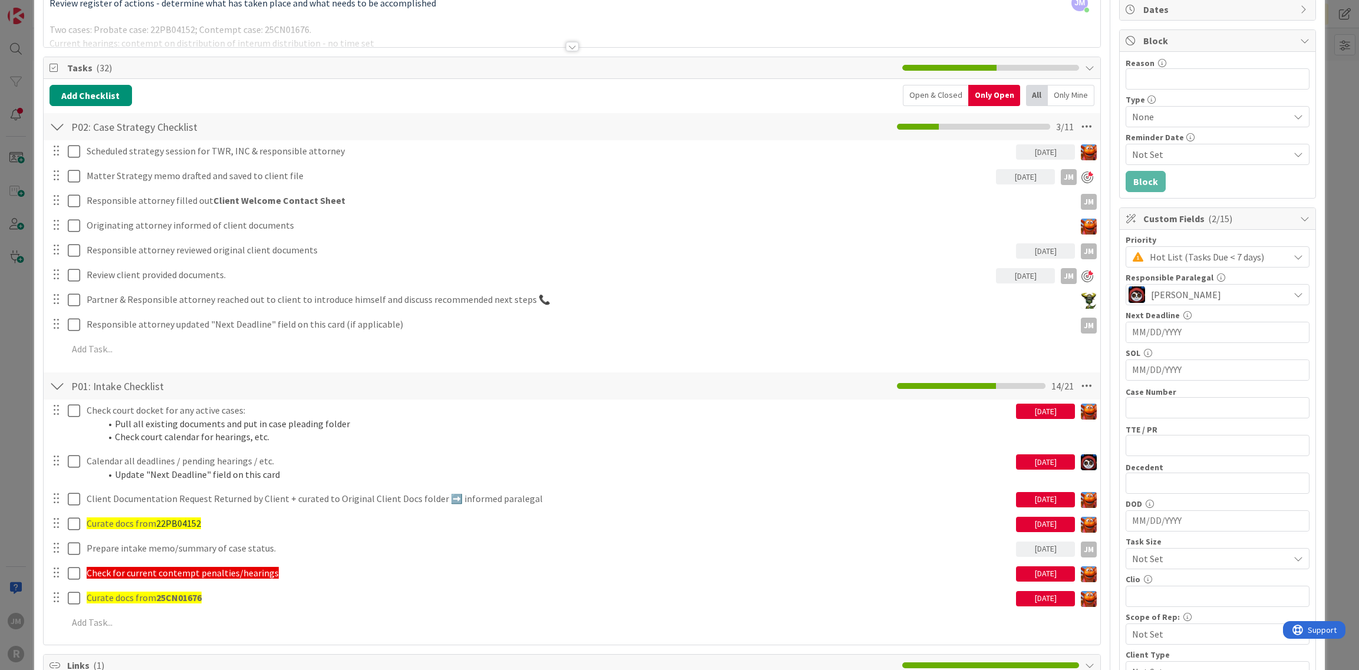
scroll to position [177, 0]
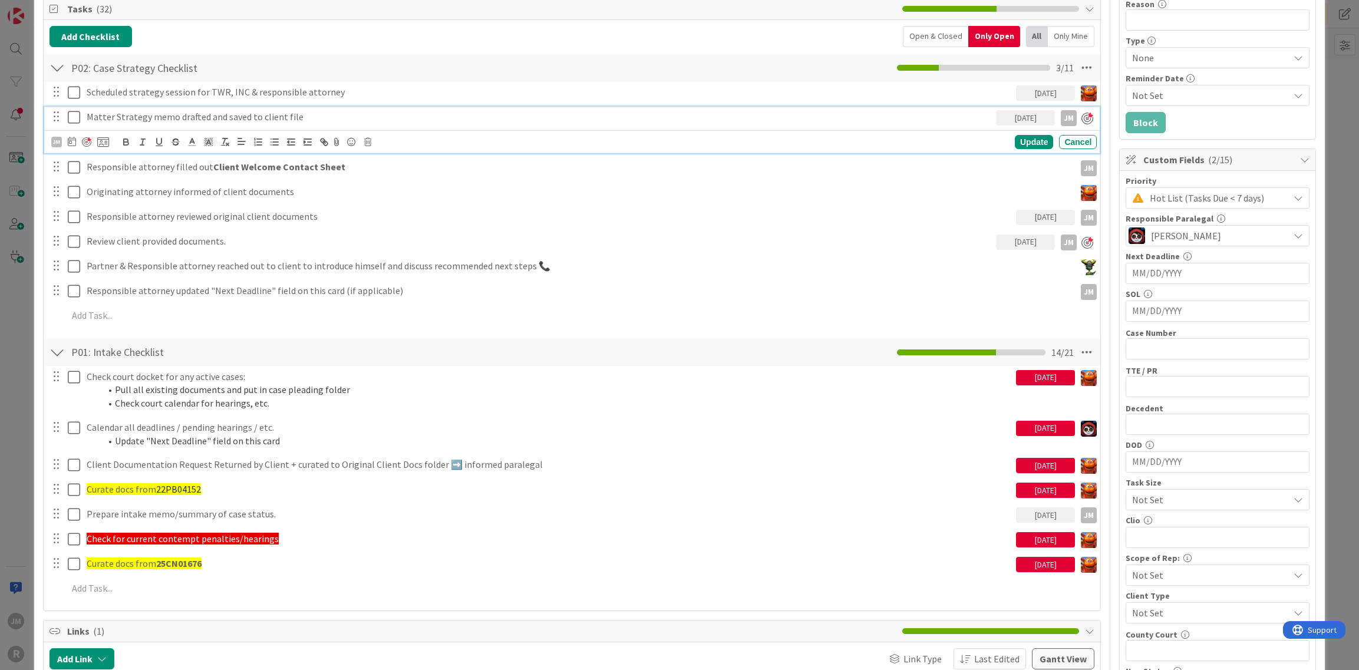
click at [117, 114] on p "Matter Strategy memo drafted and saved to client file" at bounding box center [539, 117] width 905 height 14
click at [70, 140] on icon at bounding box center [72, 141] width 8 height 9
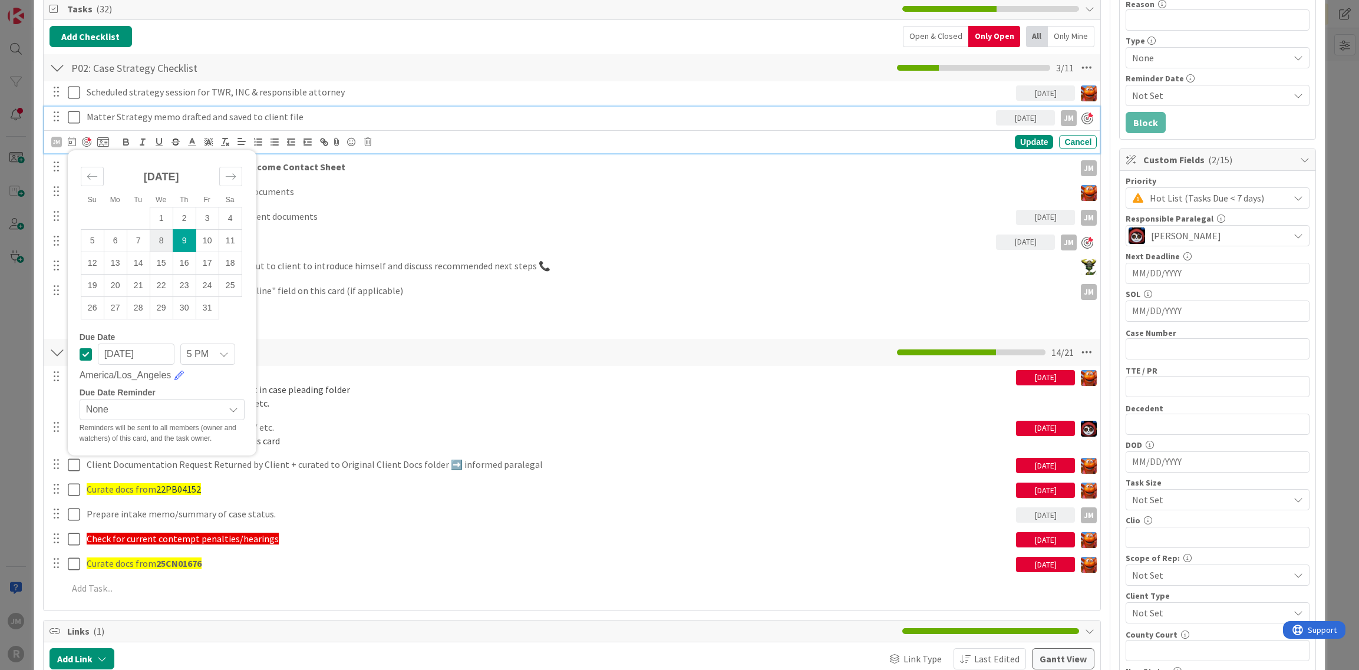
click at [164, 239] on td "8" at bounding box center [161, 240] width 23 height 22
type input "10/08/2025"
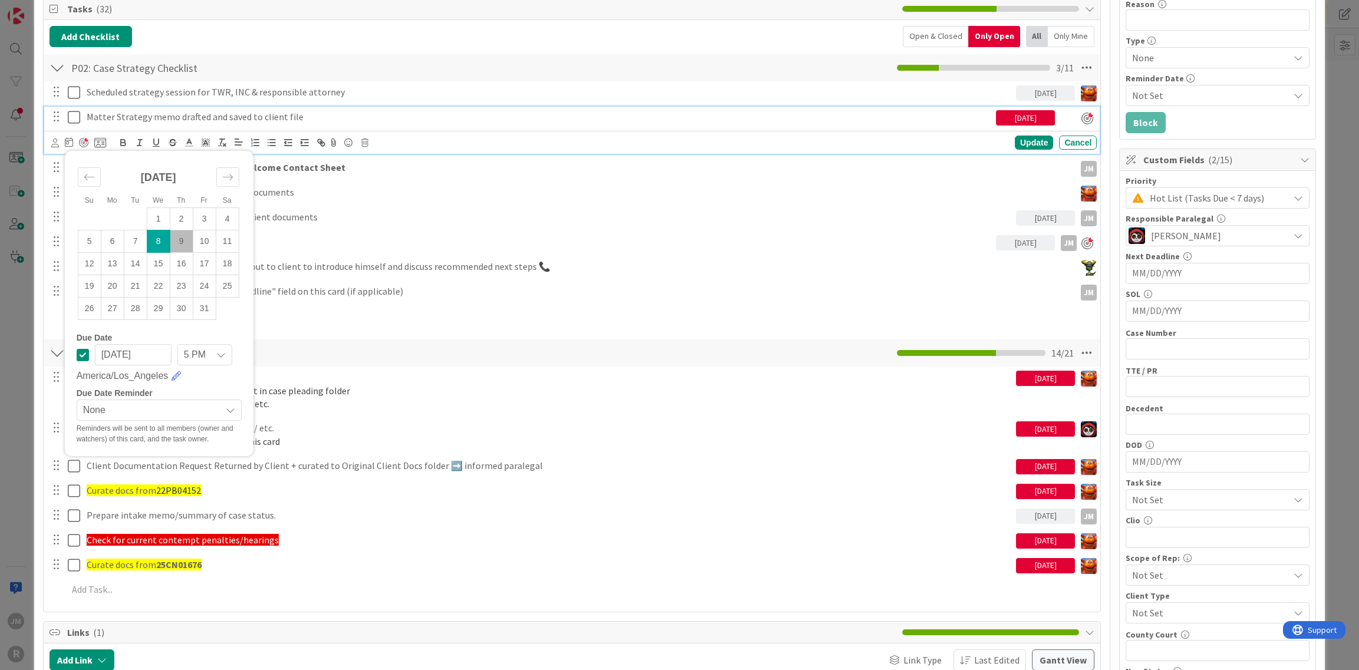
click at [22, 325] on div "ID 3210 Litigation Matter Workflow (FL2) Strategy In Progress Title 15 / 128 LI…" at bounding box center [679, 335] width 1359 height 670
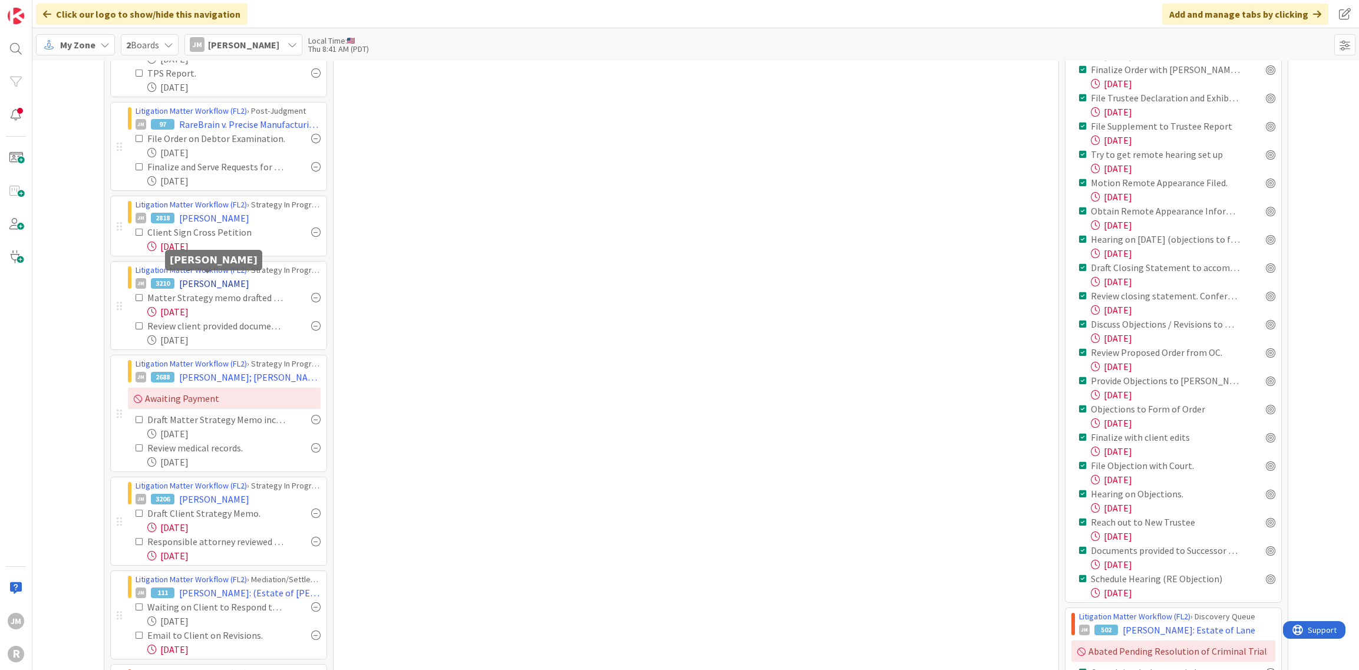
click at [211, 281] on span "LINDBECK, Lance" at bounding box center [214, 283] width 70 height 14
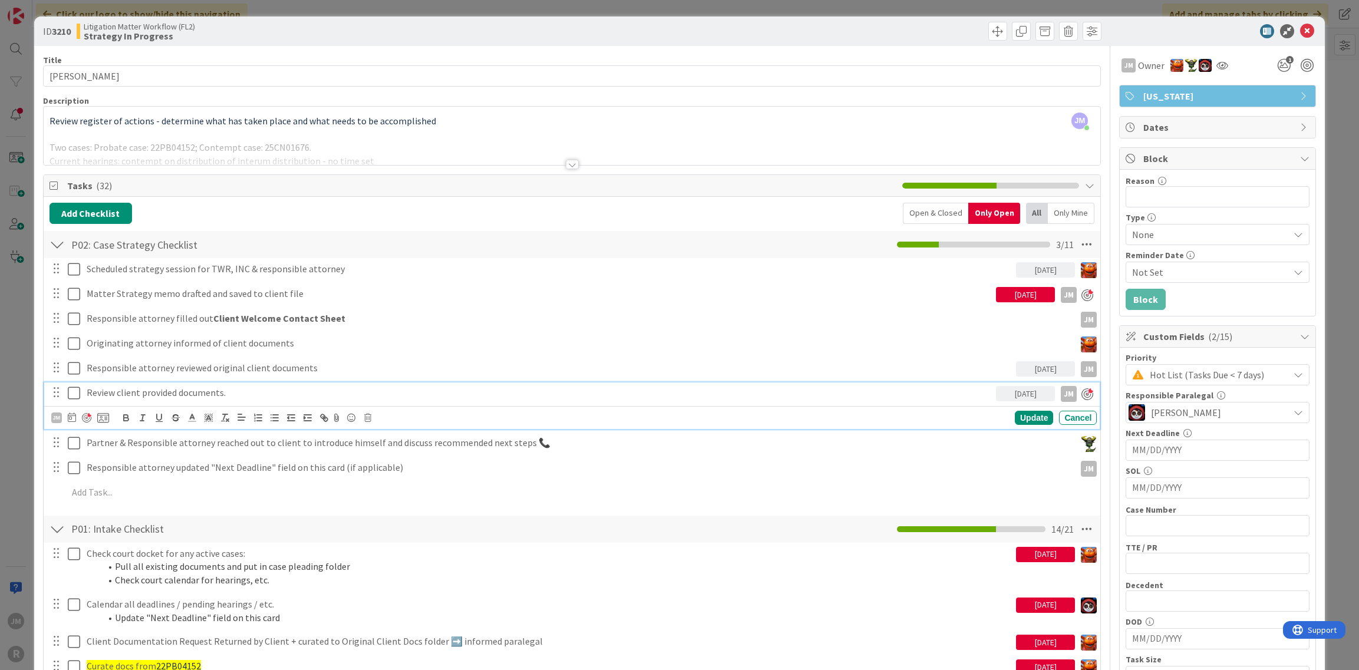
click at [932, 394] on p "Review client provided documents." at bounding box center [539, 393] width 905 height 14
click at [71, 413] on icon at bounding box center [72, 417] width 8 height 9
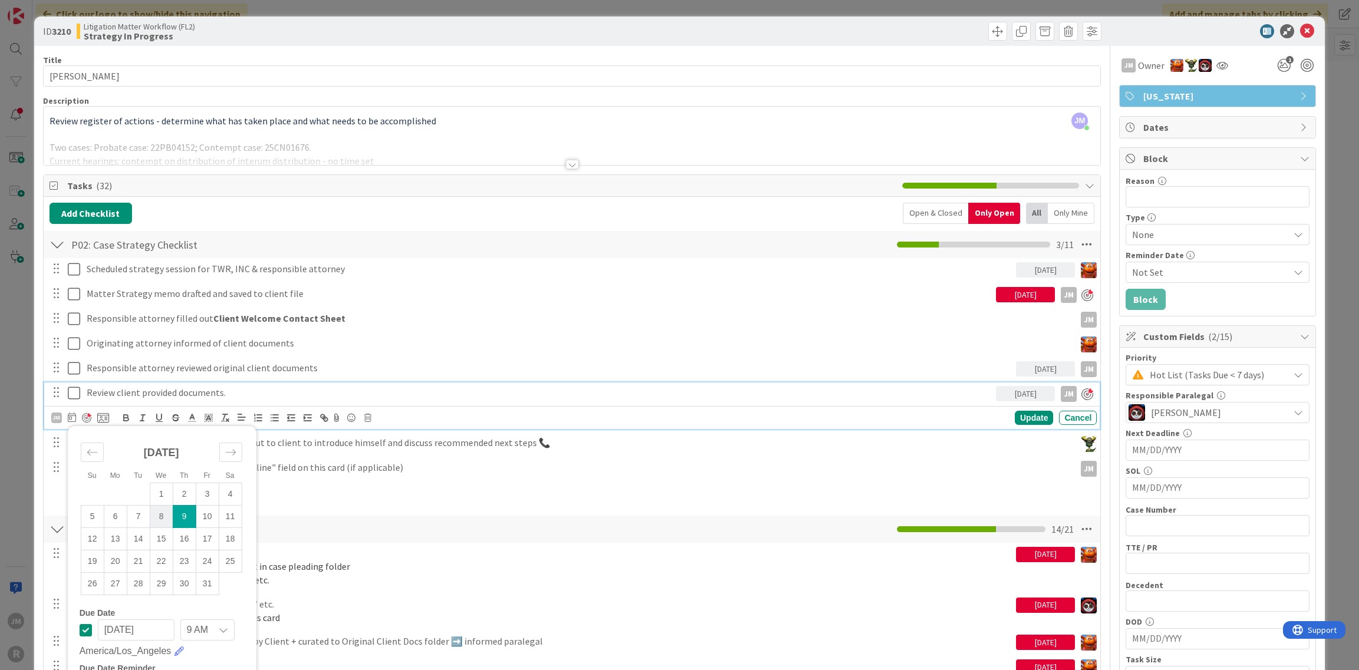
click at [156, 515] on td "8" at bounding box center [161, 516] width 23 height 22
type input "10/08/2025"
click at [1026, 418] on div "Update" at bounding box center [1034, 418] width 38 height 14
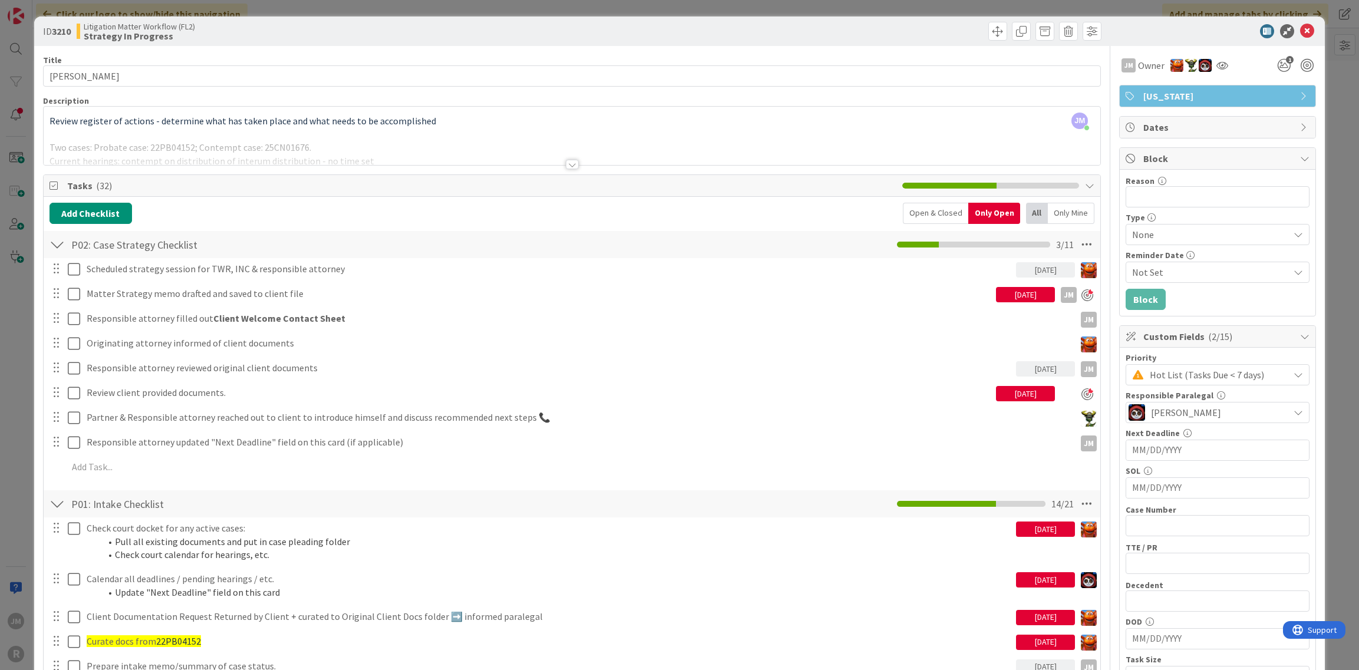
click at [11, 425] on div "ID 3210 Litigation Matter Workflow (FL2) Strategy In Progress Title 15 / 128 LI…" at bounding box center [679, 335] width 1359 height 670
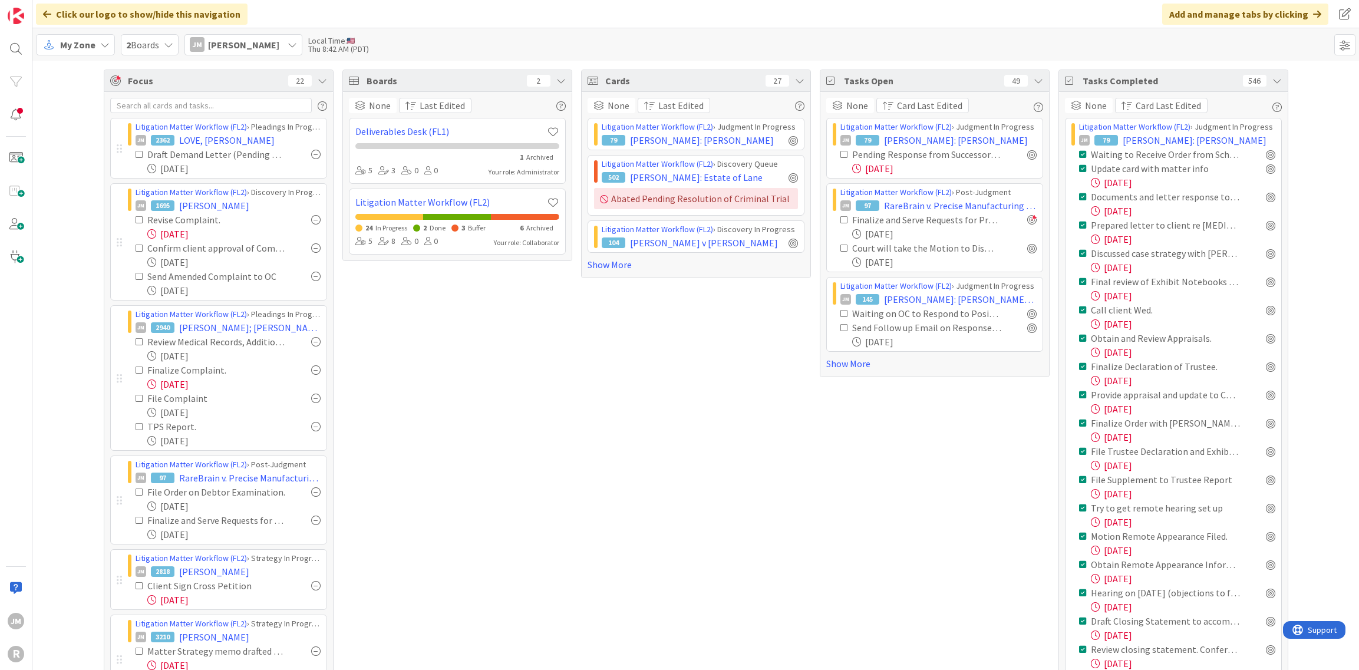
click at [1276, 78] on icon at bounding box center [1277, 80] width 9 height 9
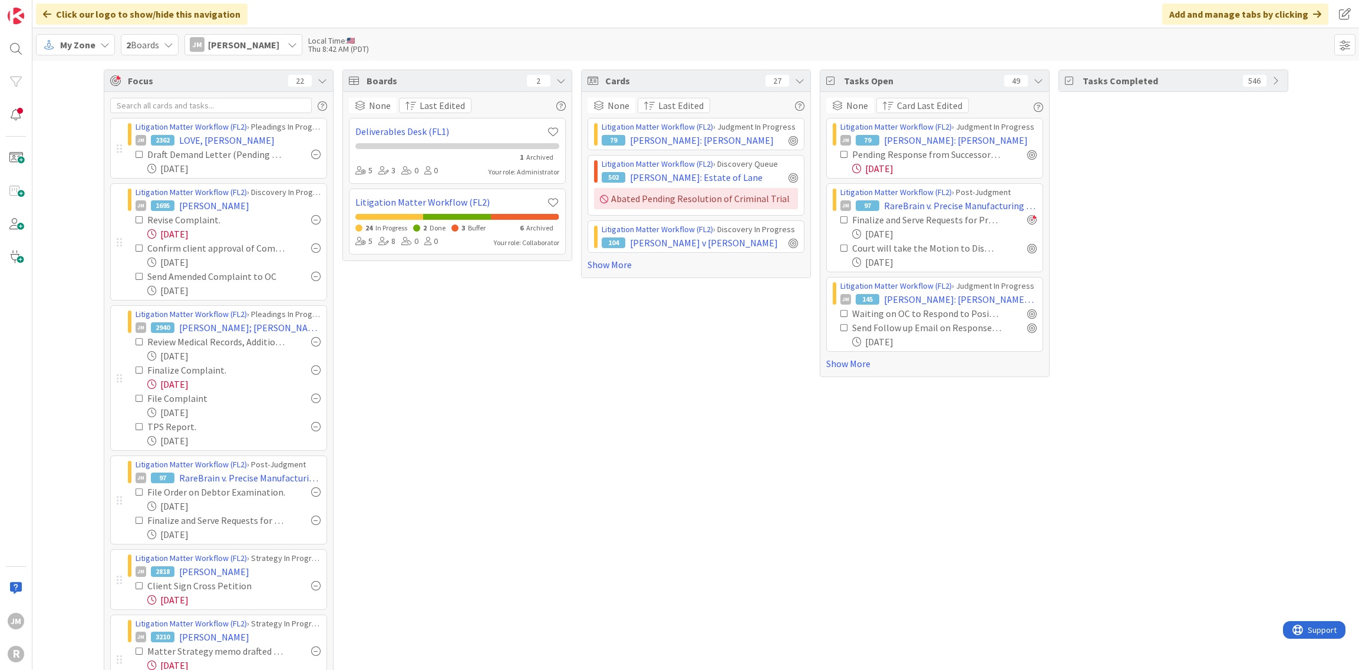
click at [1259, 241] on div "Tasks Completed 546" at bounding box center [1174, 673] width 230 height 1206
